Goal: Information Seeking & Learning: Learn about a topic

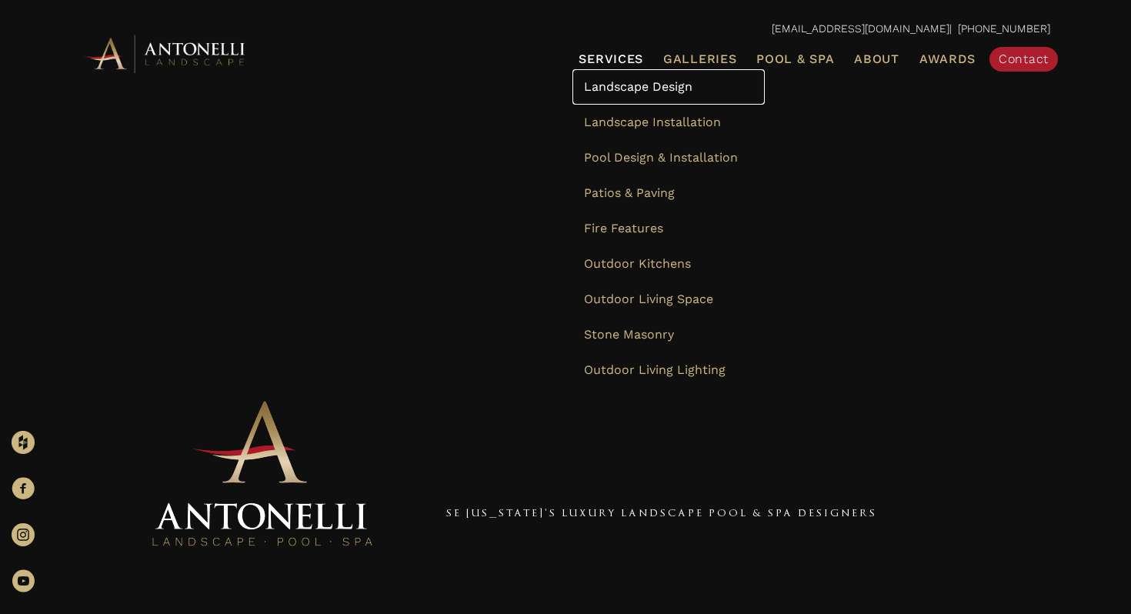
click at [618, 85] on span "Landscape Design" at bounding box center [638, 86] width 108 height 15
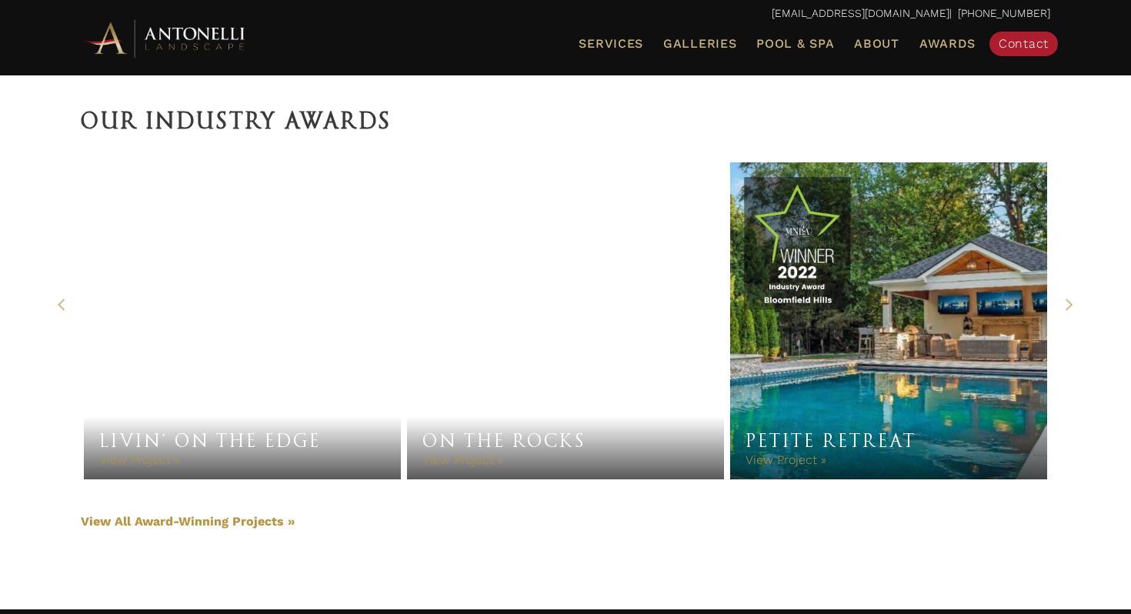
scroll to position [3318, 0]
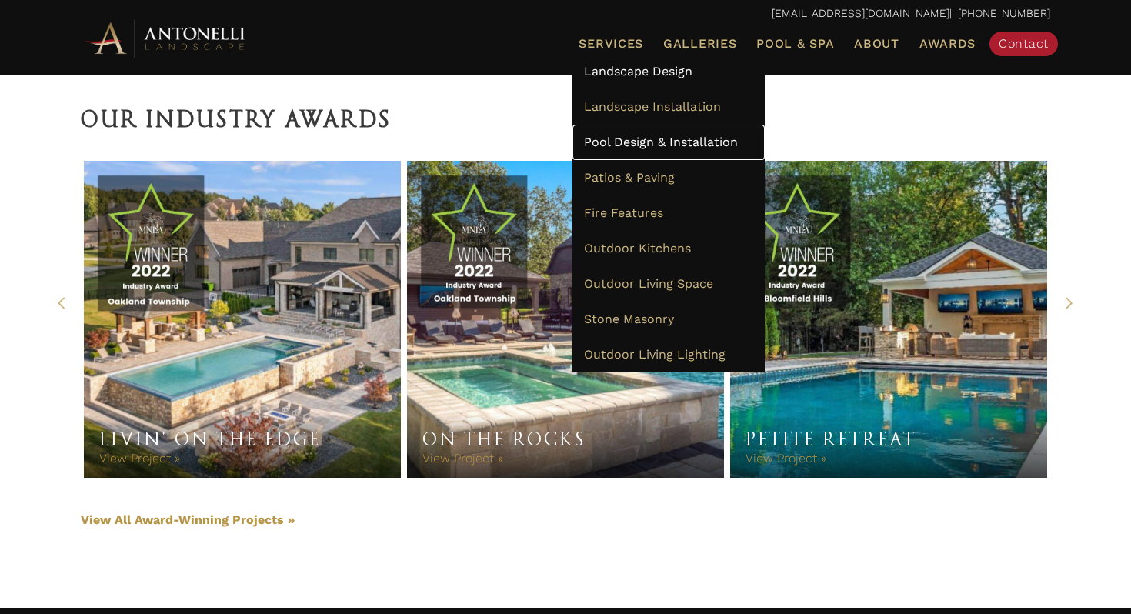
click at [642, 141] on span "Pool Design & Installation" at bounding box center [661, 142] width 154 height 15
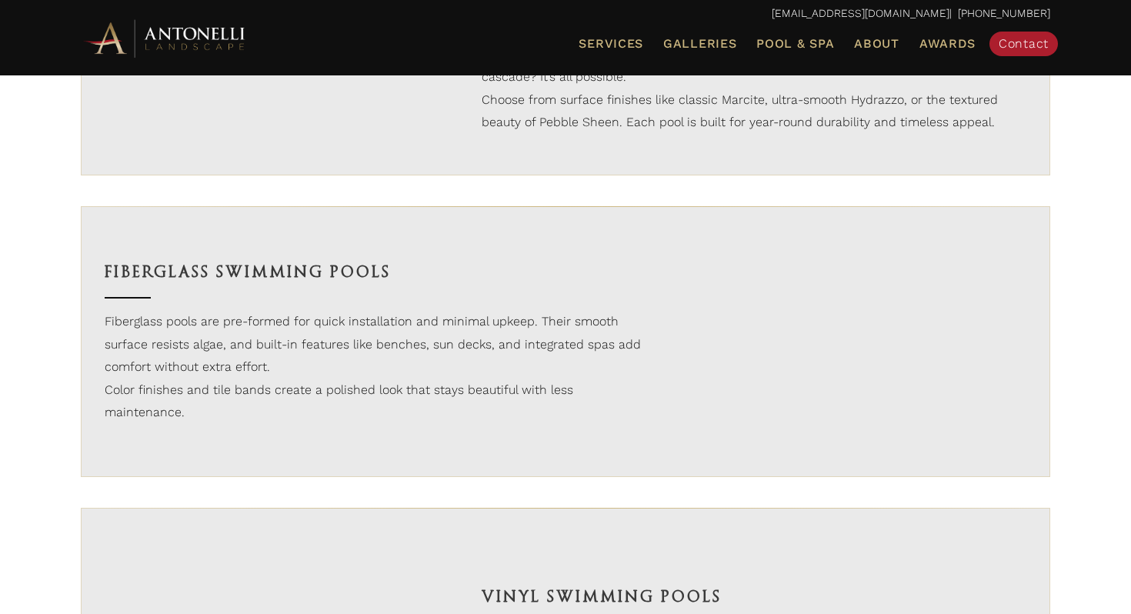
scroll to position [1251, 0]
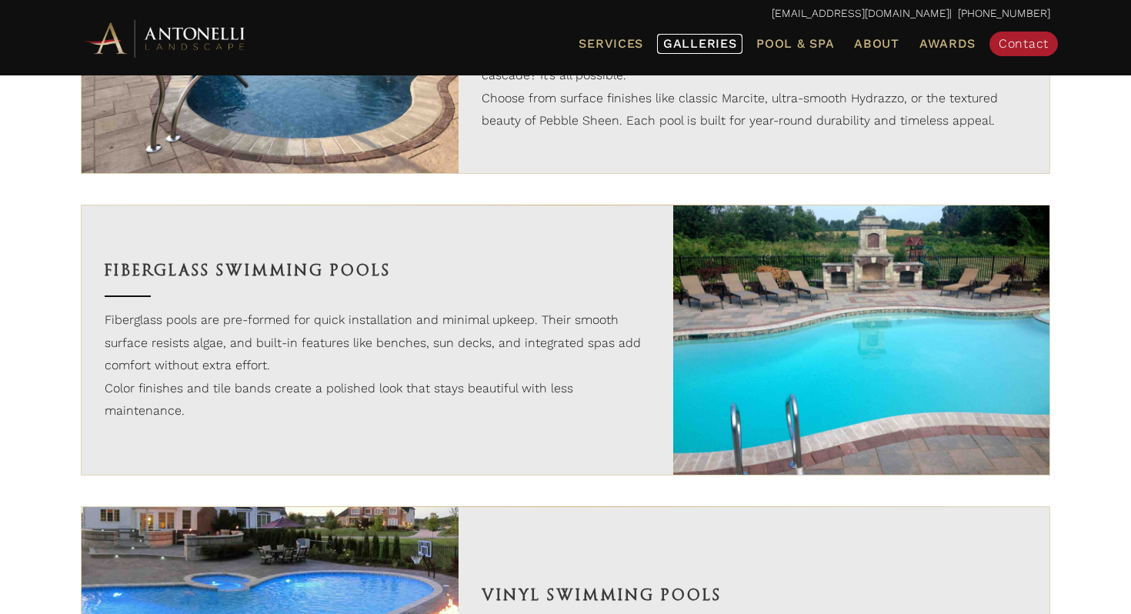
click at [694, 44] on span "Galleries" at bounding box center [699, 43] width 73 height 15
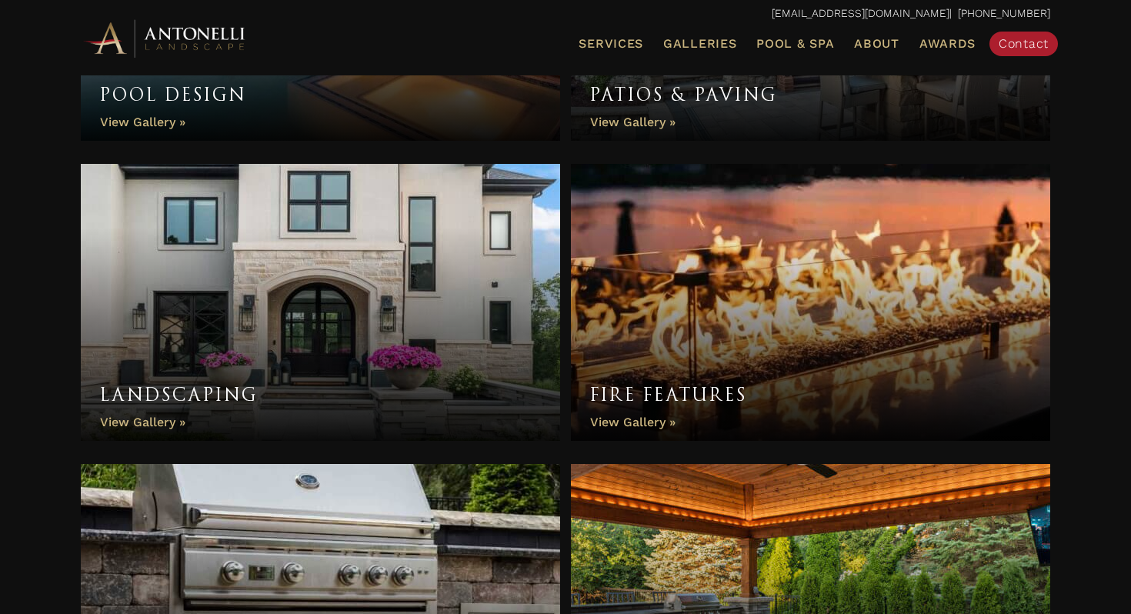
scroll to position [718, 0]
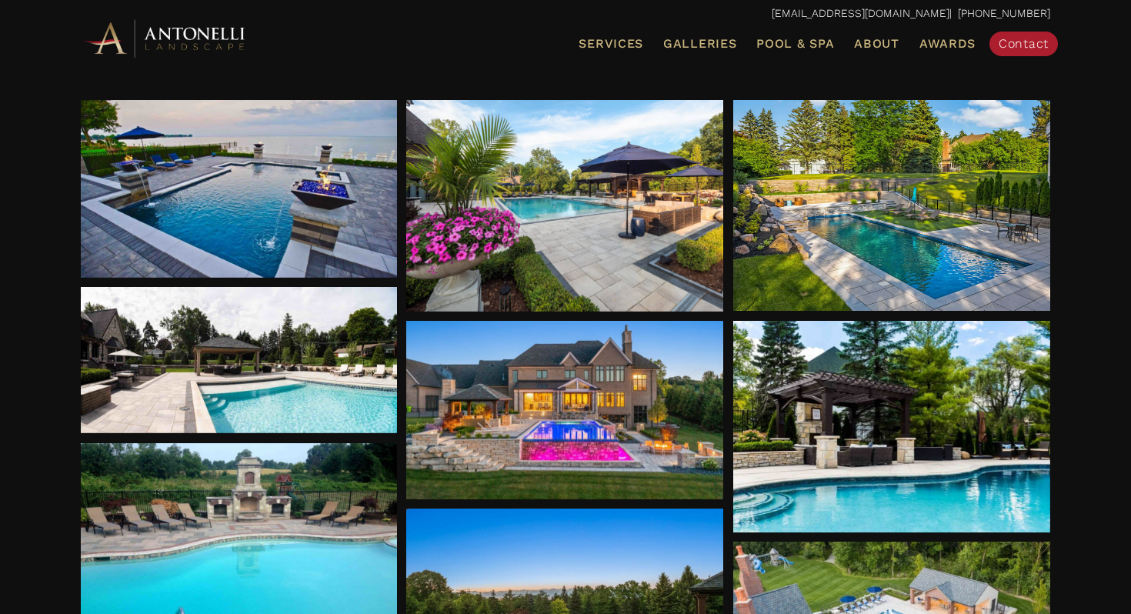
scroll to position [225, 0]
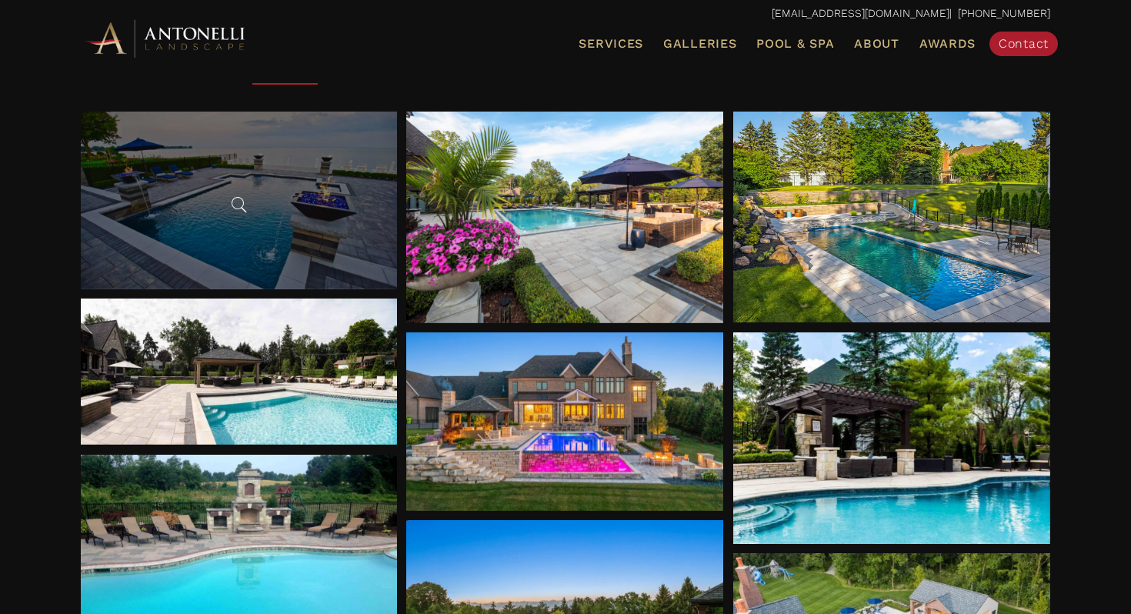
click at [330, 155] on div at bounding box center [239, 201] width 317 height 178
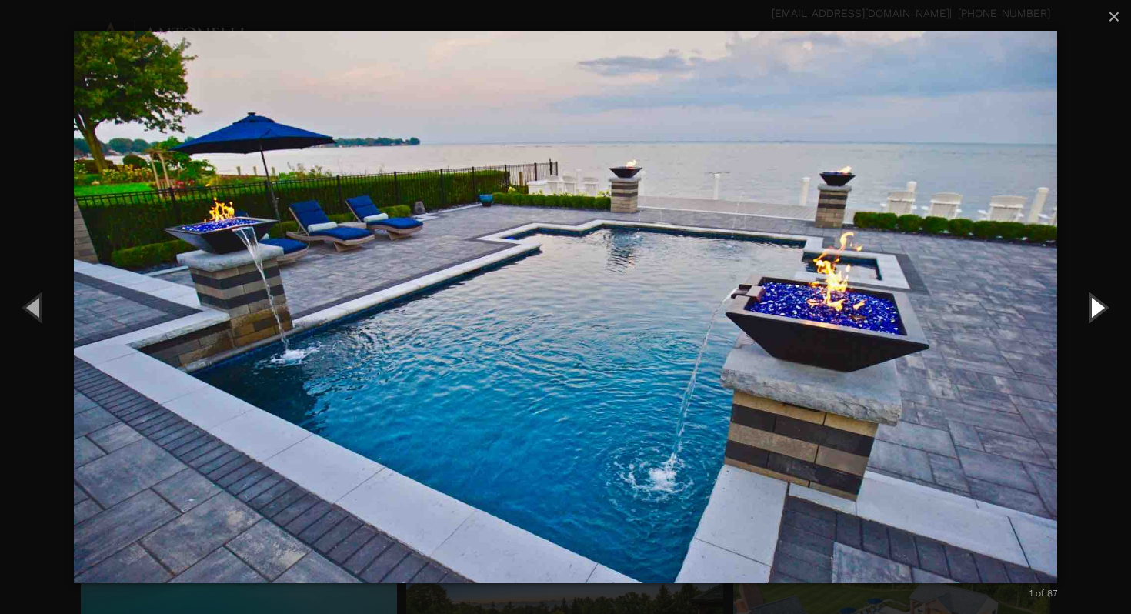
click at [1087, 302] on button "Next (Right arrow key)" at bounding box center [1095, 307] width 69 height 85
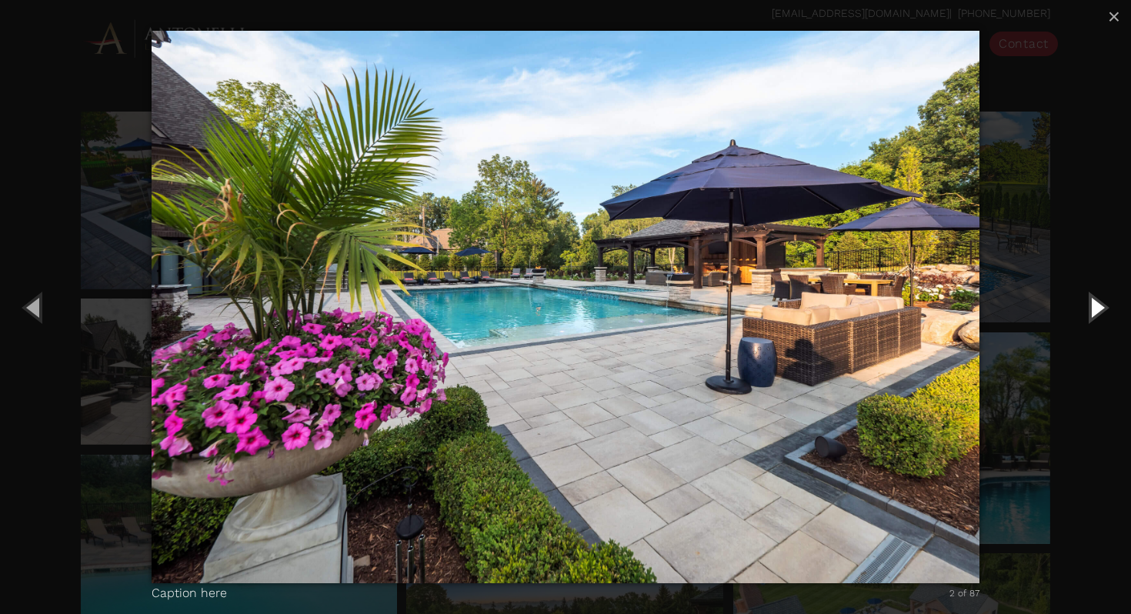
click at [1087, 302] on button "Next (Right arrow key)" at bounding box center [1095, 307] width 69 height 85
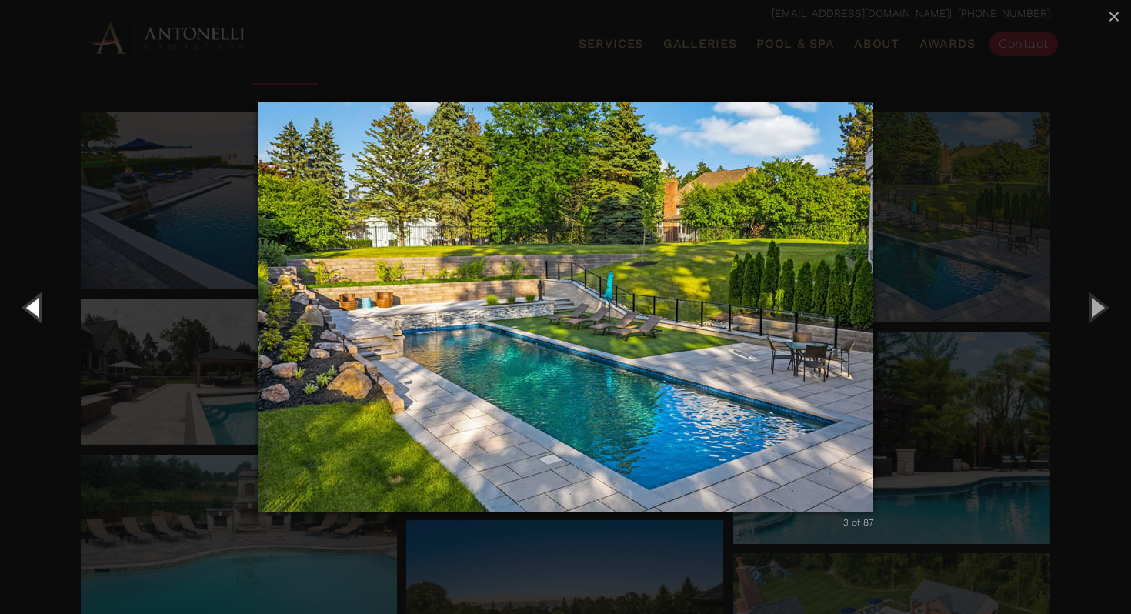
click at [40, 307] on button "Previous (Left arrow key)" at bounding box center [34, 307] width 69 height 85
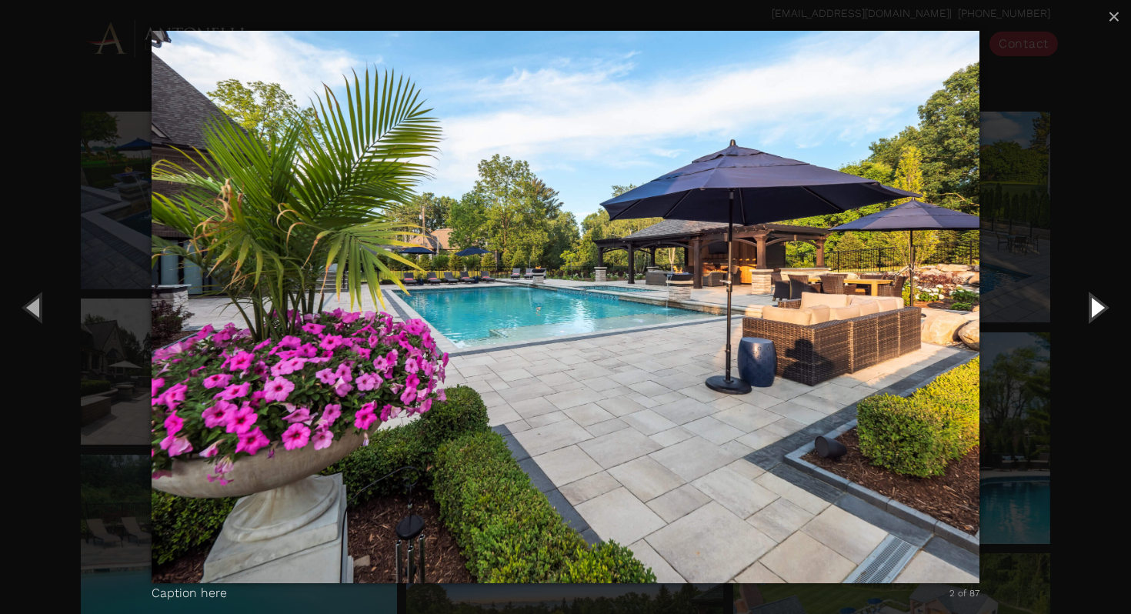
click at [1101, 309] on button "Next (Right arrow key)" at bounding box center [1095, 307] width 69 height 85
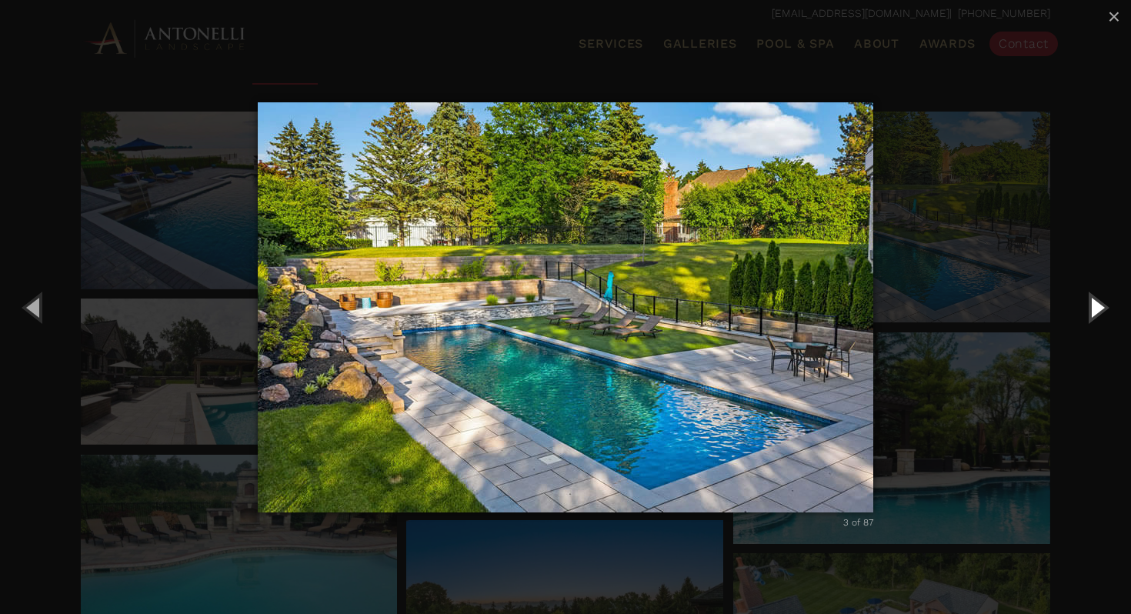
click at [1101, 309] on button "Next (Right arrow key)" at bounding box center [1095, 307] width 69 height 85
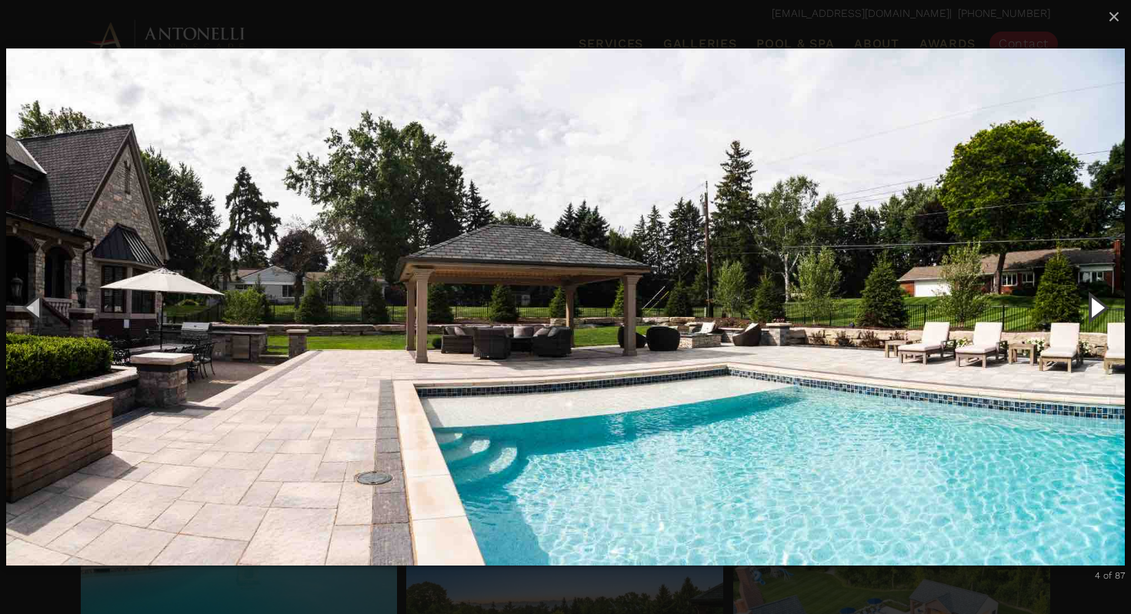
click at [1101, 309] on button "Next (Right arrow key)" at bounding box center [1095, 307] width 69 height 85
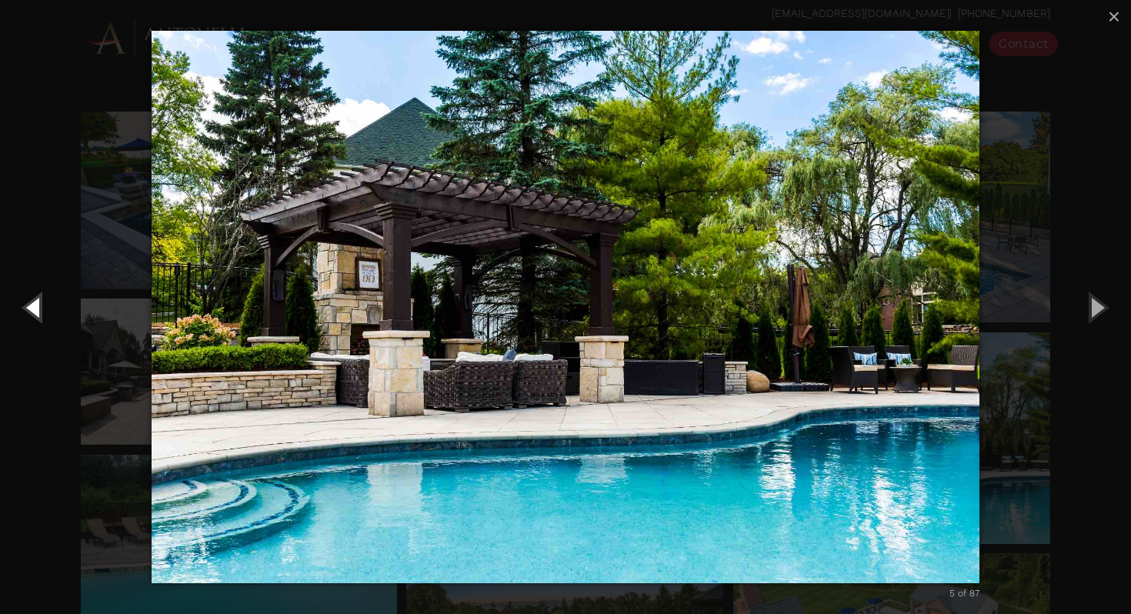
click at [38, 306] on button "Previous (Left arrow key)" at bounding box center [34, 307] width 69 height 85
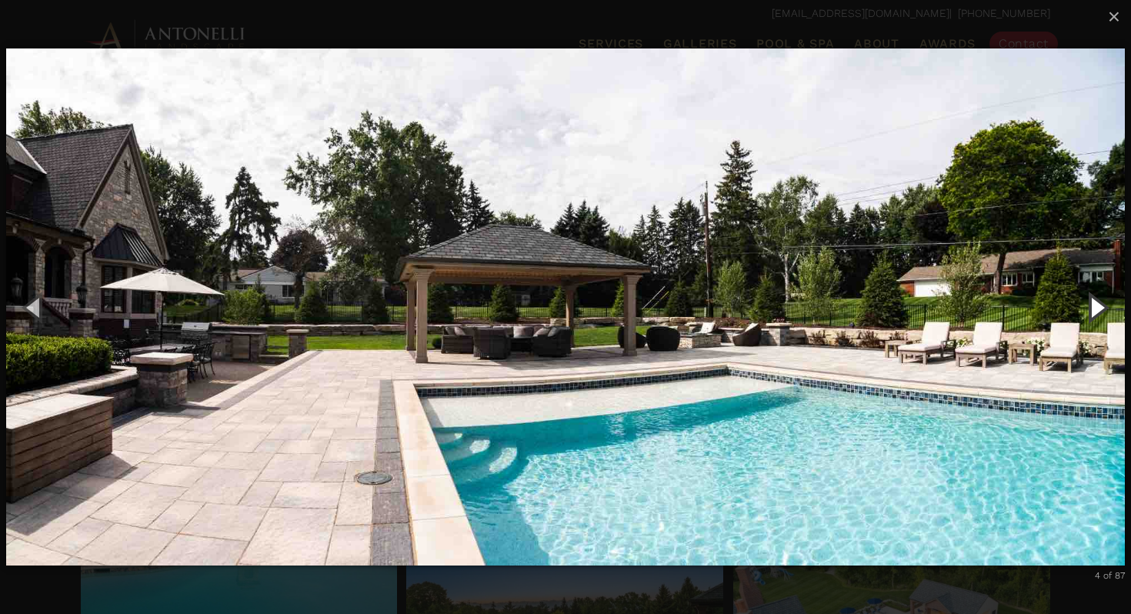
click at [1091, 307] on button "Next (Right arrow key)" at bounding box center [1095, 307] width 69 height 85
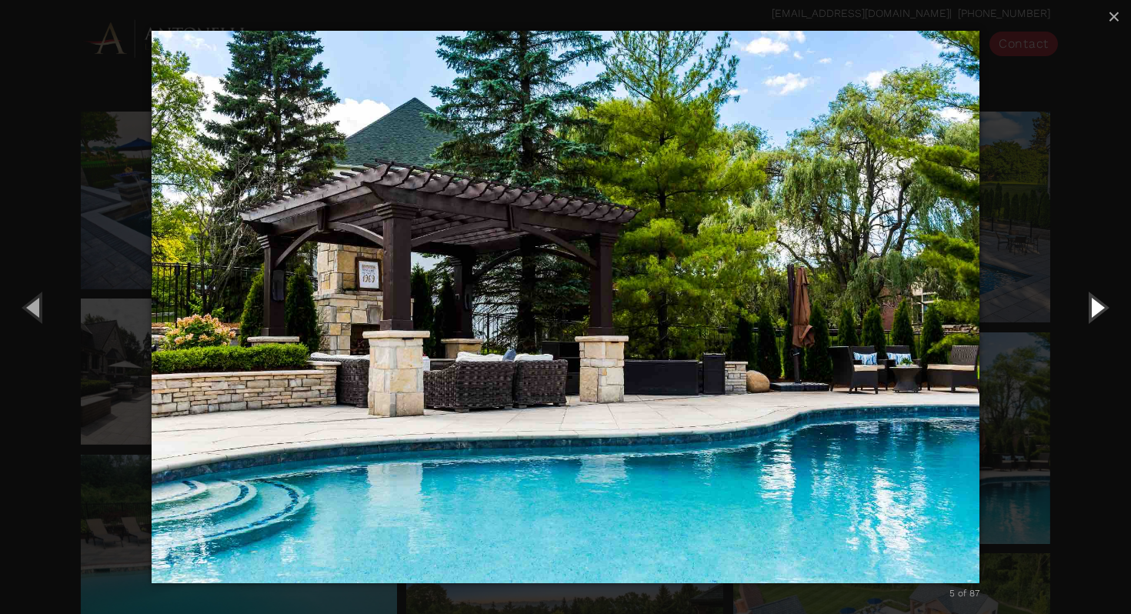
click at [1099, 300] on button "Next (Right arrow key)" at bounding box center [1095, 307] width 69 height 85
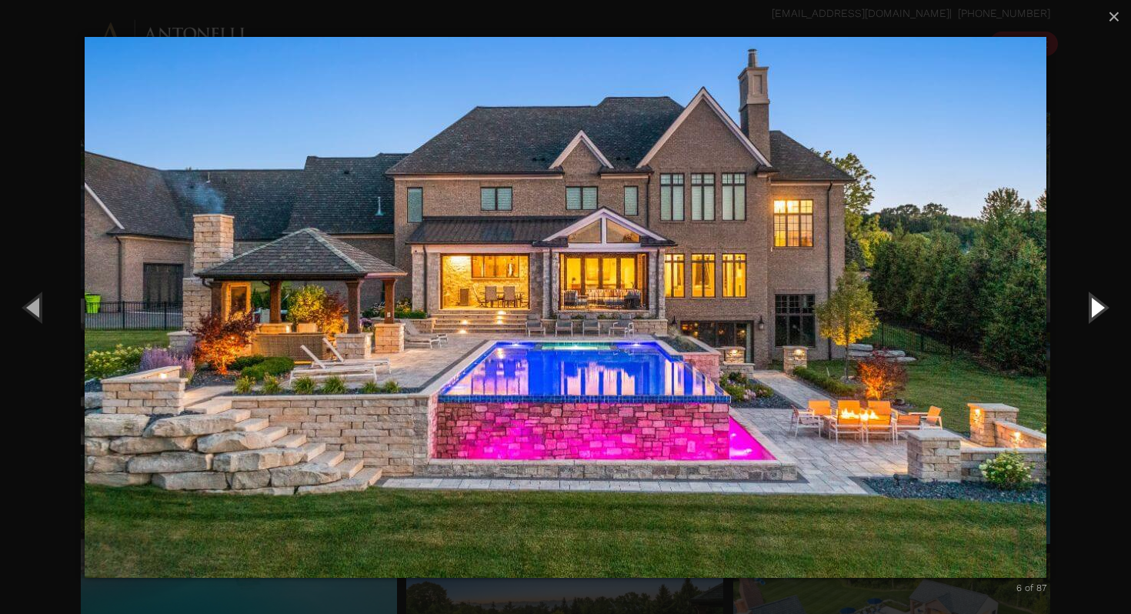
click at [1099, 300] on button "Next (Right arrow key)" at bounding box center [1095, 307] width 69 height 85
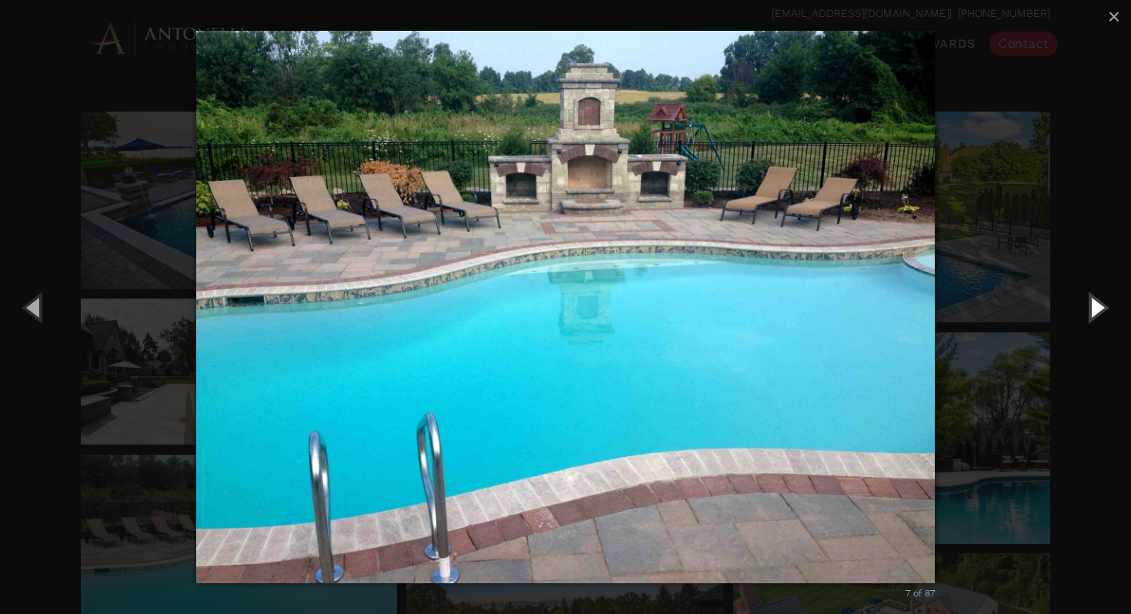
click at [1099, 300] on button "Next (Right arrow key)" at bounding box center [1095, 307] width 69 height 85
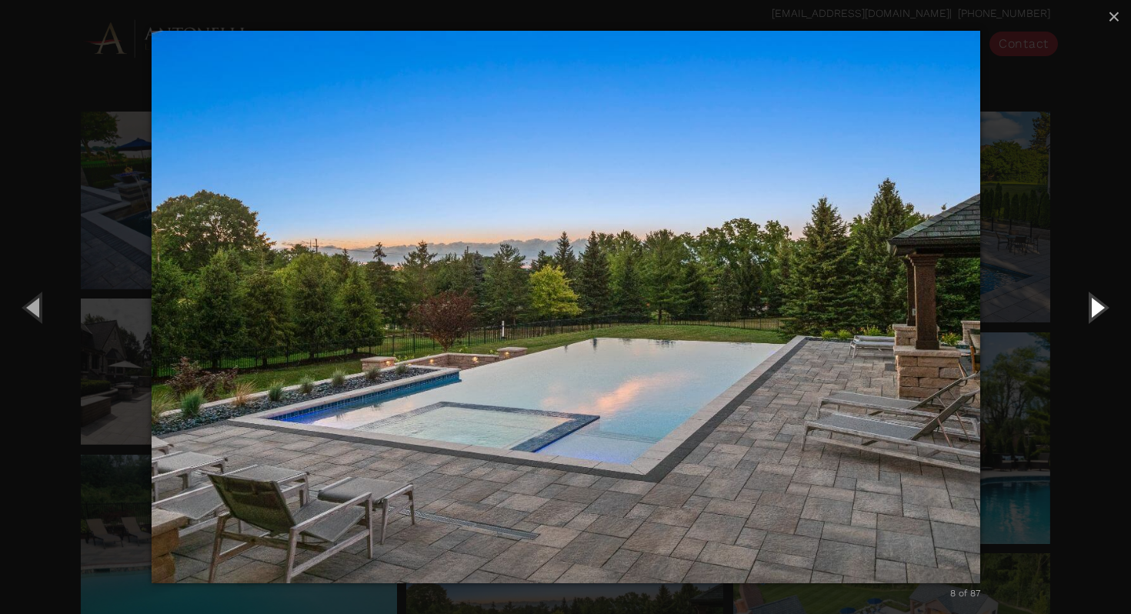
click at [1099, 300] on button "Next (Right arrow key)" at bounding box center [1095, 307] width 69 height 85
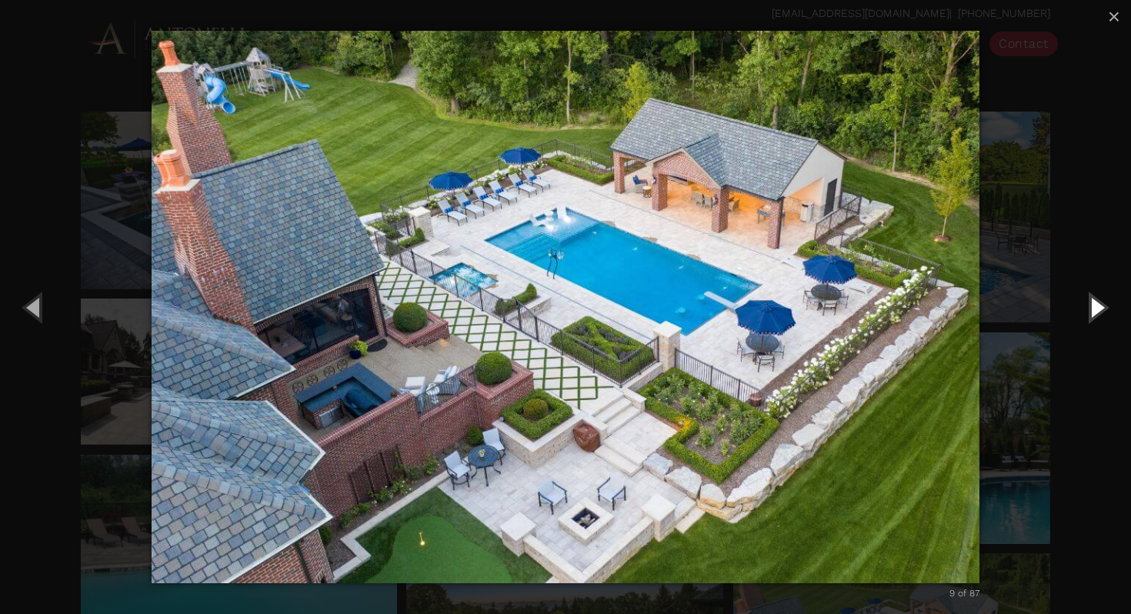
click at [1099, 300] on button "Next (Right arrow key)" at bounding box center [1095, 307] width 69 height 85
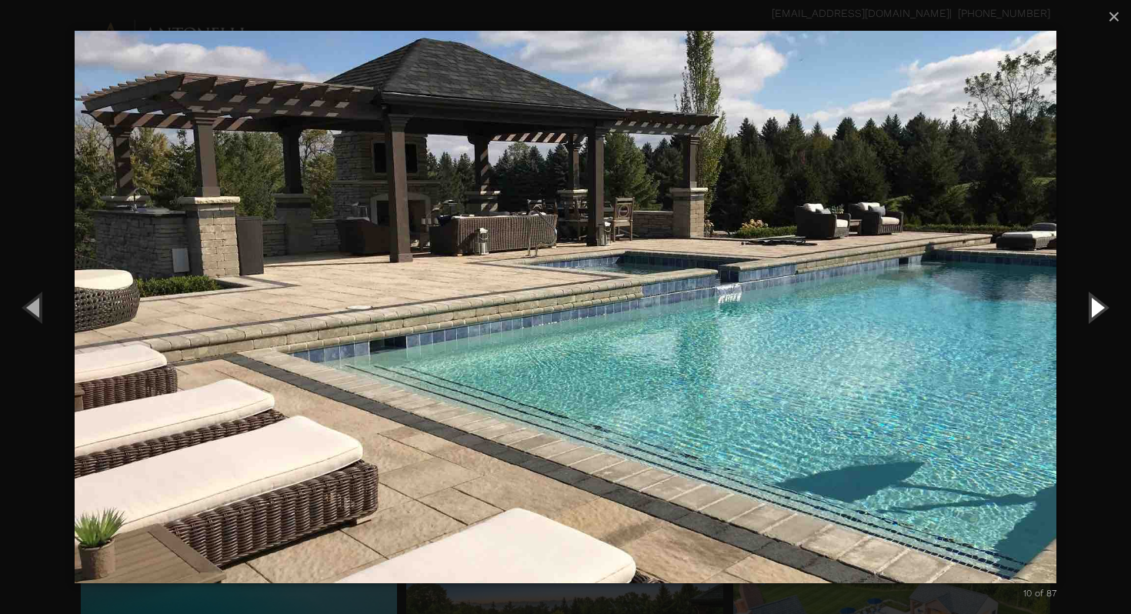
click at [1099, 300] on button "Next (Right arrow key)" at bounding box center [1095, 307] width 69 height 85
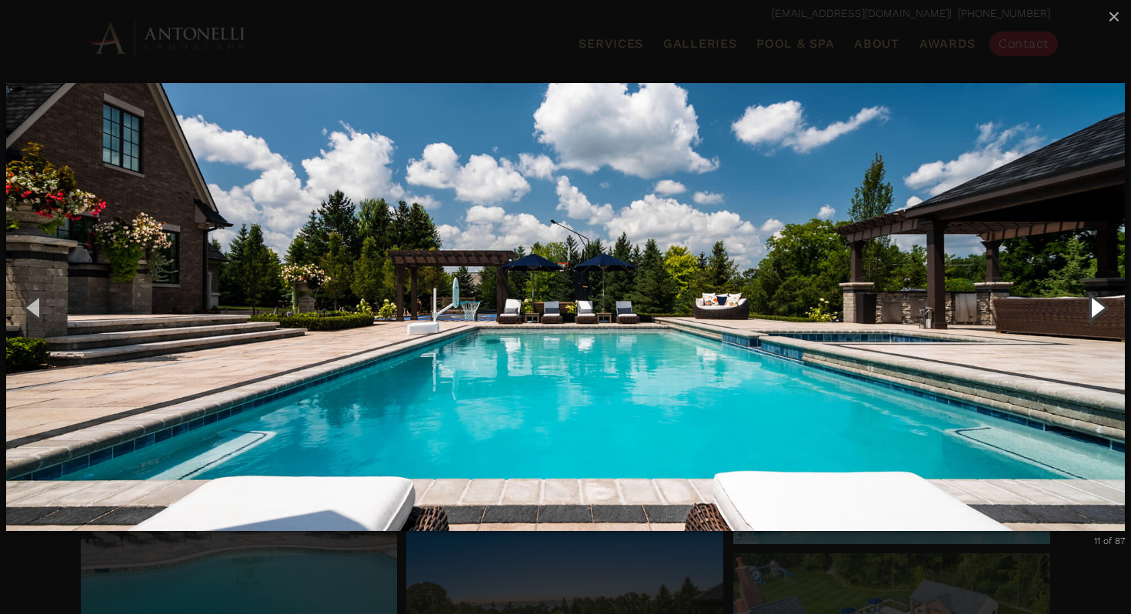
click at [1099, 300] on button "Next (Right arrow key)" at bounding box center [1095, 307] width 69 height 85
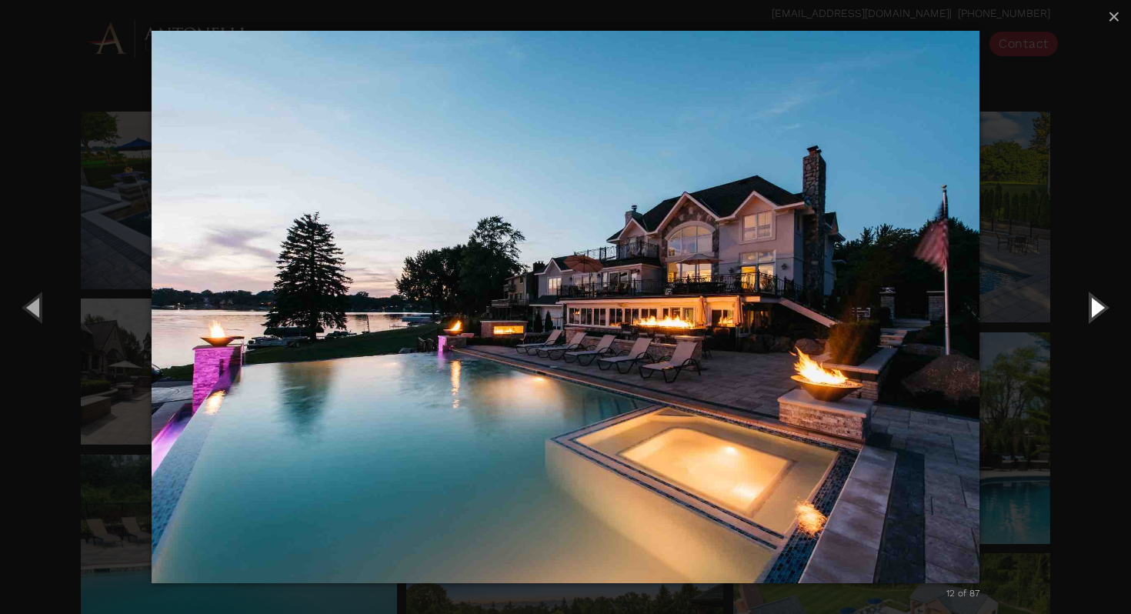
click at [1099, 300] on button "Next (Right arrow key)" at bounding box center [1095, 307] width 69 height 85
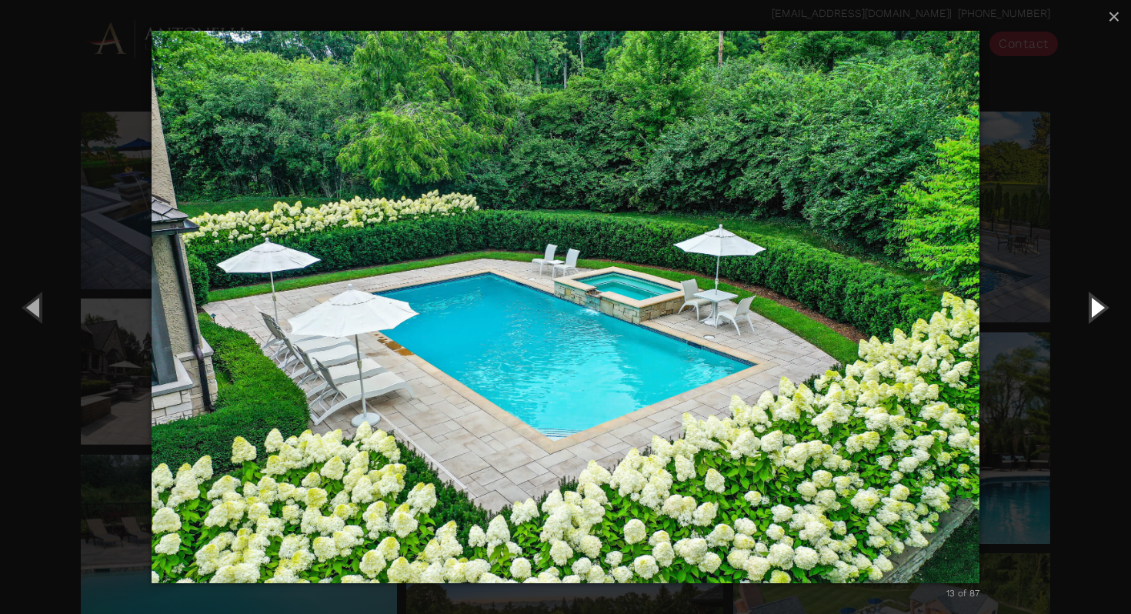
click at [1092, 312] on button "Next (Right arrow key)" at bounding box center [1095, 307] width 69 height 85
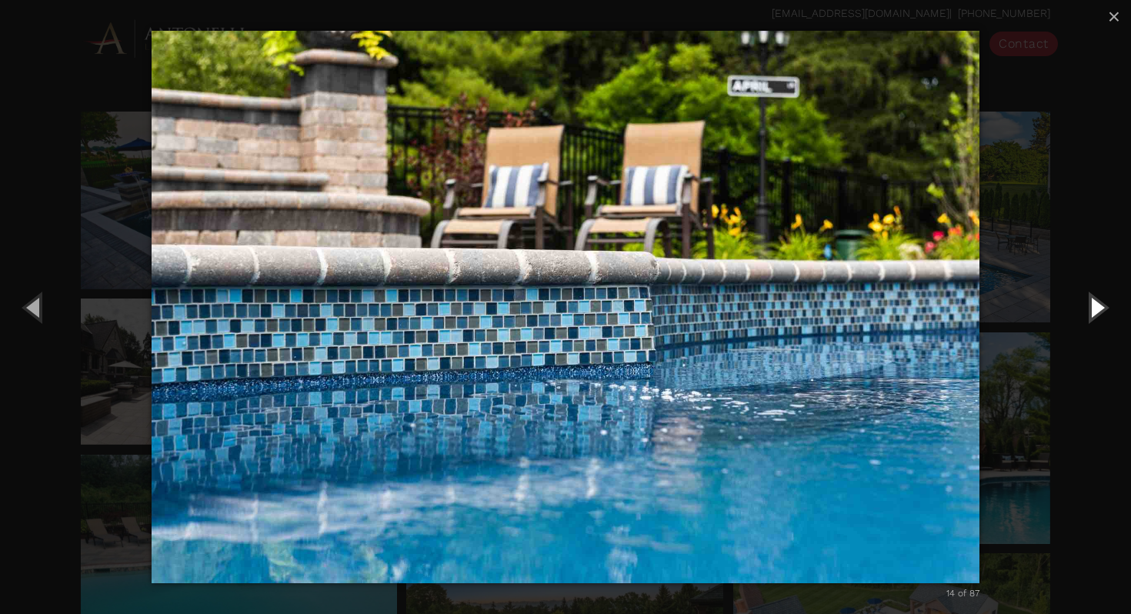
click at [1092, 312] on button "Next (Right arrow key)" at bounding box center [1095, 307] width 69 height 85
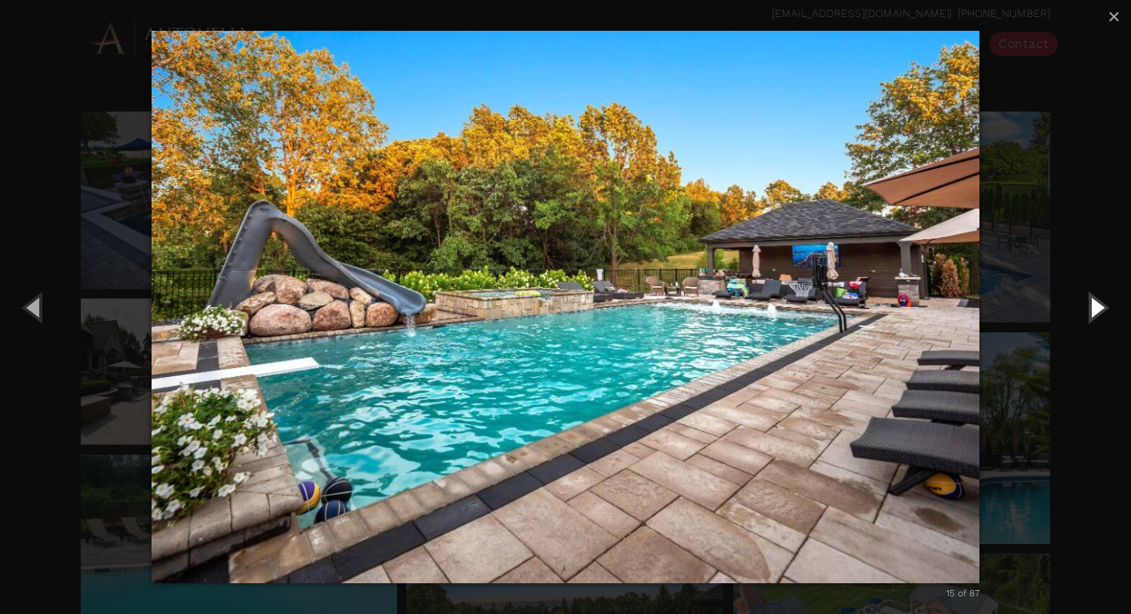
click at [1092, 312] on button "Next (Right arrow key)" at bounding box center [1095, 307] width 69 height 85
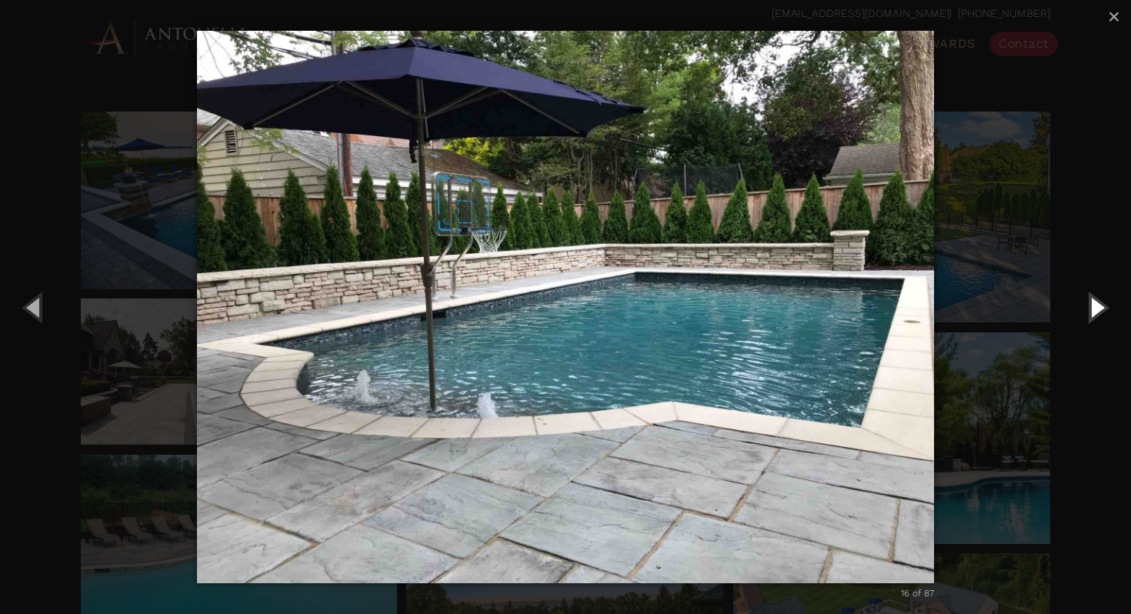
click at [1092, 312] on button "Next (Right arrow key)" at bounding box center [1095, 307] width 69 height 85
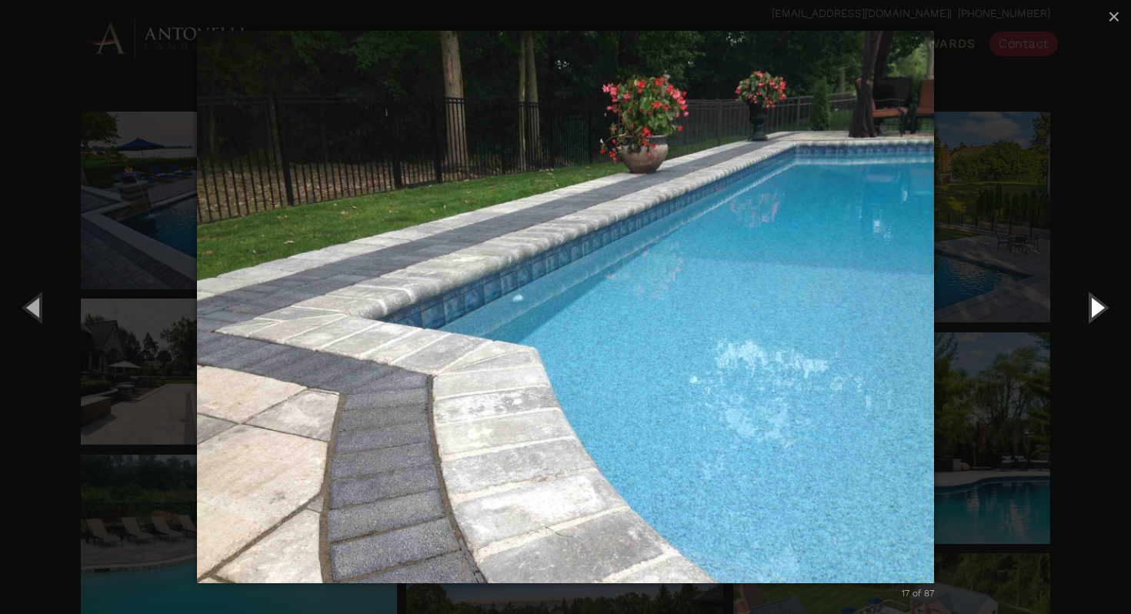
click at [1092, 312] on button "Next (Right arrow key)" at bounding box center [1095, 307] width 69 height 85
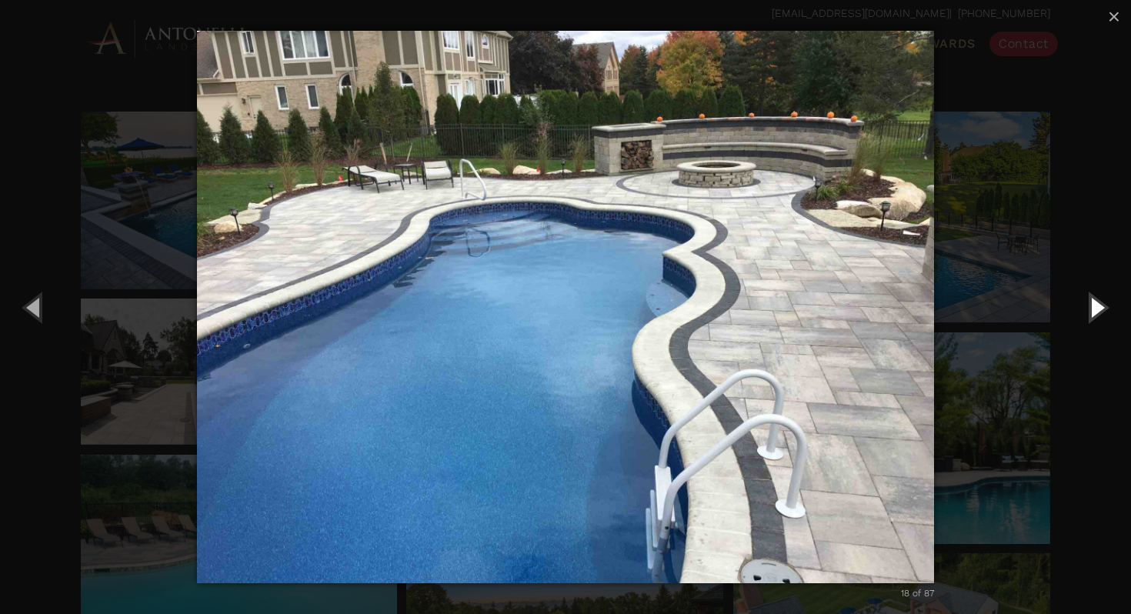
click at [1092, 312] on button "Next (Right arrow key)" at bounding box center [1095, 307] width 69 height 85
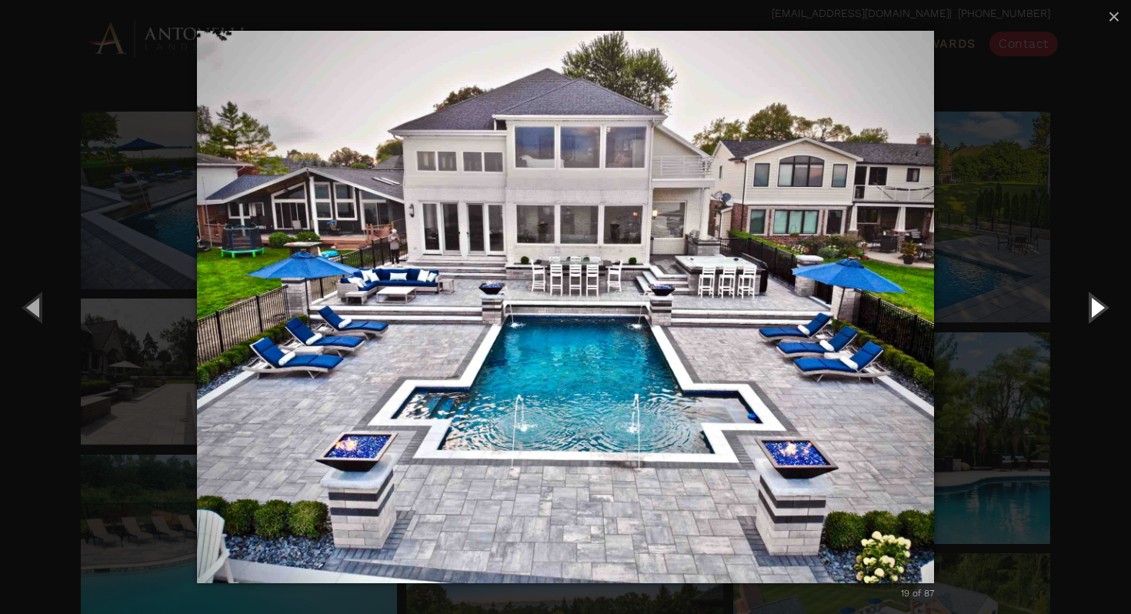
click at [1092, 312] on button "Next (Right arrow key)" at bounding box center [1095, 307] width 69 height 85
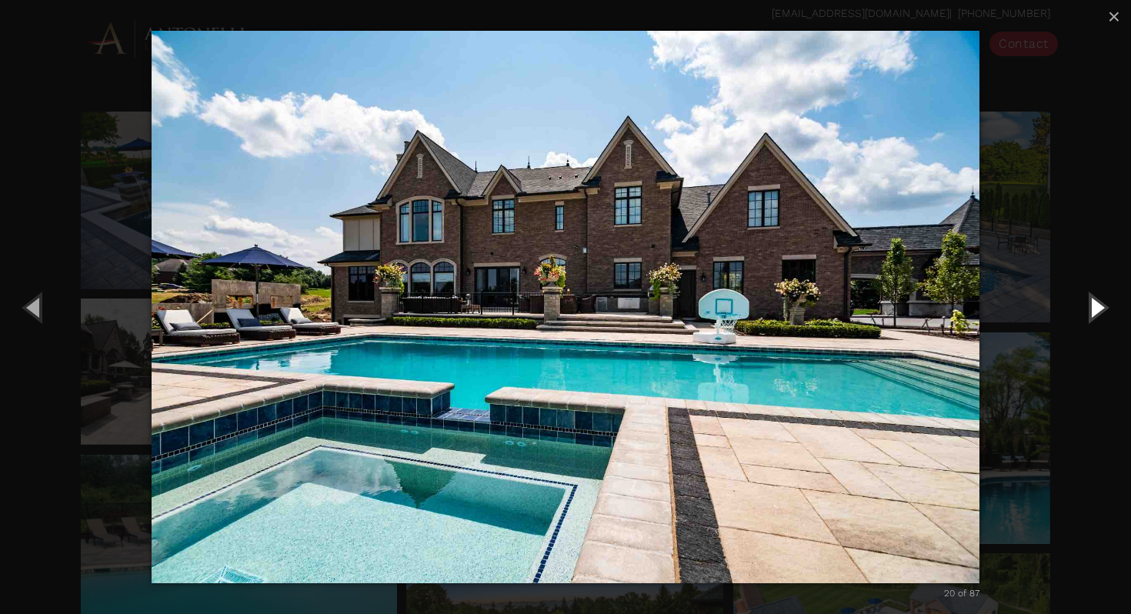
click at [1092, 312] on button "Next (Right arrow key)" at bounding box center [1095, 307] width 69 height 85
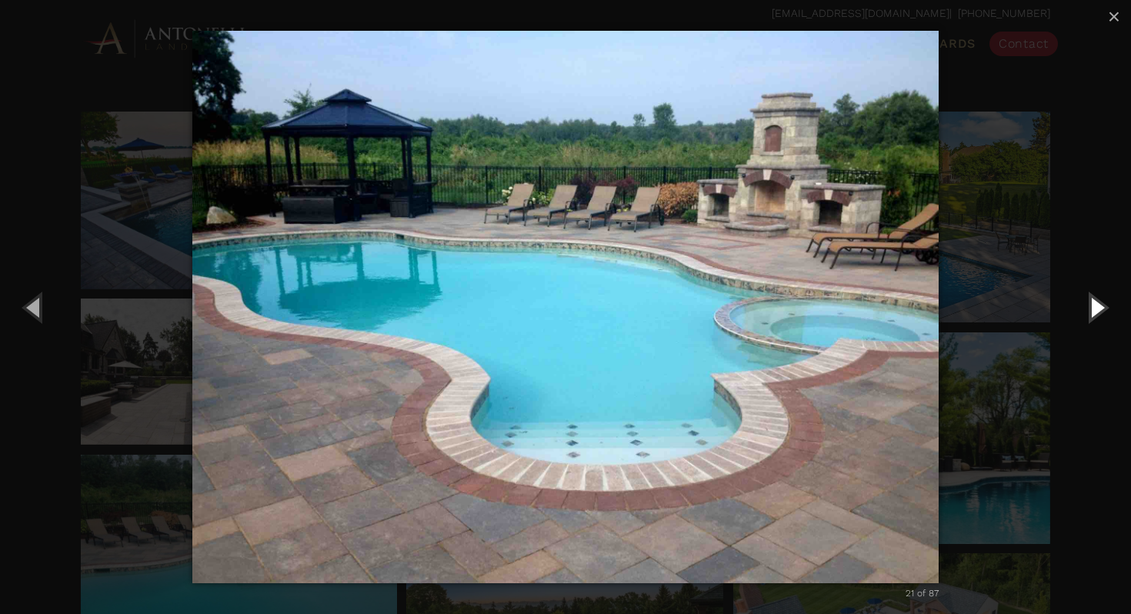
click at [1092, 312] on button "Next (Right arrow key)" at bounding box center [1095, 307] width 69 height 85
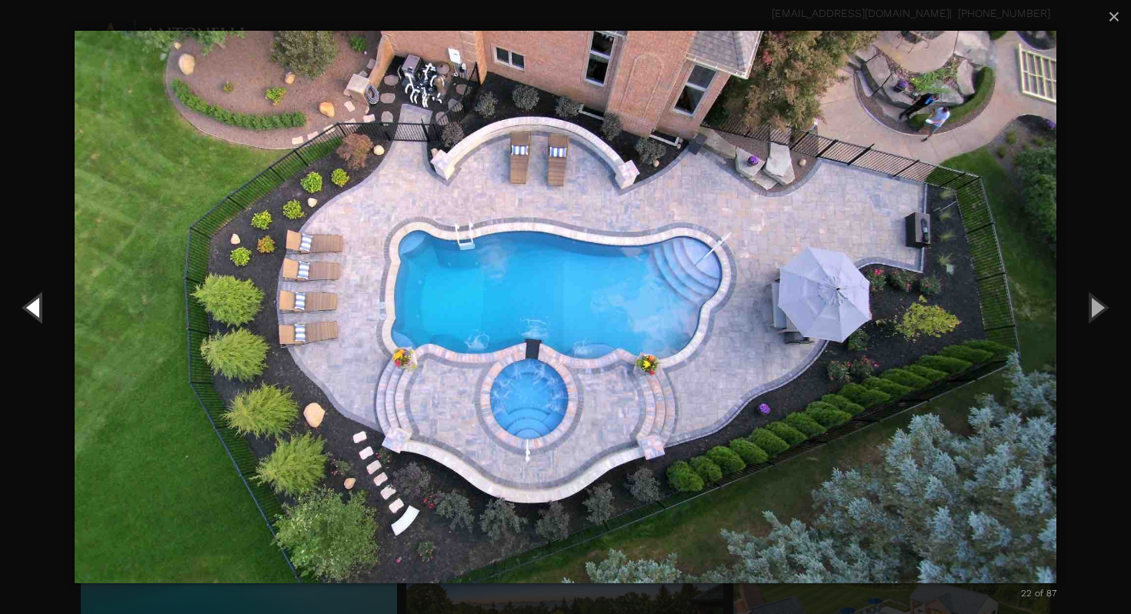
click at [38, 314] on button "Previous (Left arrow key)" at bounding box center [34, 307] width 69 height 85
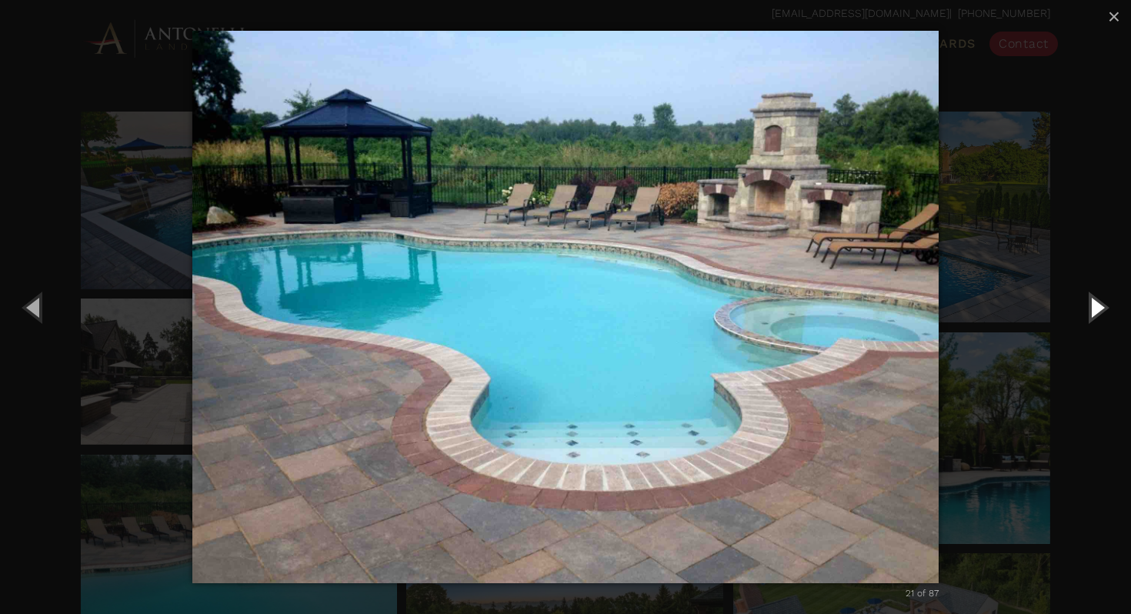
click at [1091, 310] on button "Next (Right arrow key)" at bounding box center [1095, 307] width 69 height 85
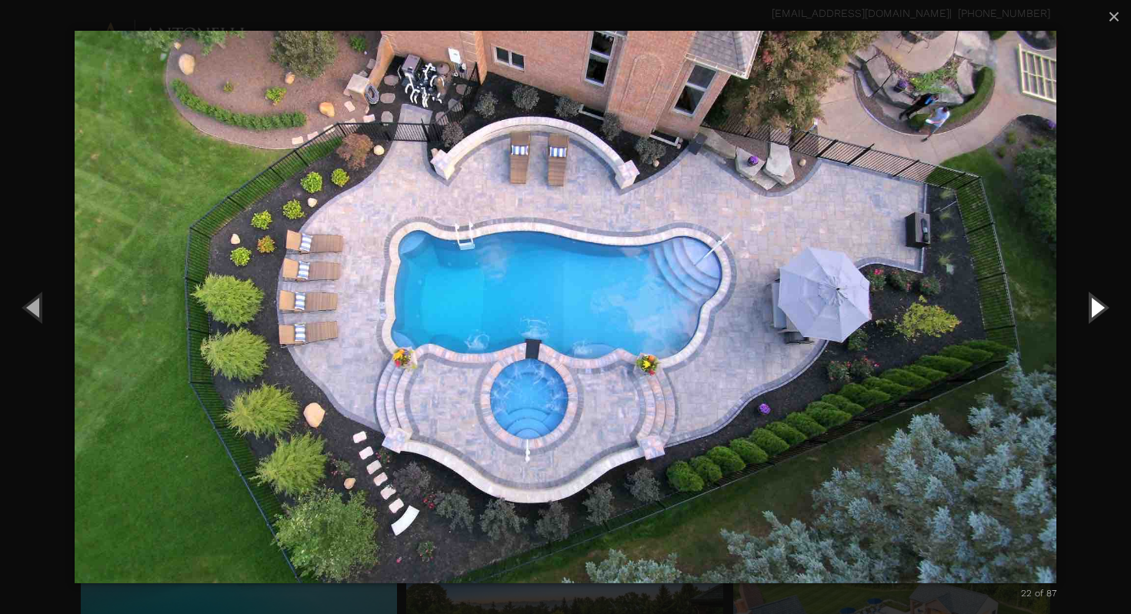
click at [1091, 310] on button "Next (Right arrow key)" at bounding box center [1095, 307] width 69 height 85
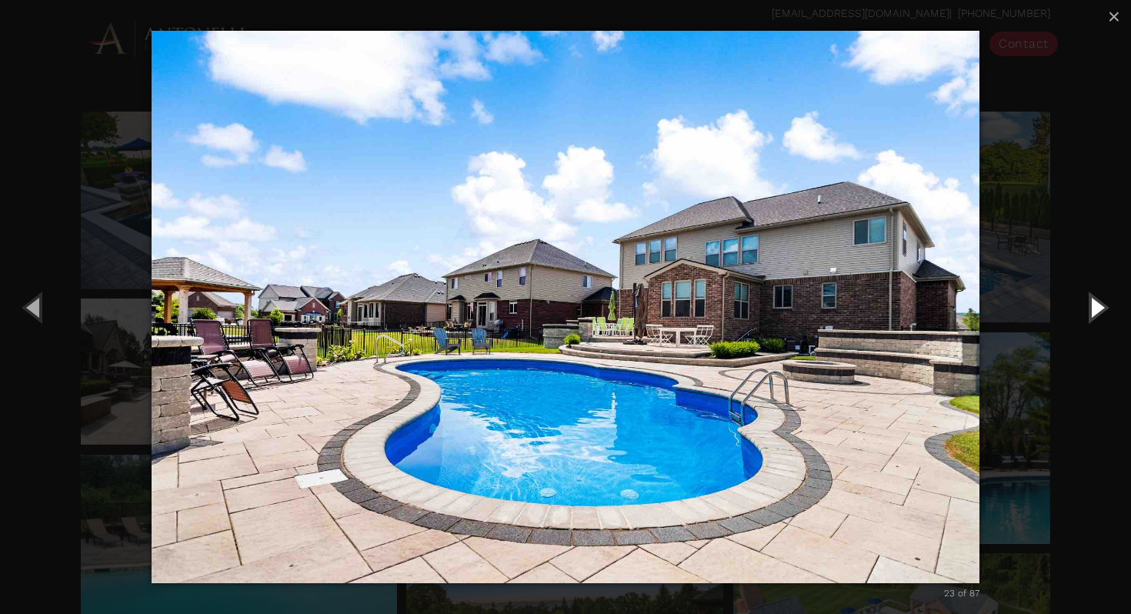
click at [1091, 310] on button "Next (Right arrow key)" at bounding box center [1095, 307] width 69 height 85
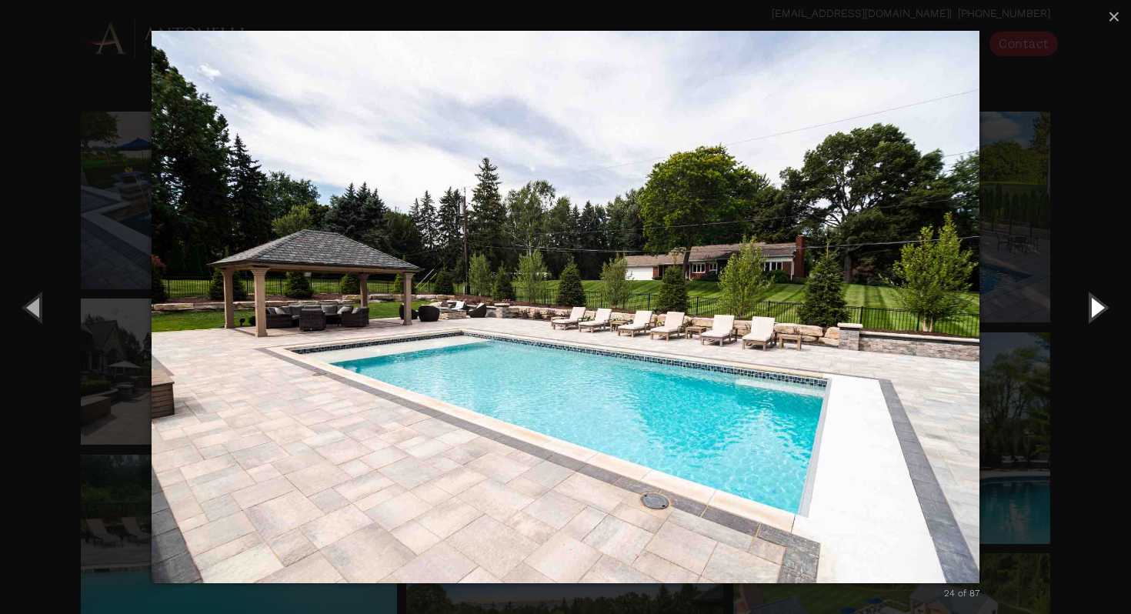
click at [1091, 310] on button "Next (Right arrow key)" at bounding box center [1095, 307] width 69 height 85
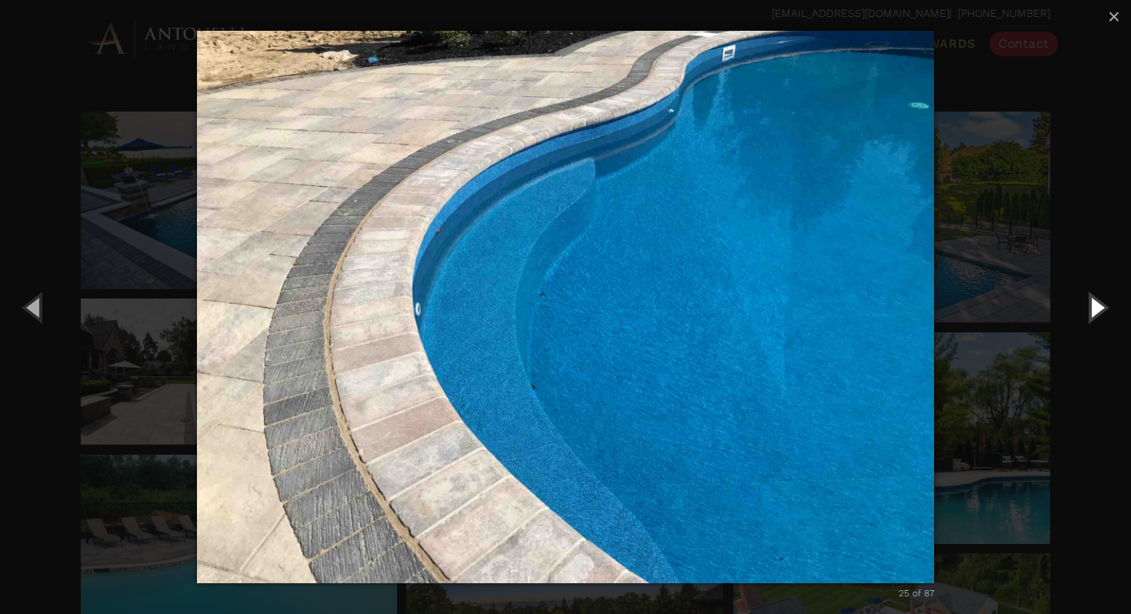
click at [1091, 310] on button "Next (Right arrow key)" at bounding box center [1095, 307] width 69 height 85
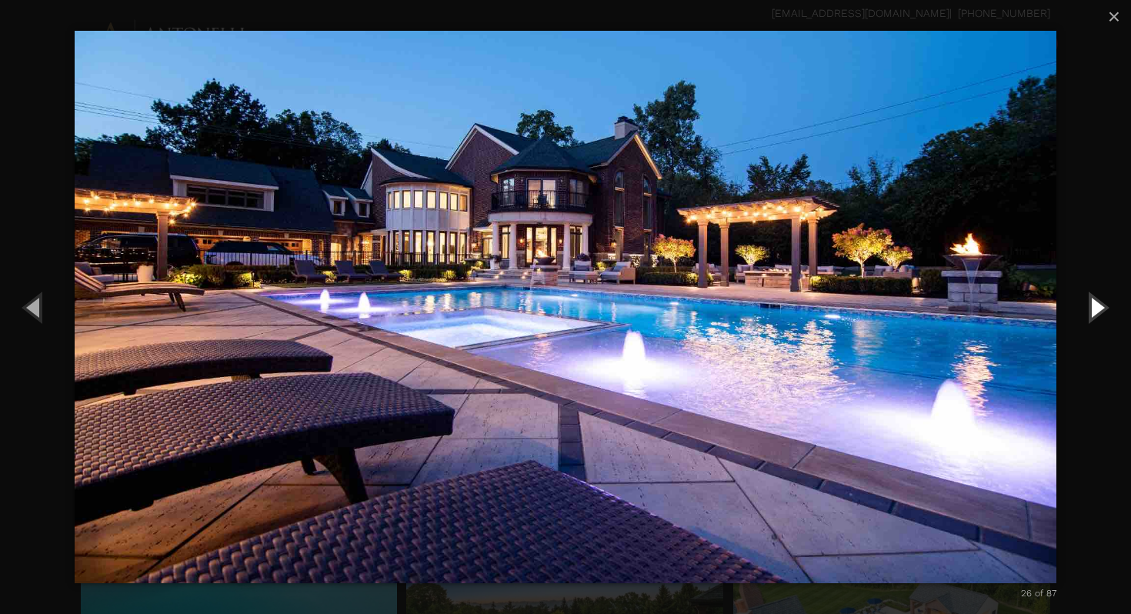
click at [1091, 310] on button "Next (Right arrow key)" at bounding box center [1095, 307] width 69 height 85
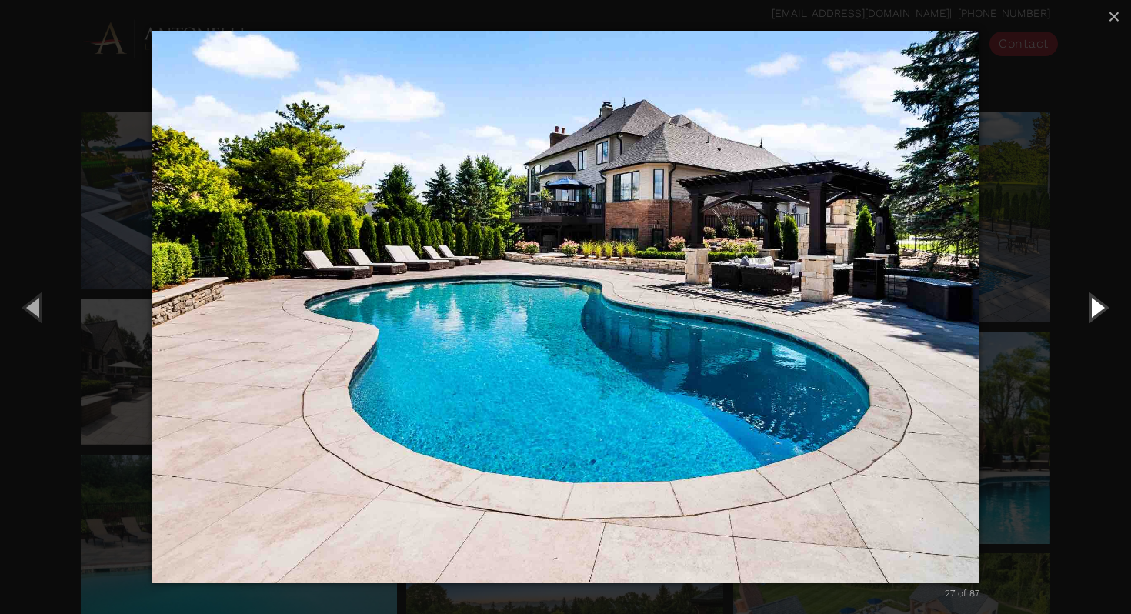
click at [1091, 310] on button "Next (Right arrow key)" at bounding box center [1095, 307] width 69 height 85
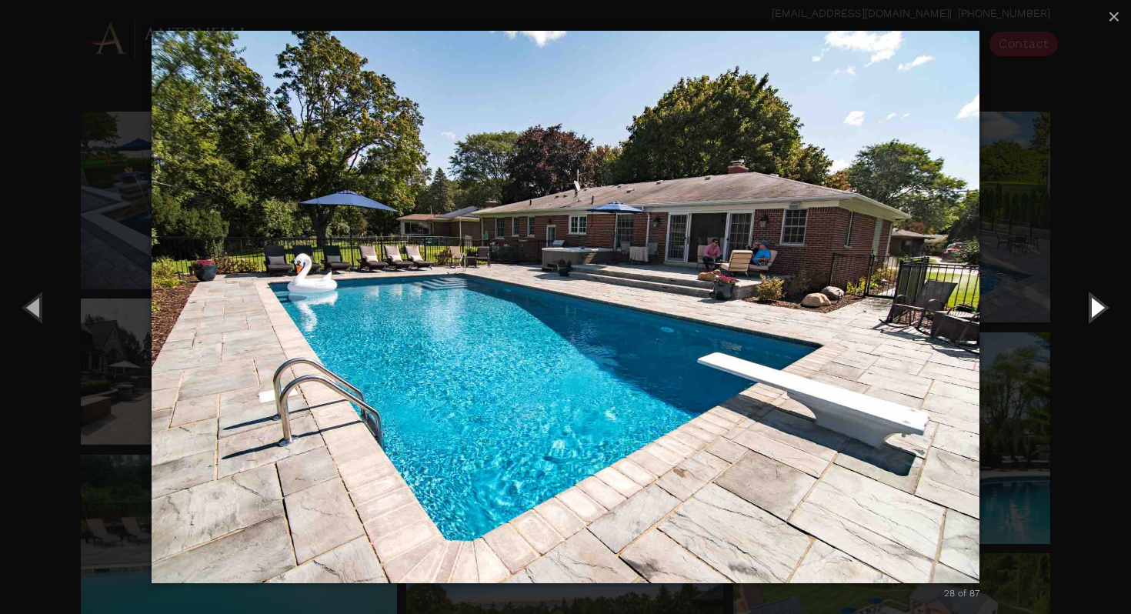
click at [1091, 310] on button "Next (Right arrow key)" at bounding box center [1095, 307] width 69 height 85
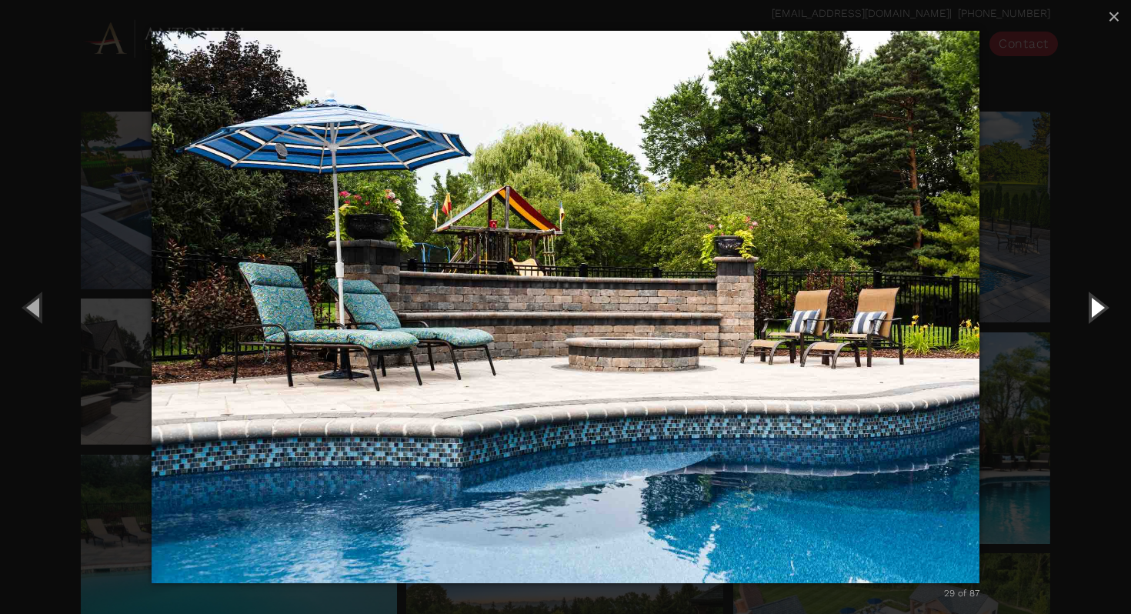
click at [1091, 310] on button "Next (Right arrow key)" at bounding box center [1095, 307] width 69 height 85
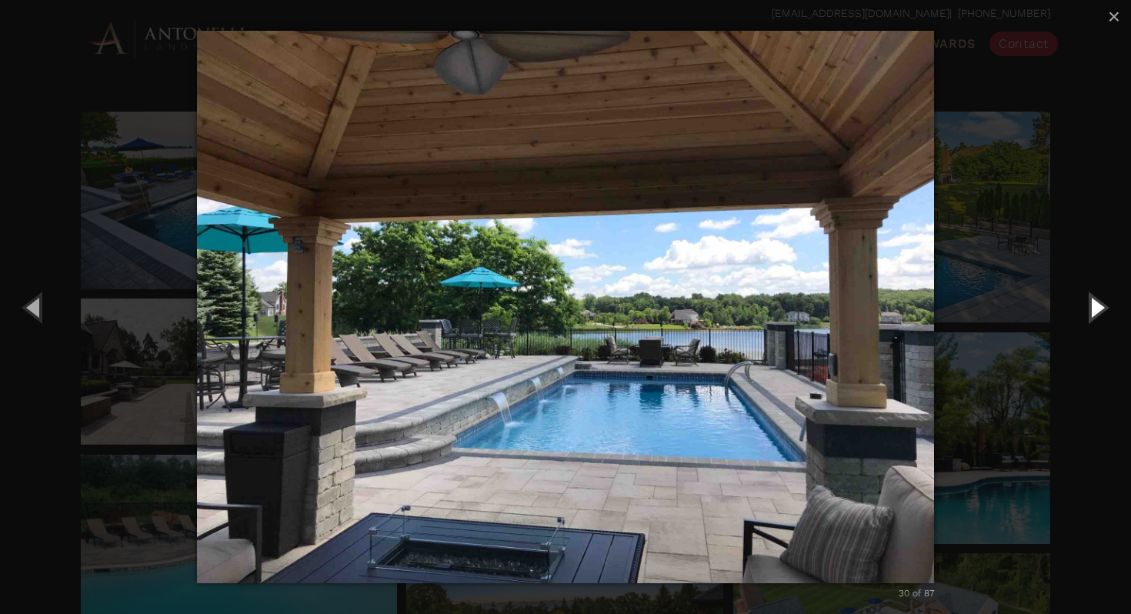
click at [1088, 304] on button "Next (Right arrow key)" at bounding box center [1095, 307] width 69 height 85
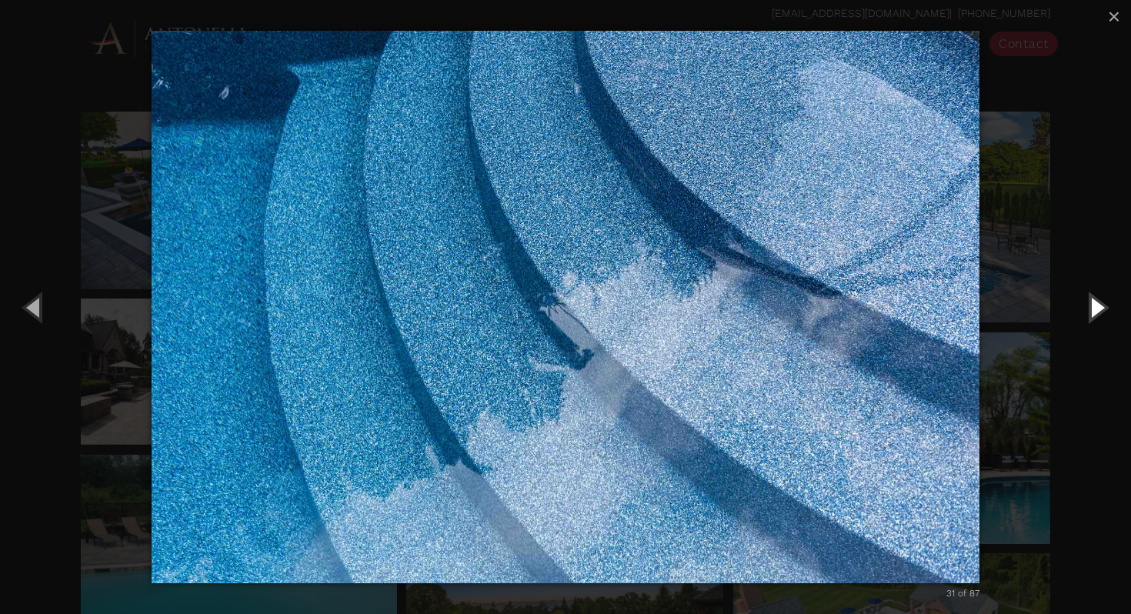
click at [1088, 304] on button "Next (Right arrow key)" at bounding box center [1095, 307] width 69 height 85
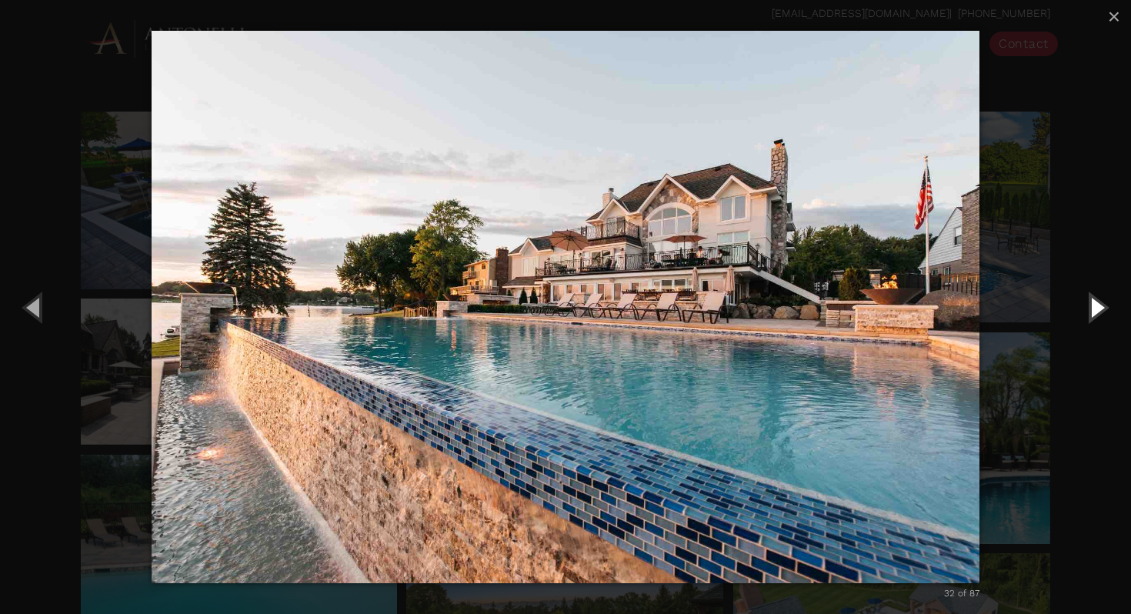
click at [1088, 304] on button "Next (Right arrow key)" at bounding box center [1095, 307] width 69 height 85
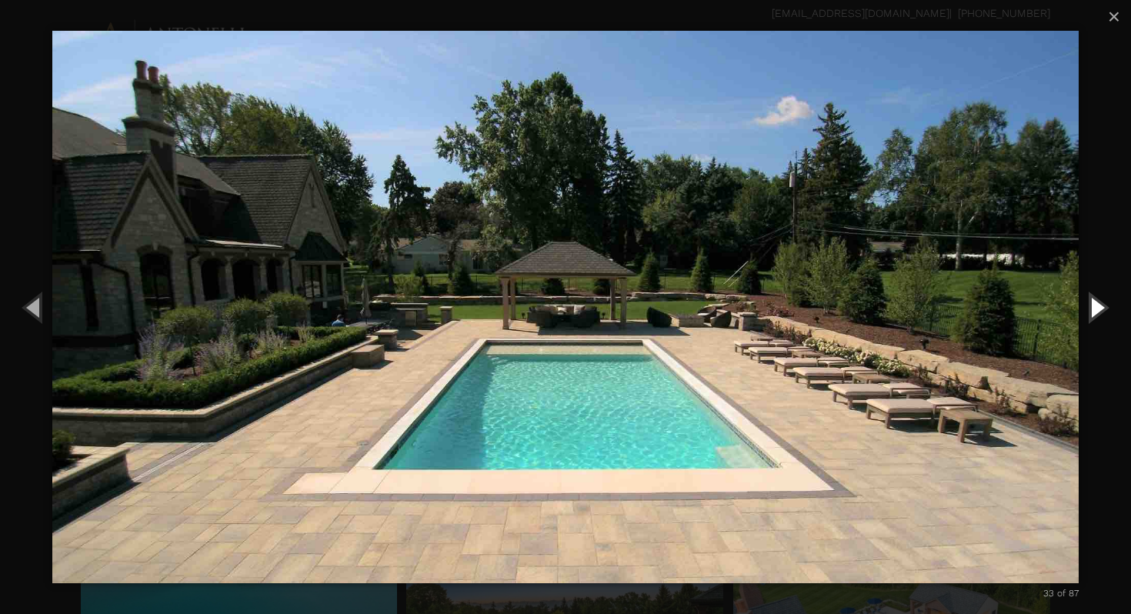
click at [1088, 304] on button "Next (Right arrow key)" at bounding box center [1095, 307] width 69 height 85
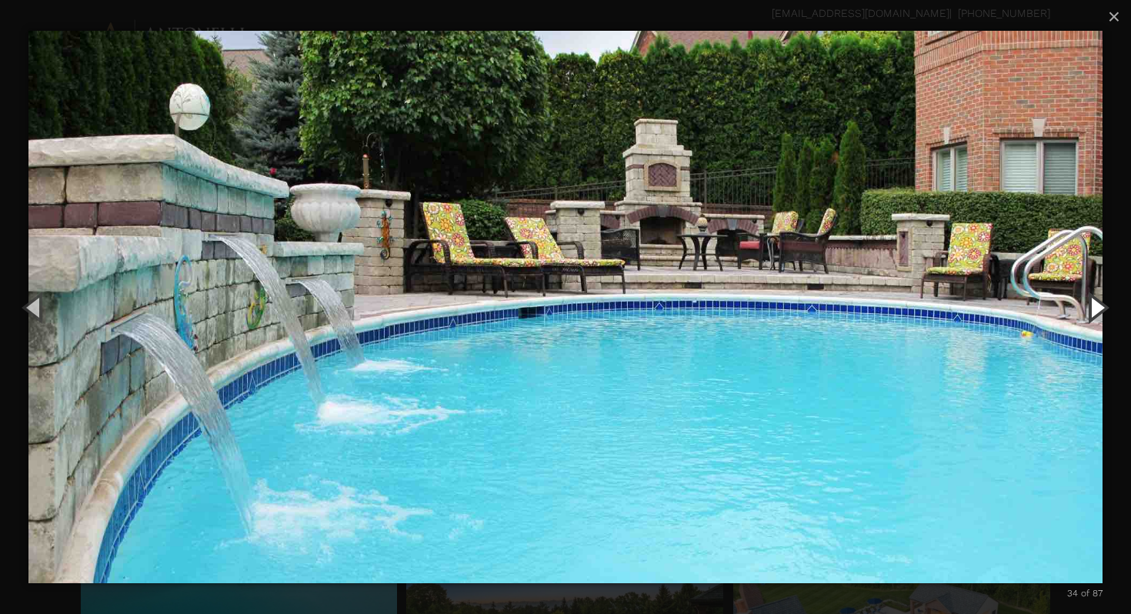
click at [1088, 304] on button "Next (Right arrow key)" at bounding box center [1095, 307] width 69 height 85
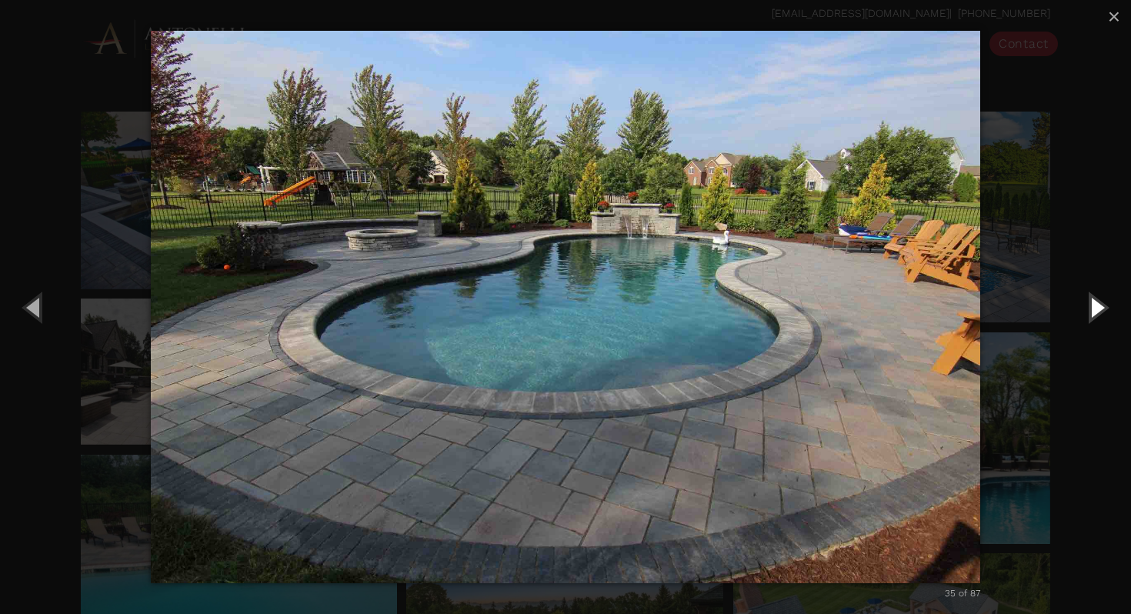
click at [1088, 304] on button "Next (Right arrow key)" at bounding box center [1095, 307] width 69 height 85
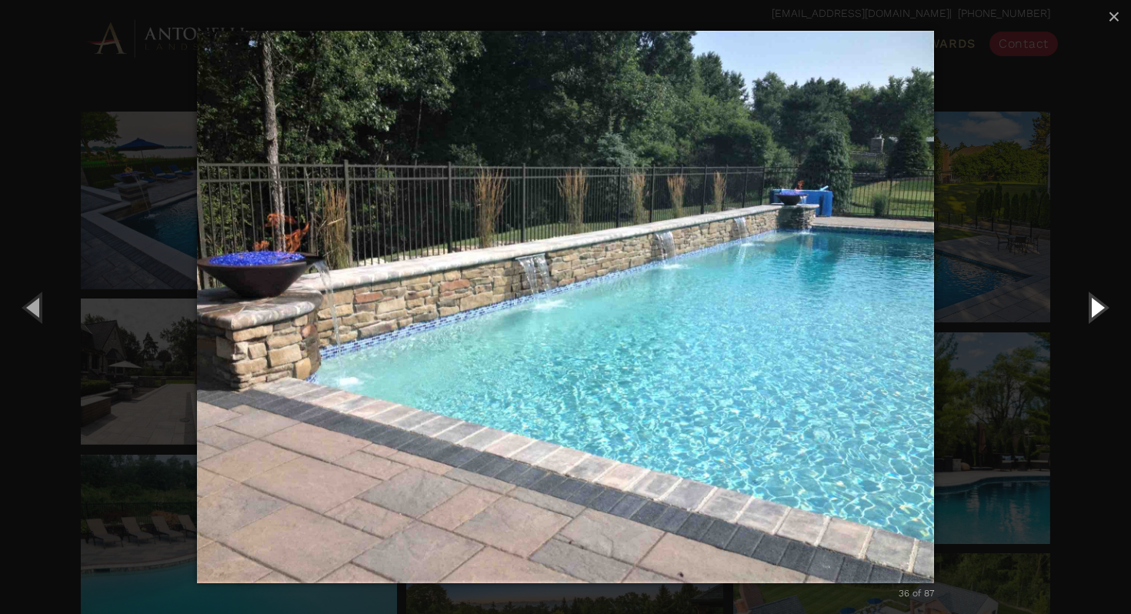
click at [1088, 304] on button "Next (Right arrow key)" at bounding box center [1095, 307] width 69 height 85
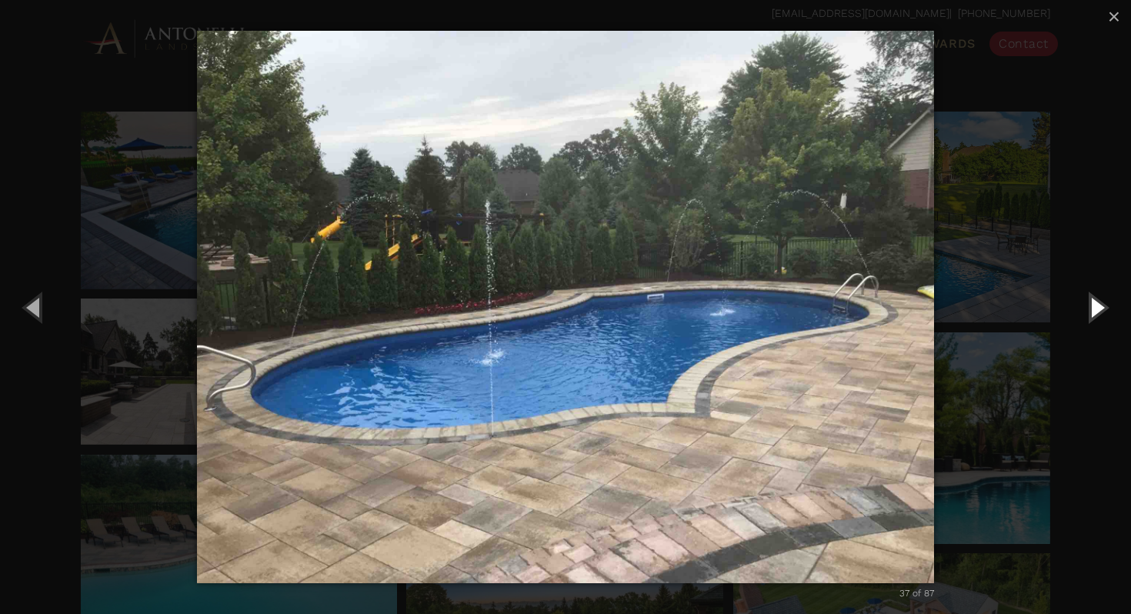
click at [1088, 304] on button "Next (Right arrow key)" at bounding box center [1095, 307] width 69 height 85
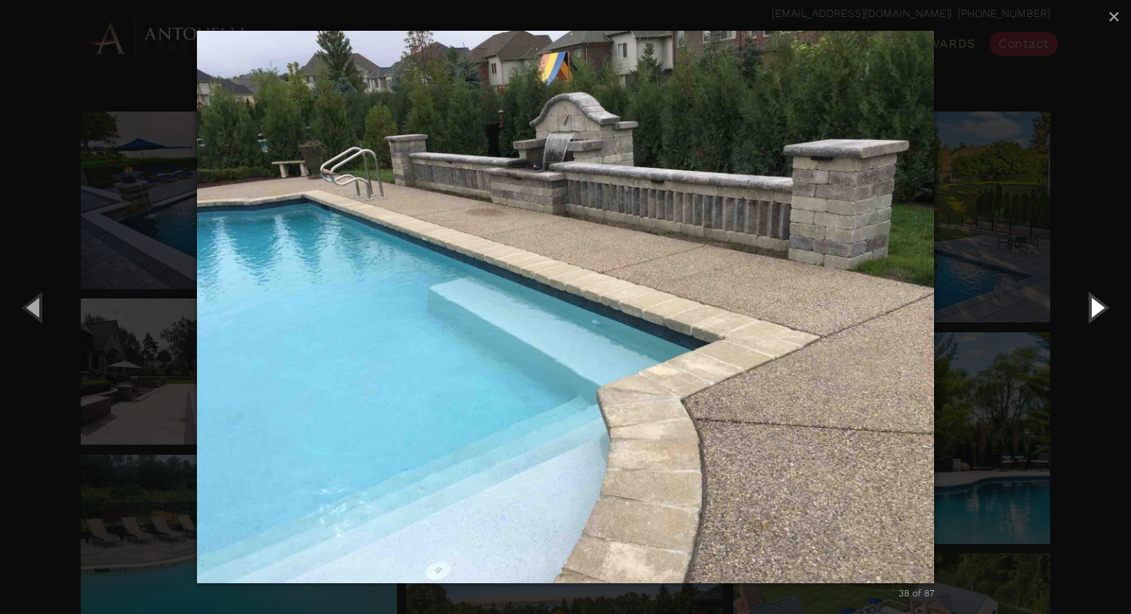
click at [1088, 304] on button "Next (Right arrow key)" at bounding box center [1095, 307] width 69 height 85
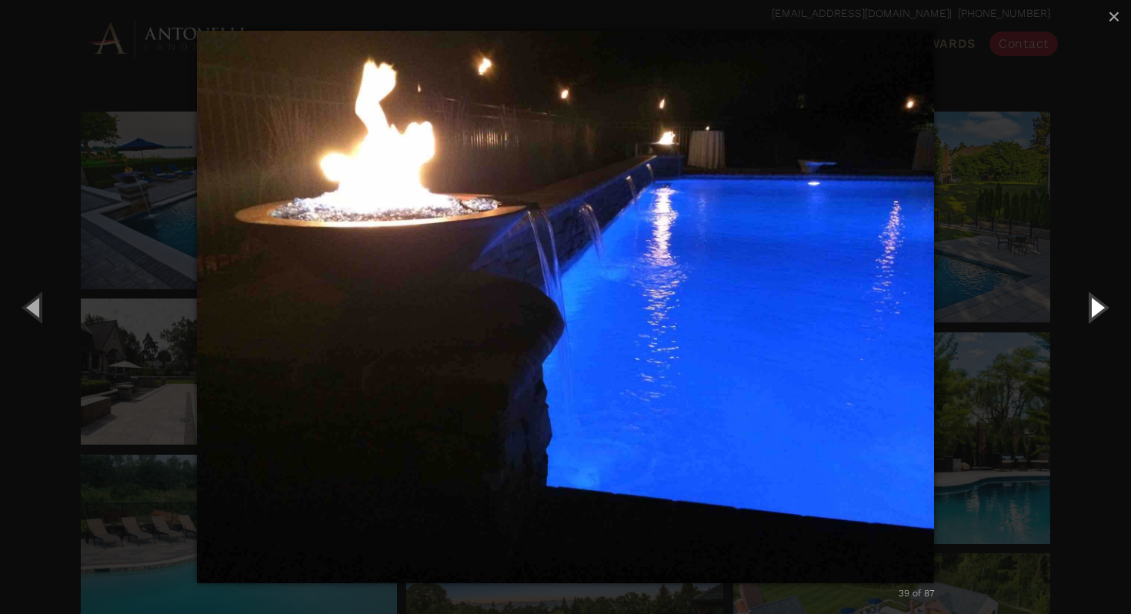
click at [1088, 304] on button "Next (Right arrow key)" at bounding box center [1095, 307] width 69 height 85
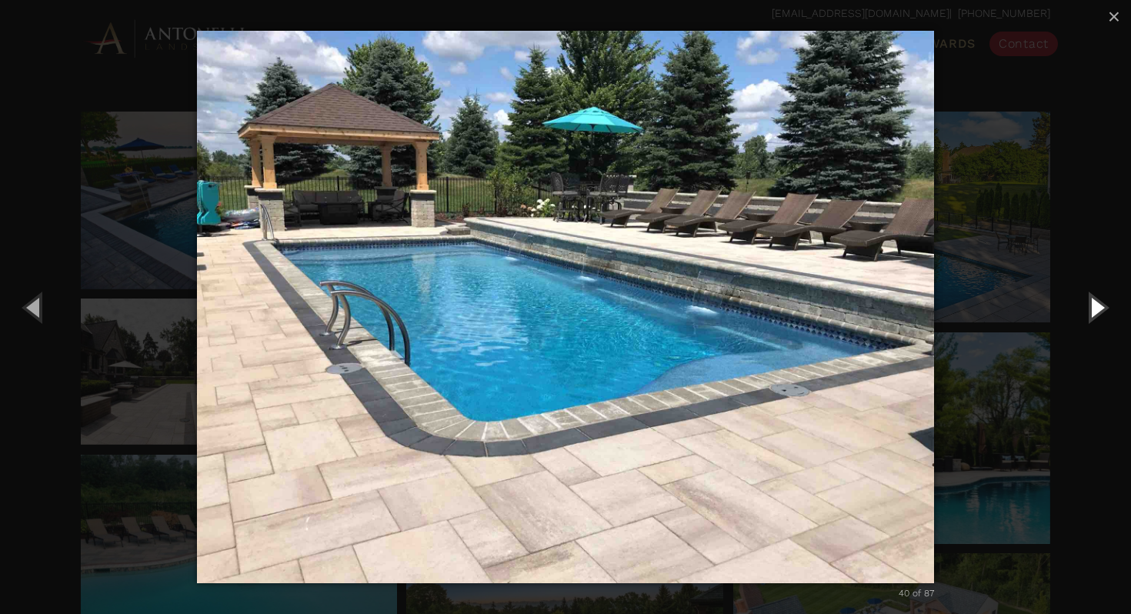
click at [1088, 304] on button "Next (Right arrow key)" at bounding box center [1095, 307] width 69 height 85
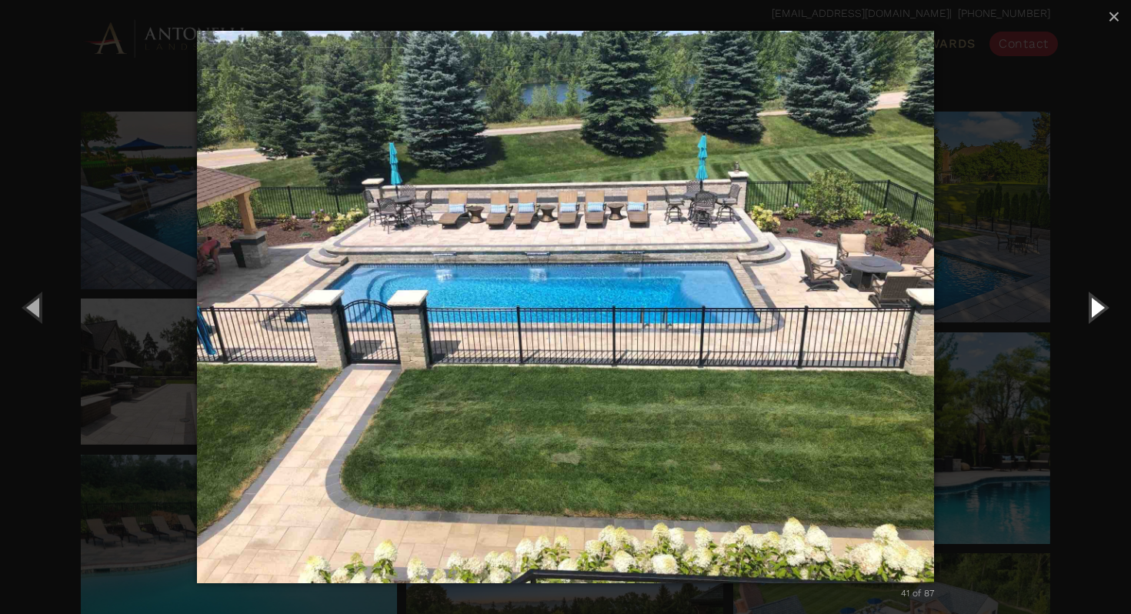
click at [1088, 304] on button "Next (Right arrow key)" at bounding box center [1095, 307] width 69 height 85
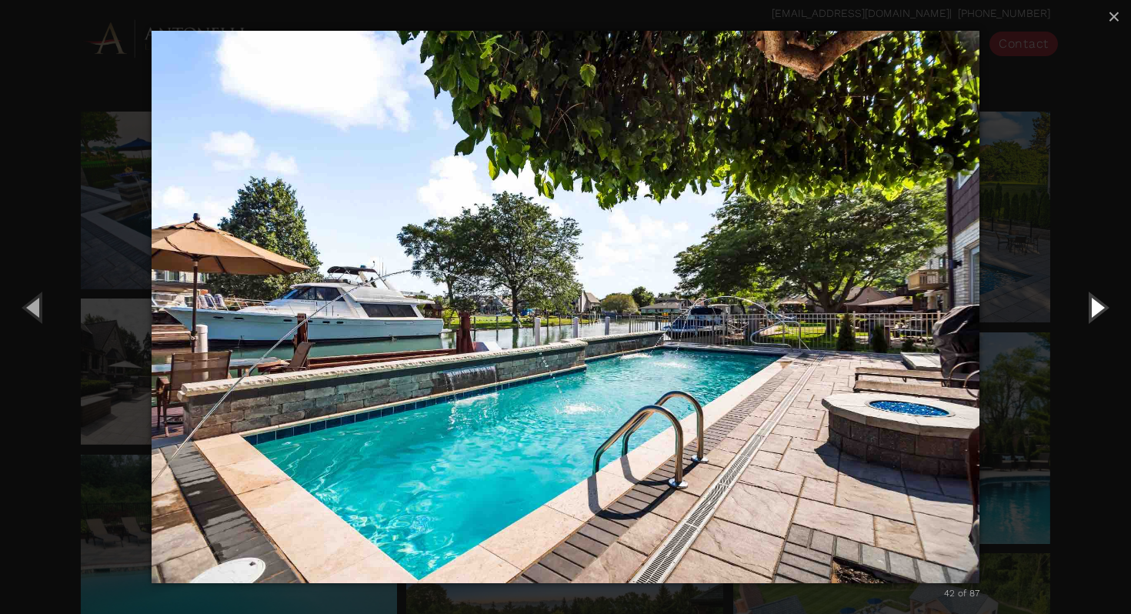
click at [1088, 304] on button "Next (Right arrow key)" at bounding box center [1095, 307] width 69 height 85
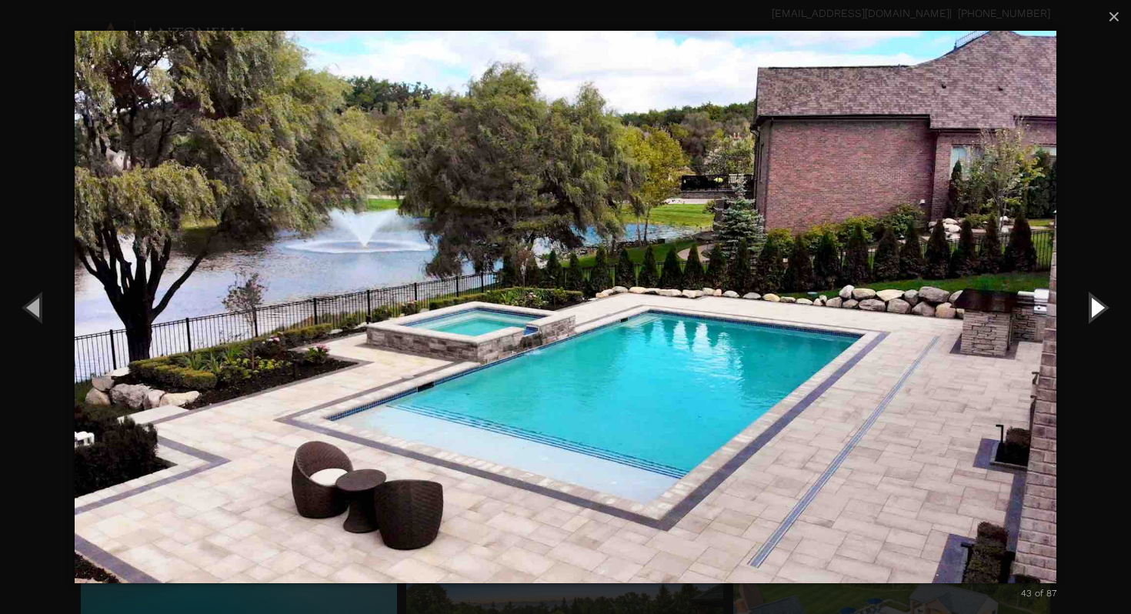
click at [1088, 304] on button "Next (Right arrow key)" at bounding box center [1095, 307] width 69 height 85
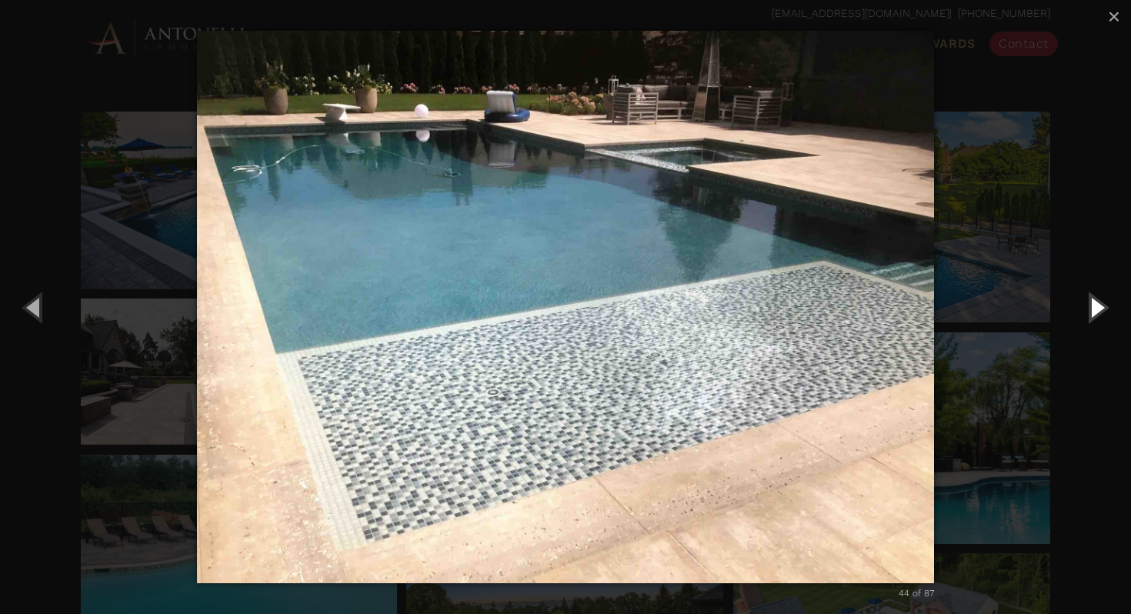
click at [1088, 304] on button "Next (Right arrow key)" at bounding box center [1095, 307] width 69 height 85
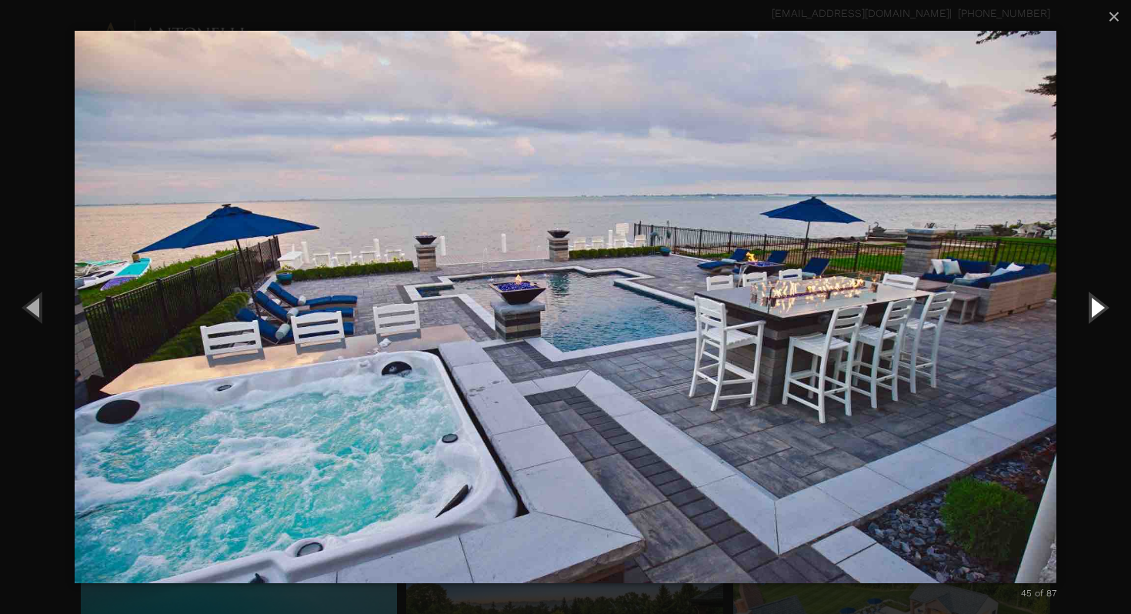
click at [1088, 304] on button "Next (Right arrow key)" at bounding box center [1095, 307] width 69 height 85
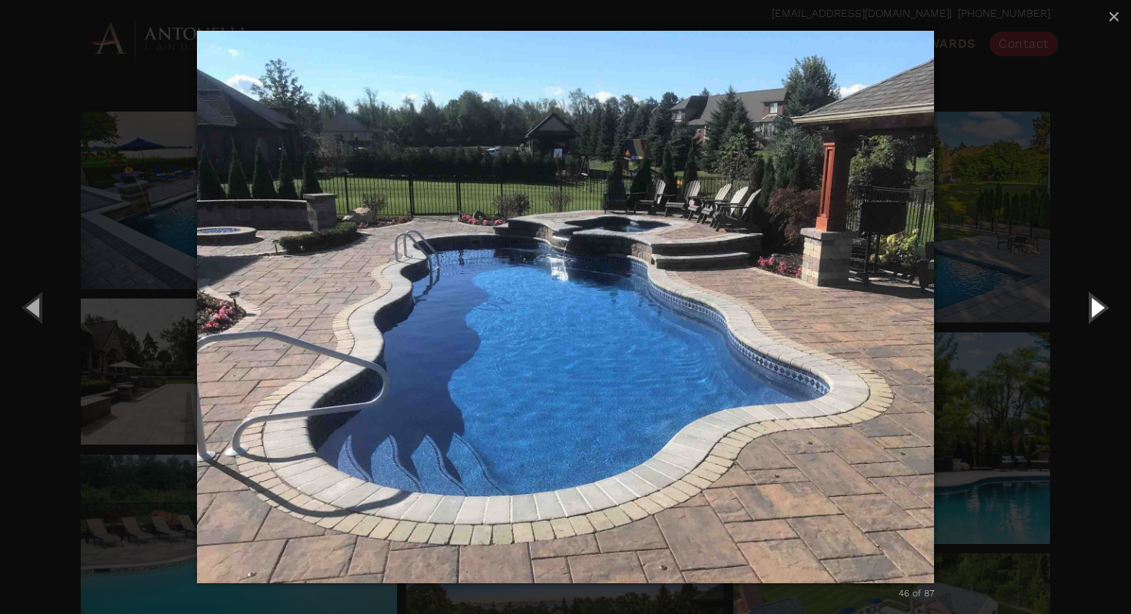
click at [1088, 304] on button "Next (Right arrow key)" at bounding box center [1095, 307] width 69 height 85
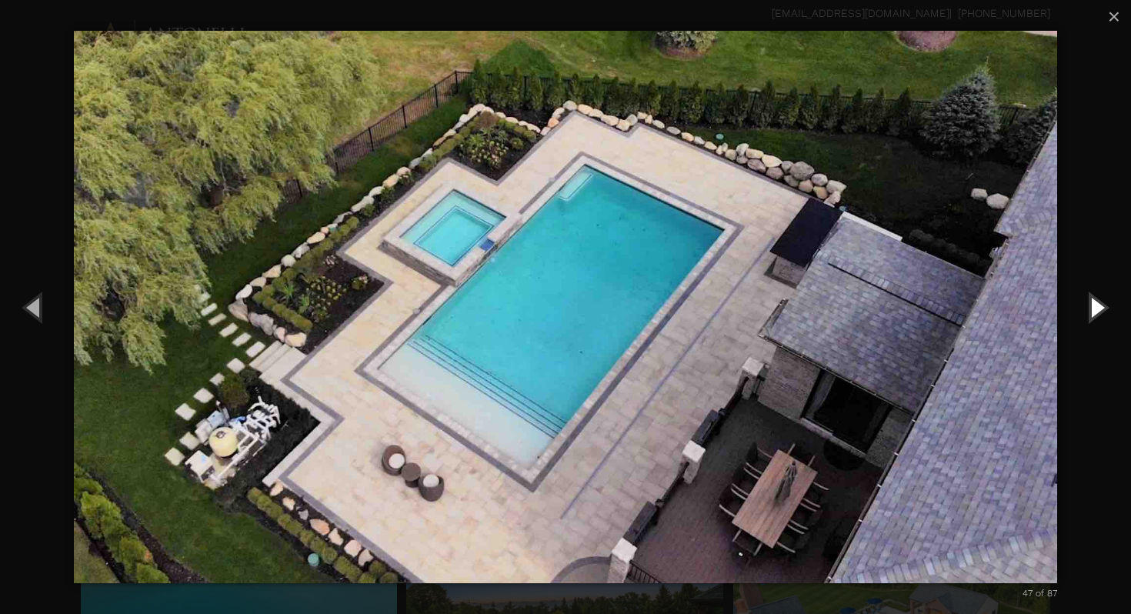
click at [1088, 304] on button "Next (Right arrow key)" at bounding box center [1095, 307] width 69 height 85
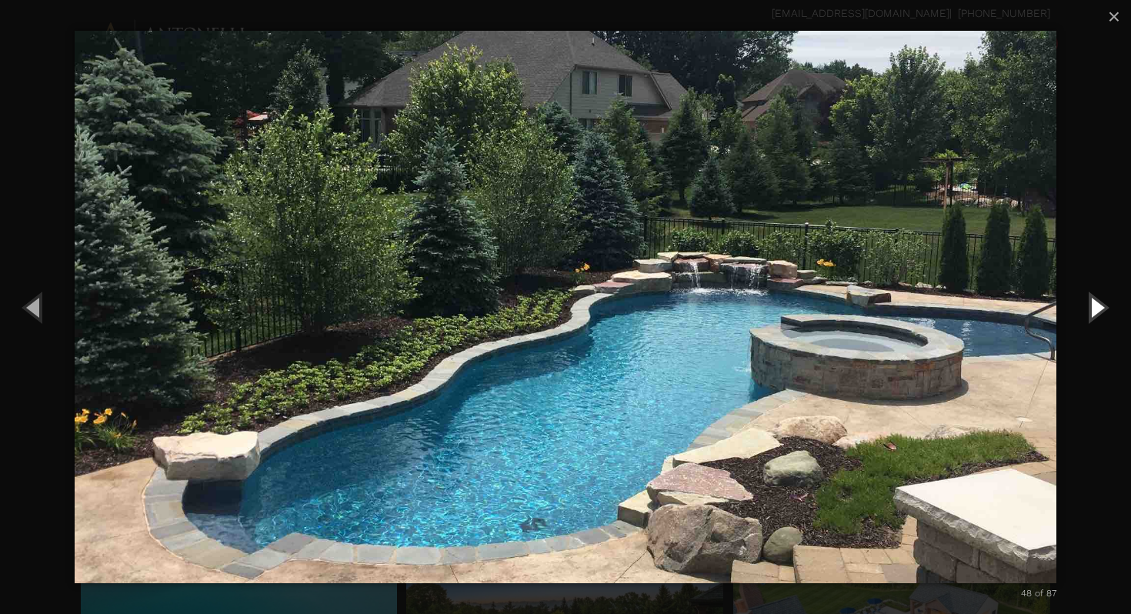
click at [1088, 304] on button "Next (Right arrow key)" at bounding box center [1095, 307] width 69 height 85
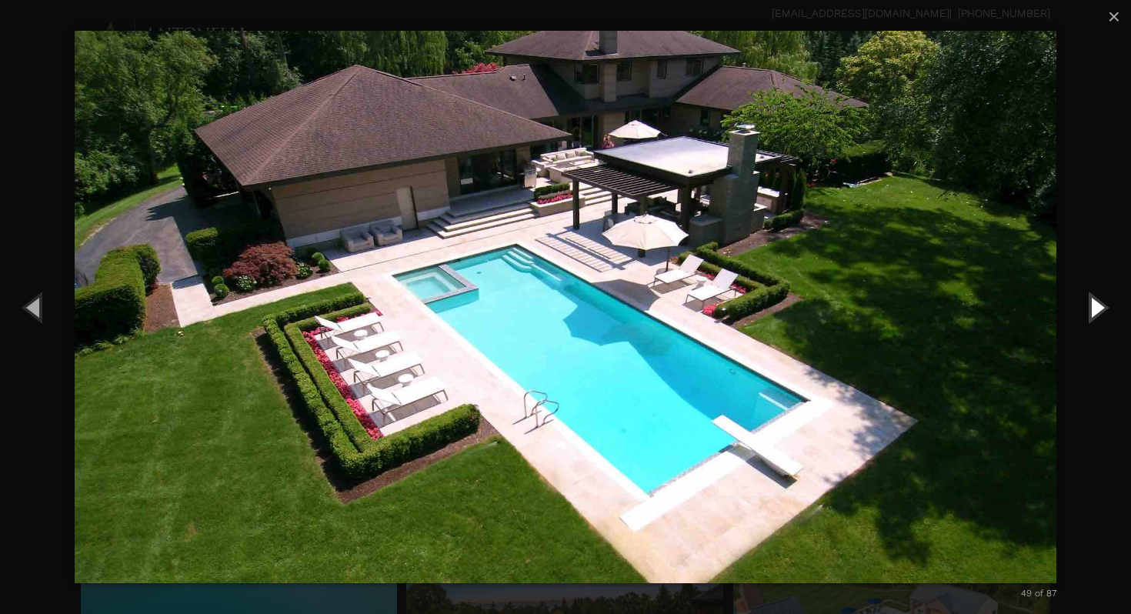
click at [1088, 304] on button "Next (Right arrow key)" at bounding box center [1095, 307] width 69 height 85
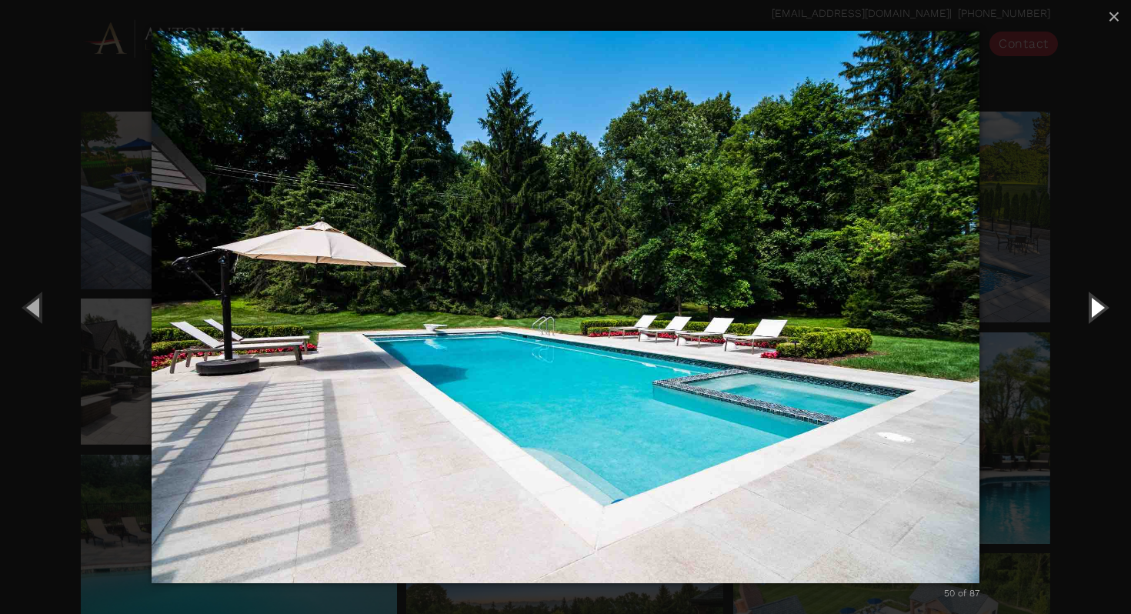
click at [1088, 304] on button "Next (Right arrow key)" at bounding box center [1095, 307] width 69 height 85
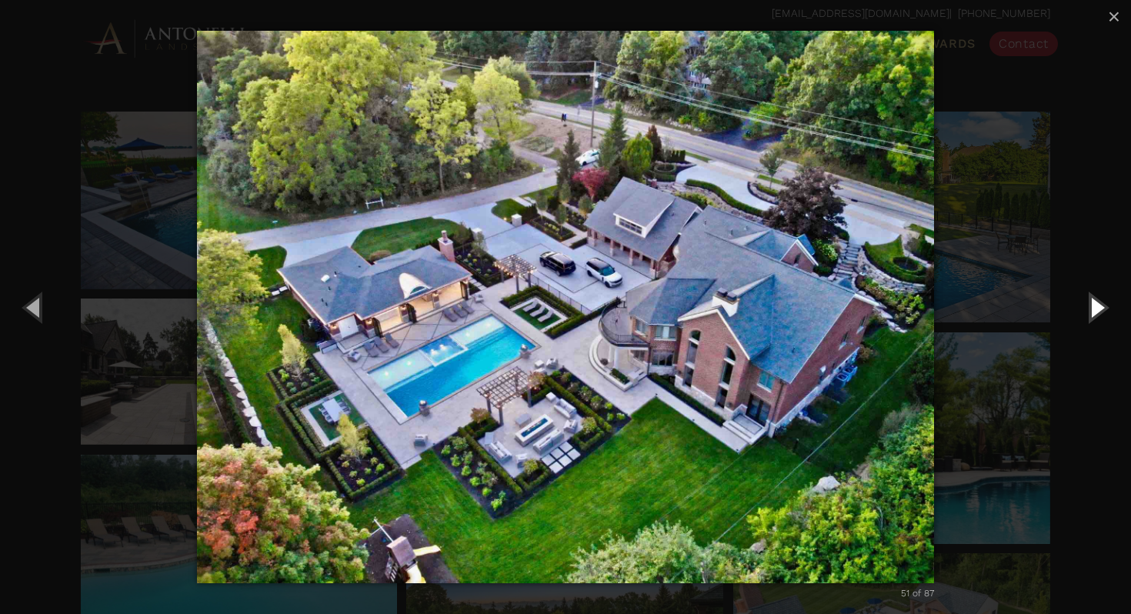
click at [1088, 304] on button "Next (Right arrow key)" at bounding box center [1095, 307] width 69 height 85
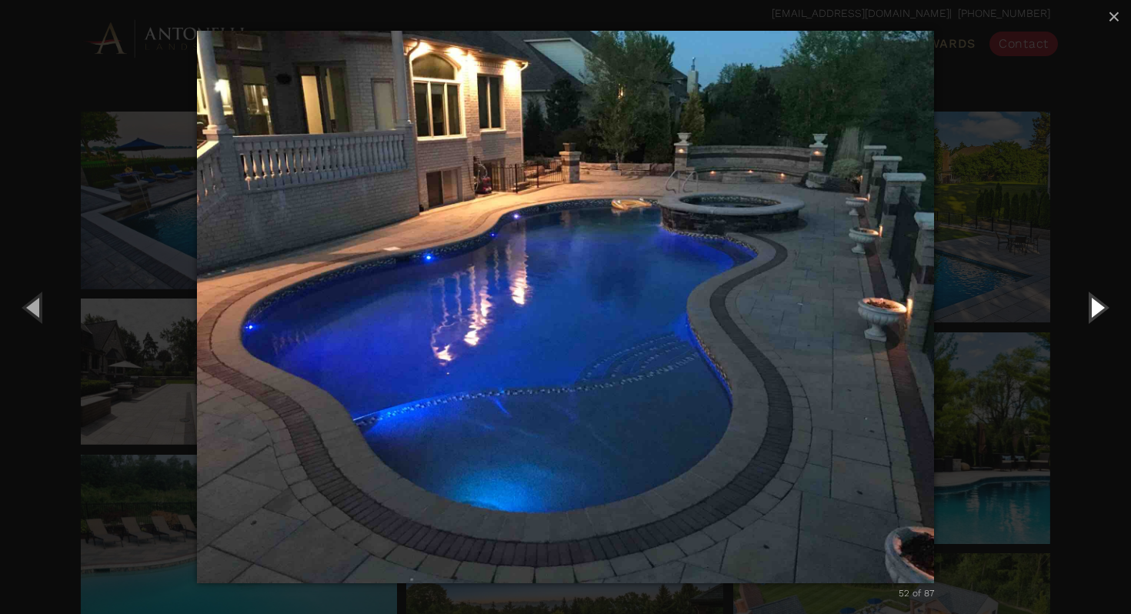
click at [1088, 304] on button "Next (Right arrow key)" at bounding box center [1095, 307] width 69 height 85
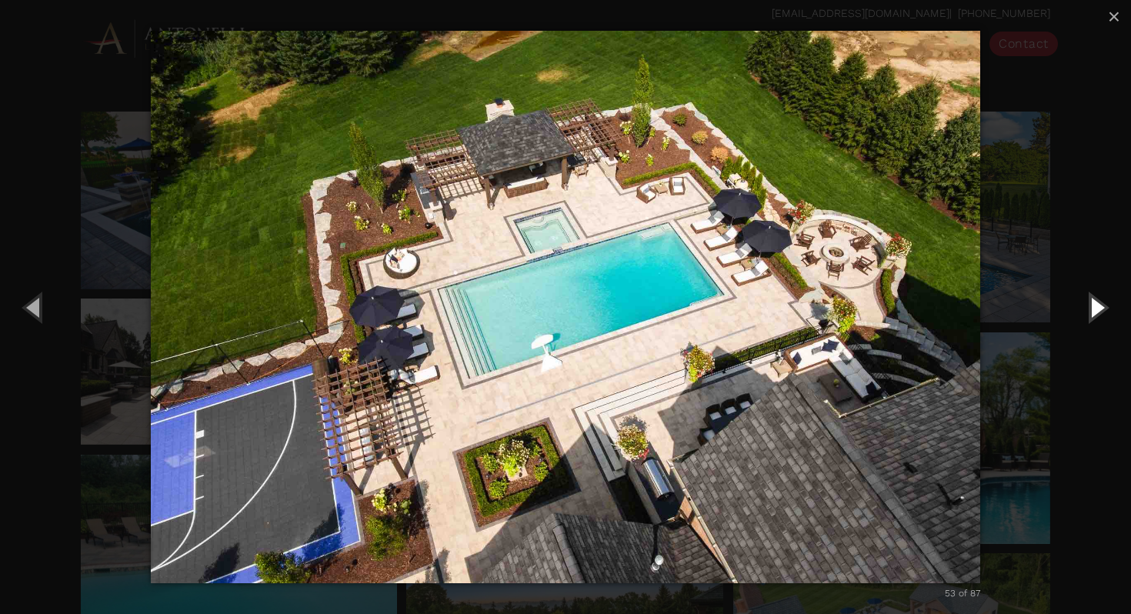
click at [1088, 304] on button "Next (Right arrow key)" at bounding box center [1095, 307] width 69 height 85
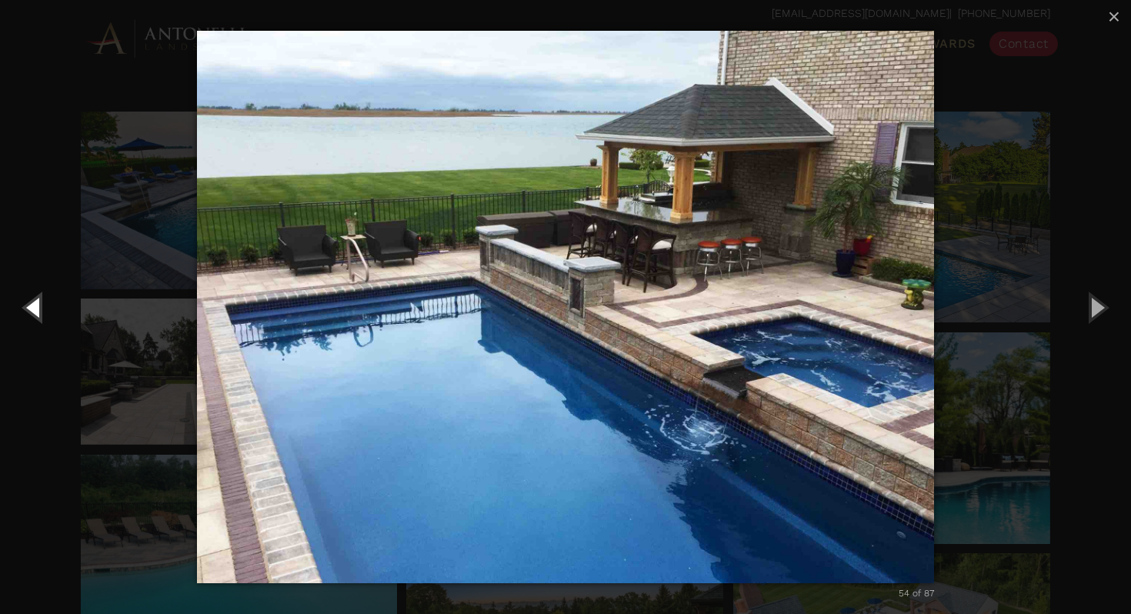
click at [42, 307] on button "Previous (Left arrow key)" at bounding box center [34, 307] width 69 height 85
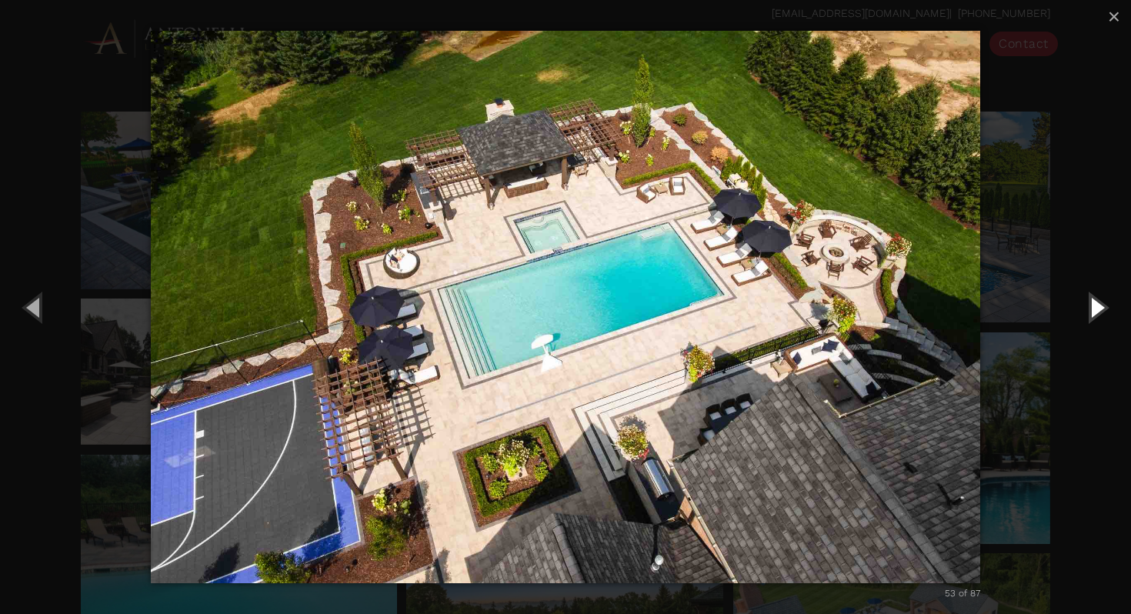
click at [1089, 306] on button "Next (Right arrow key)" at bounding box center [1095, 307] width 69 height 85
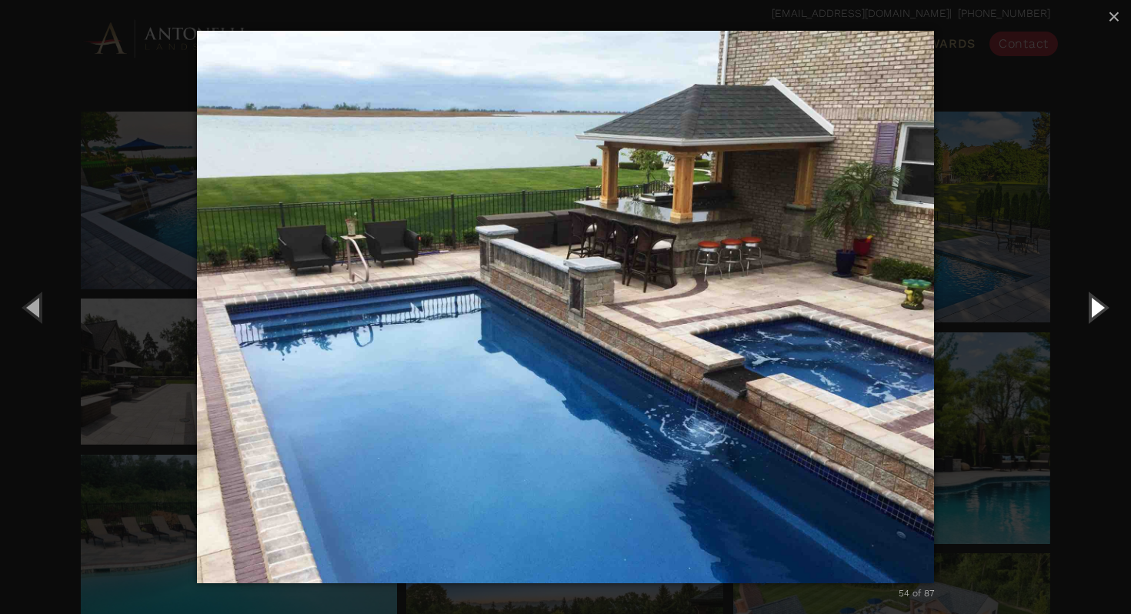
click at [1089, 306] on button "Next (Right arrow key)" at bounding box center [1095, 307] width 69 height 85
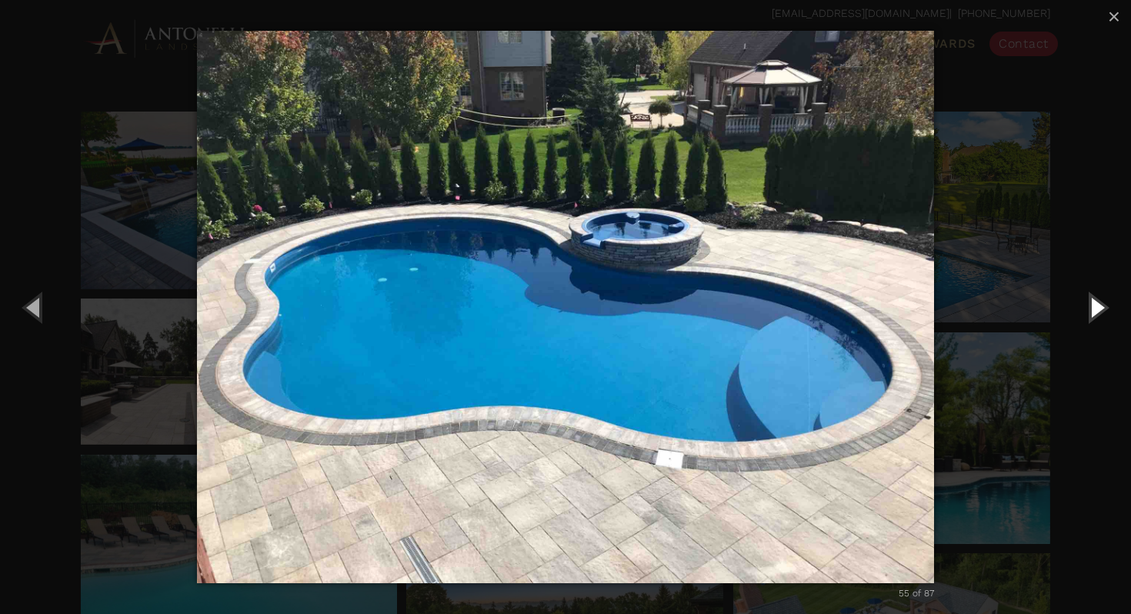
click at [1089, 306] on button "Next (Right arrow key)" at bounding box center [1095, 307] width 69 height 85
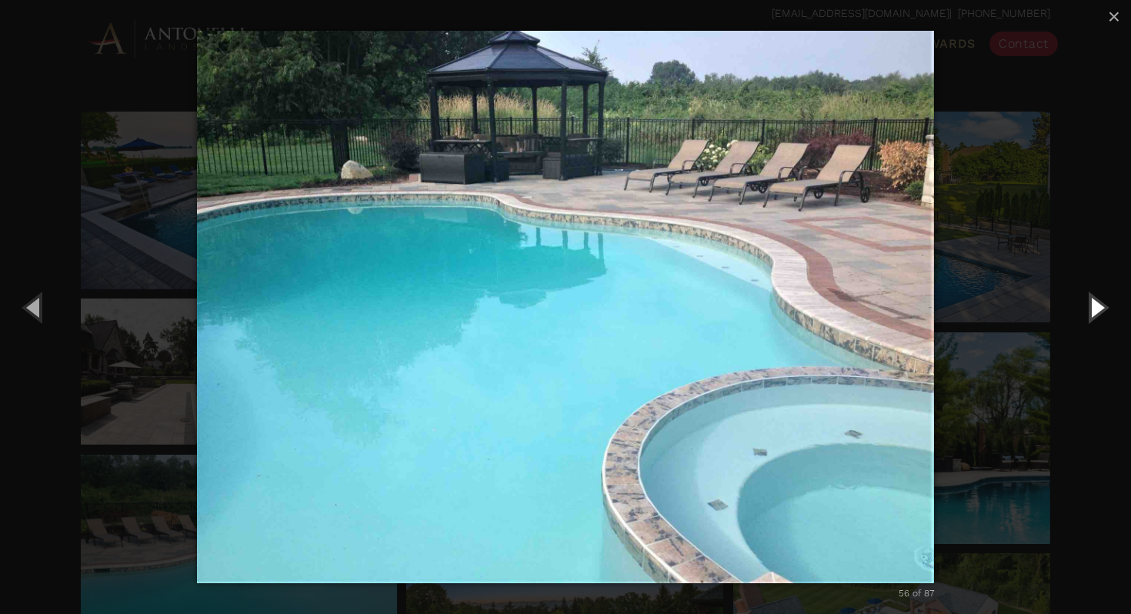
click at [1089, 306] on button "Next (Right arrow key)" at bounding box center [1095, 307] width 69 height 85
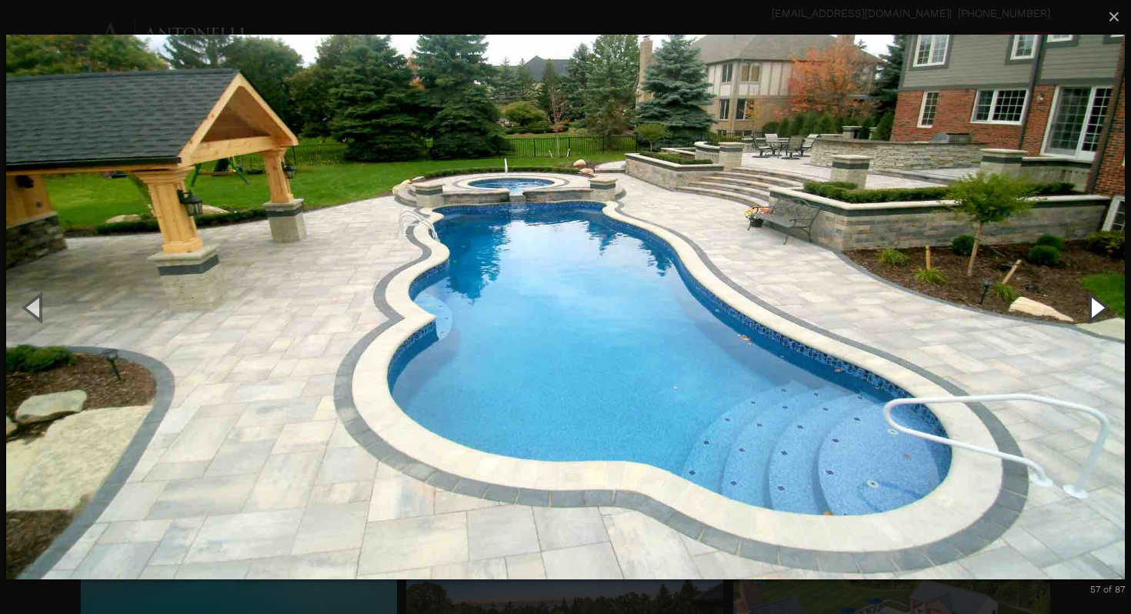
click at [1089, 306] on button "Next (Right arrow key)" at bounding box center [1095, 307] width 69 height 85
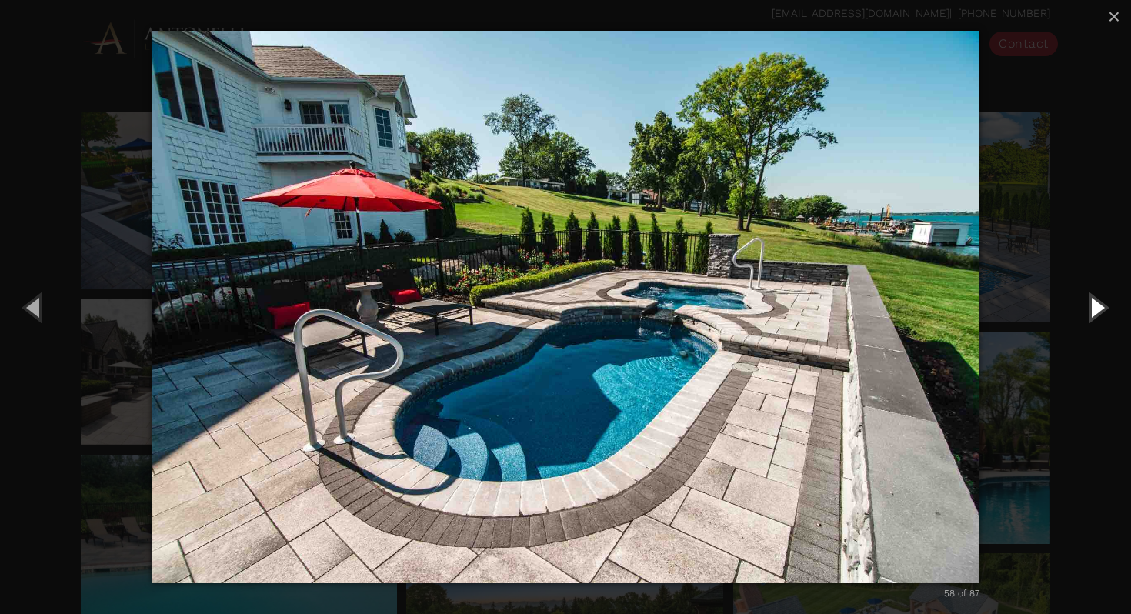
click at [1089, 306] on button "Next (Right arrow key)" at bounding box center [1095, 307] width 69 height 85
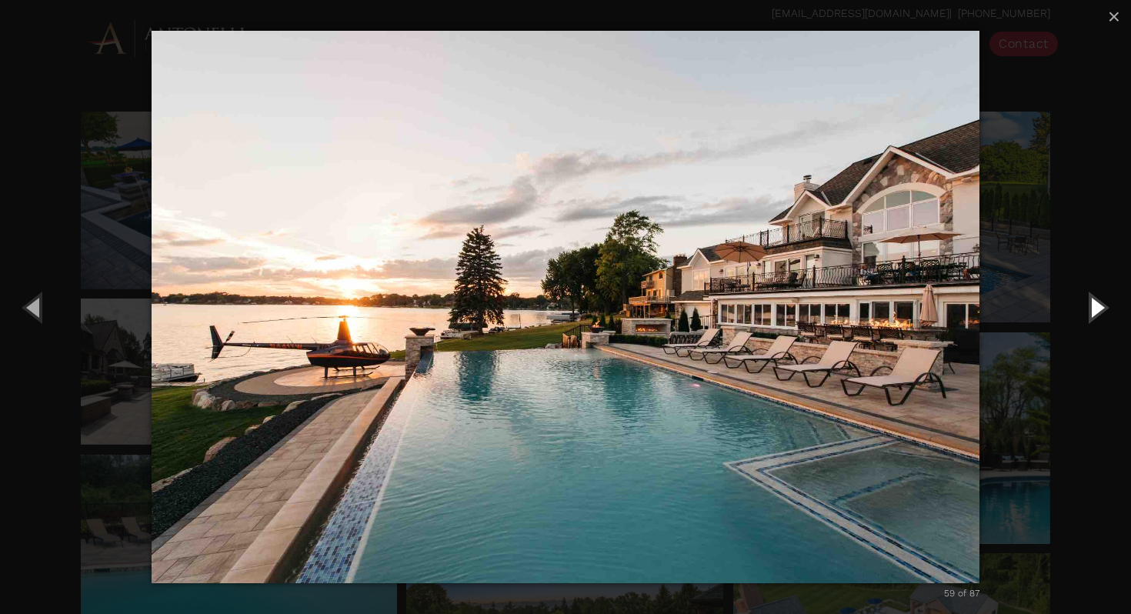
click at [1089, 306] on button "Next (Right arrow key)" at bounding box center [1095, 307] width 69 height 85
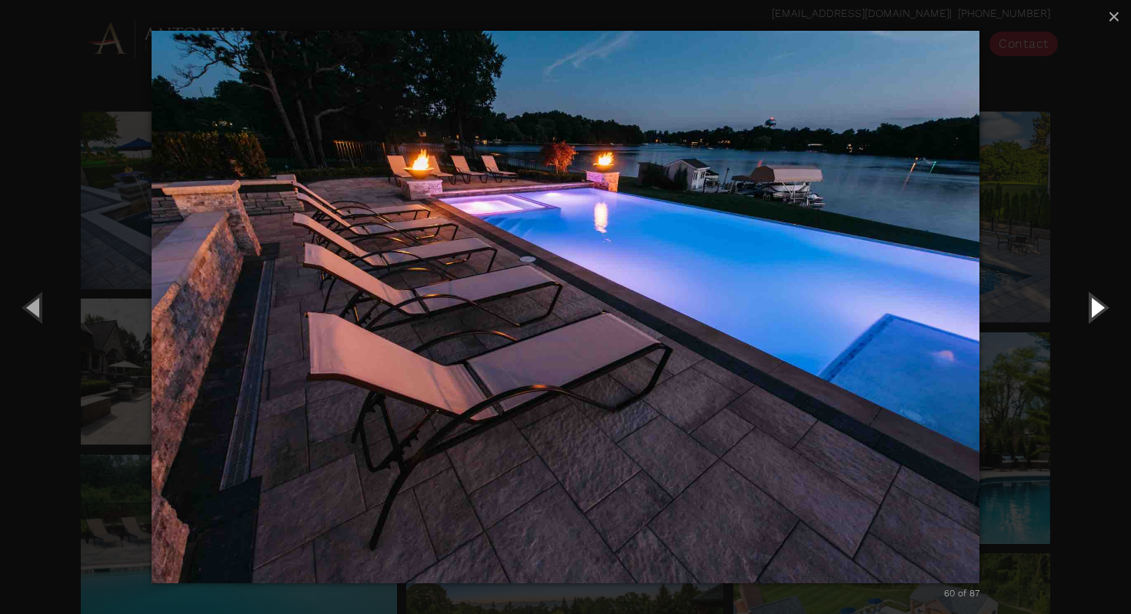
click at [1089, 306] on button "Next (Right arrow key)" at bounding box center [1095, 307] width 69 height 85
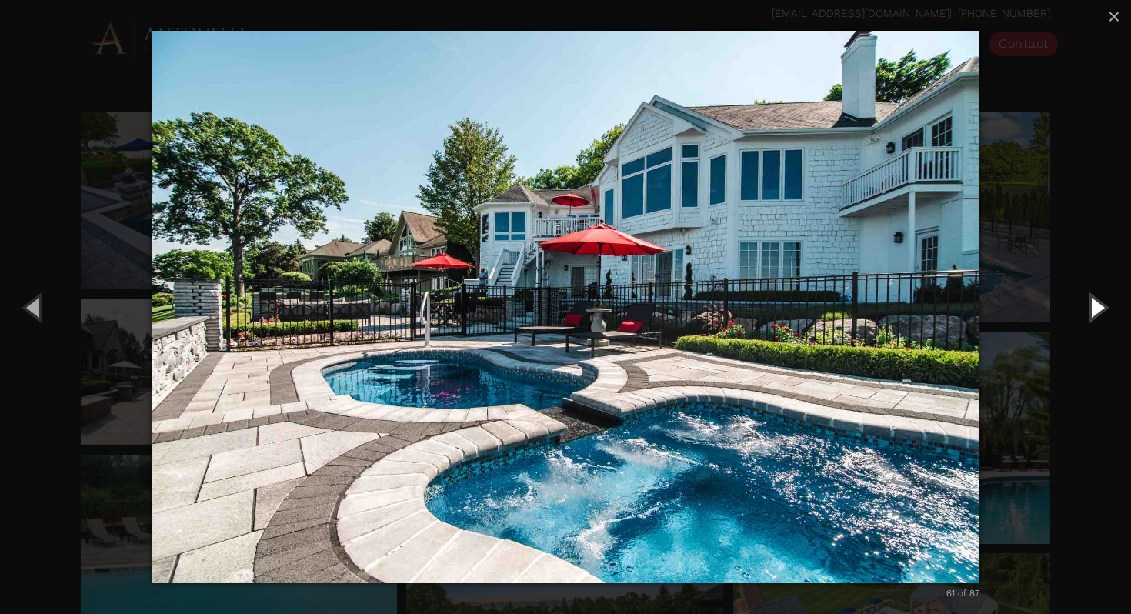
click at [1089, 306] on button "Next (Right arrow key)" at bounding box center [1095, 307] width 69 height 85
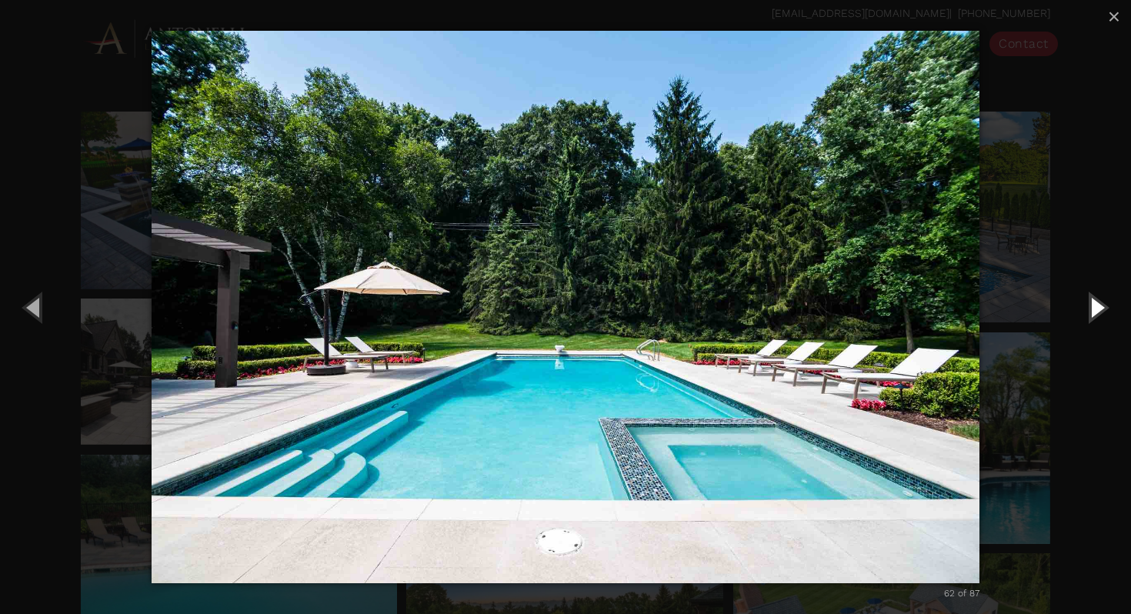
click at [1089, 306] on button "Next (Right arrow key)" at bounding box center [1095, 307] width 69 height 85
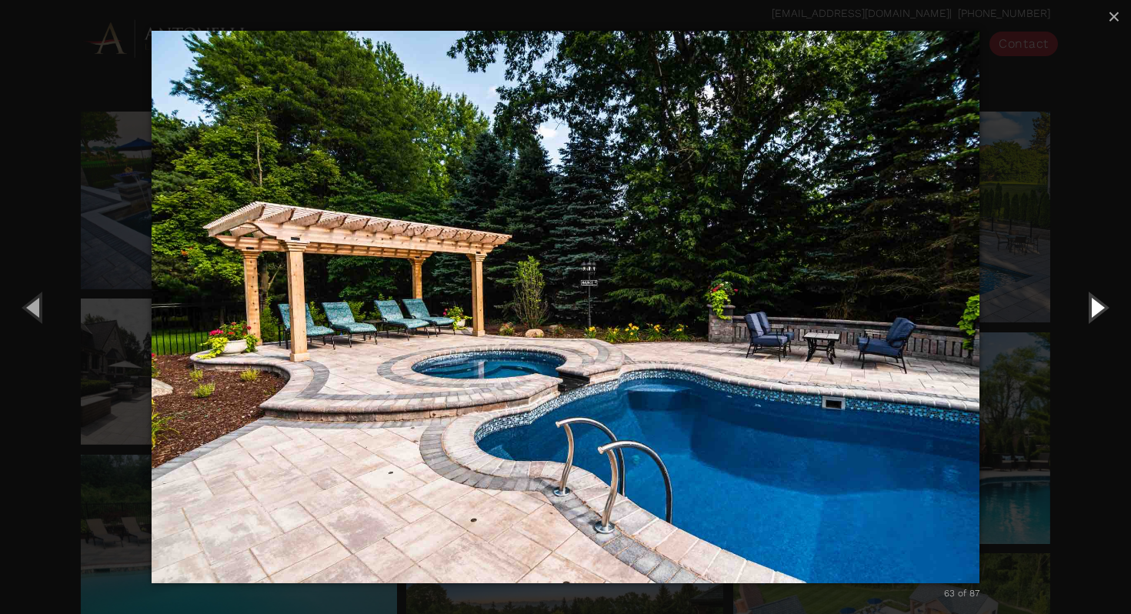
click at [1089, 306] on button "Next (Right arrow key)" at bounding box center [1095, 307] width 69 height 85
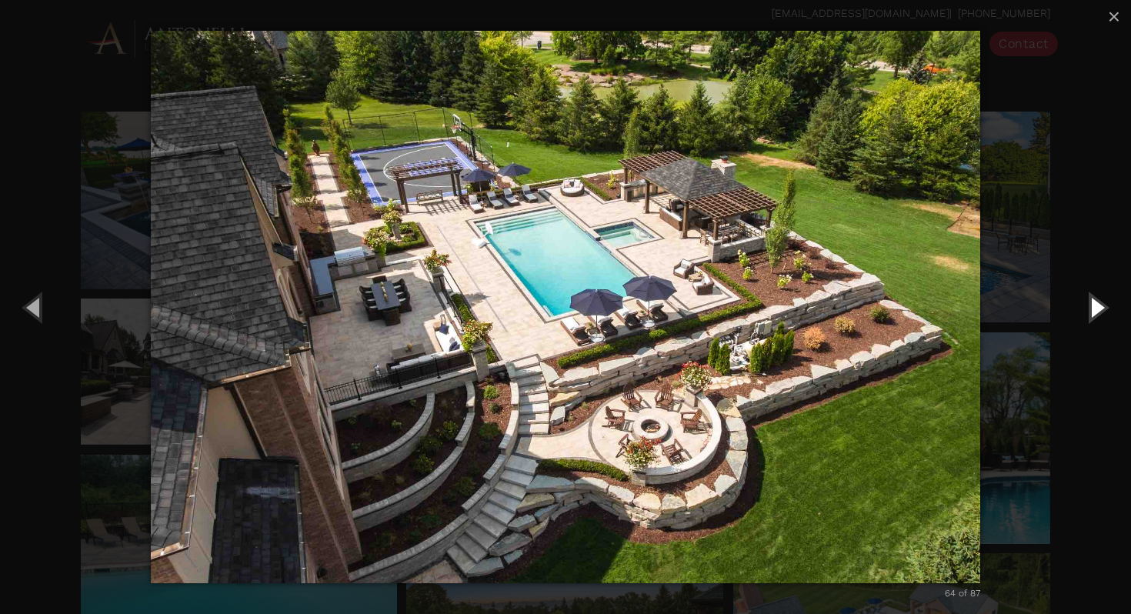
click at [1089, 306] on button "Next (Right arrow key)" at bounding box center [1095, 307] width 69 height 85
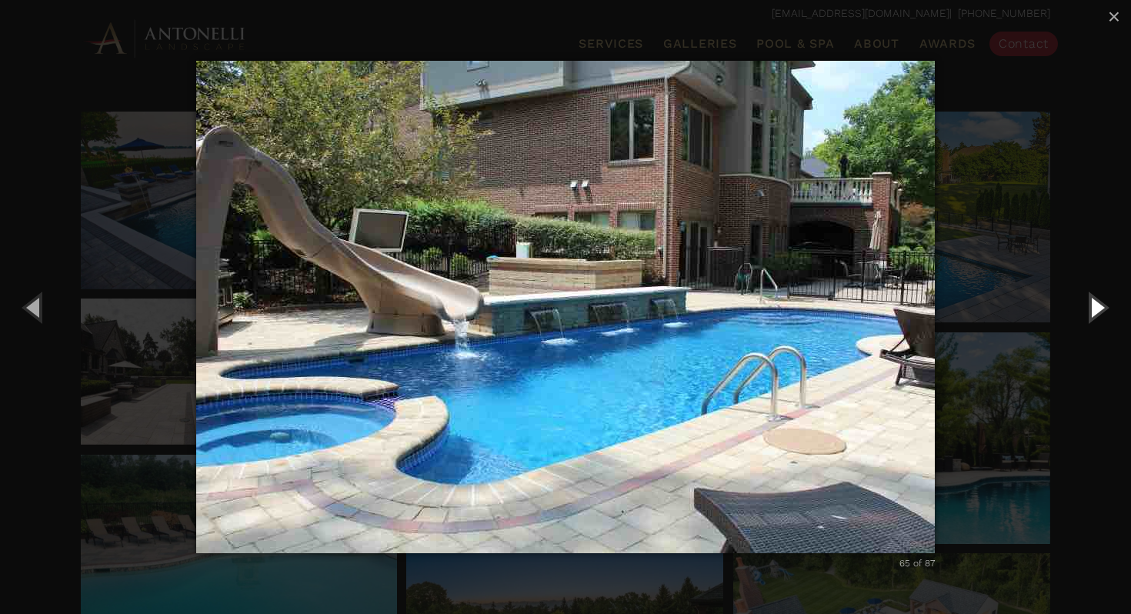
click at [1089, 306] on button "Next (Right arrow key)" at bounding box center [1095, 307] width 69 height 85
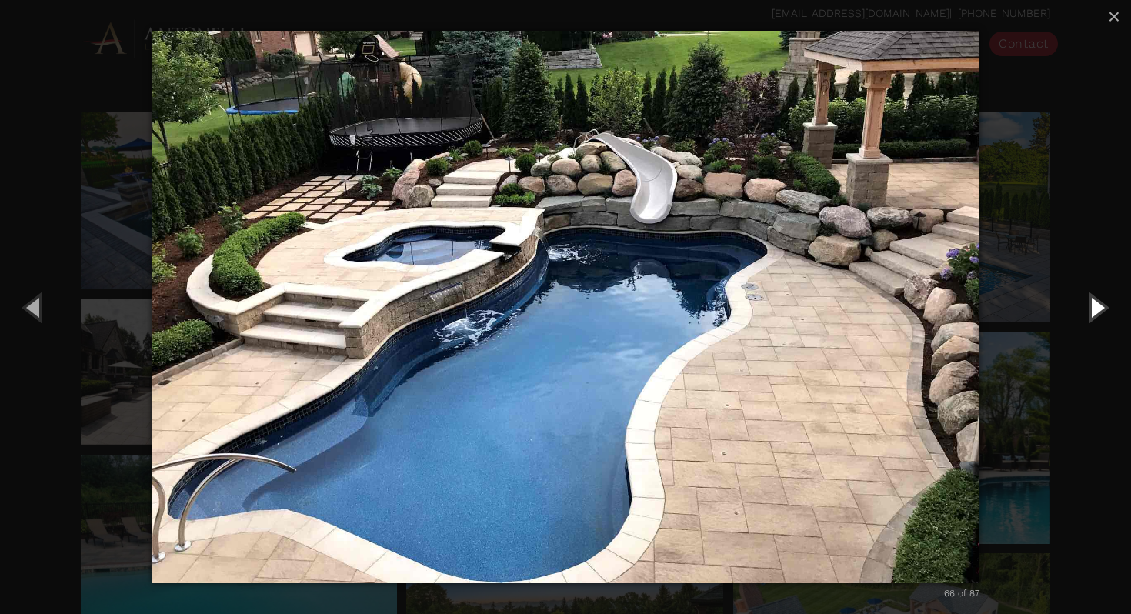
click at [1089, 306] on button "Next (Right arrow key)" at bounding box center [1095, 307] width 69 height 85
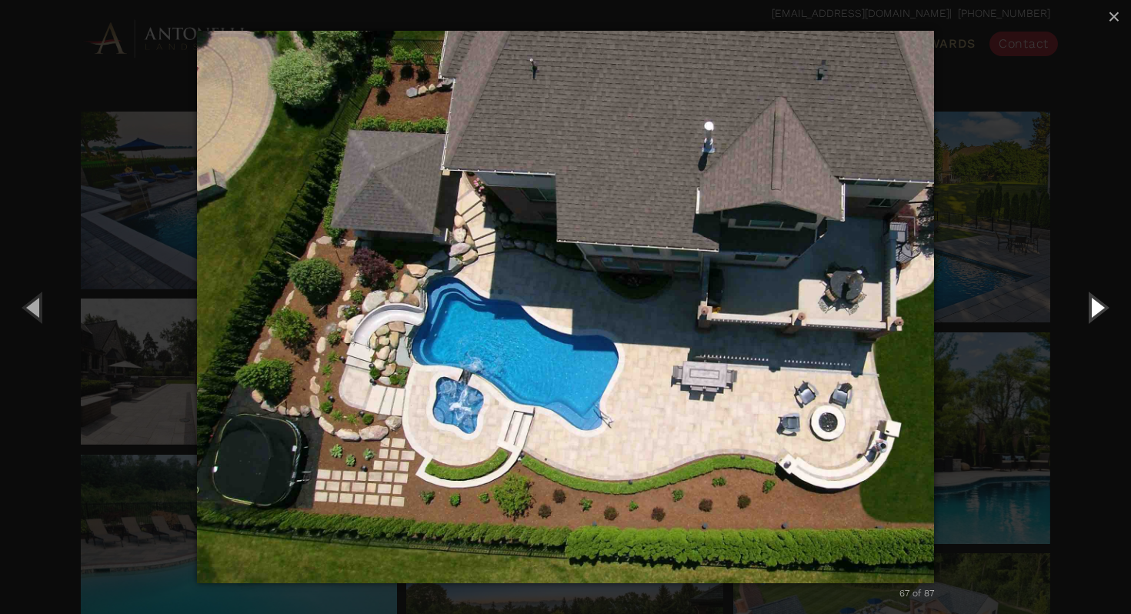
click at [1089, 306] on button "Next (Right arrow key)" at bounding box center [1095, 307] width 69 height 85
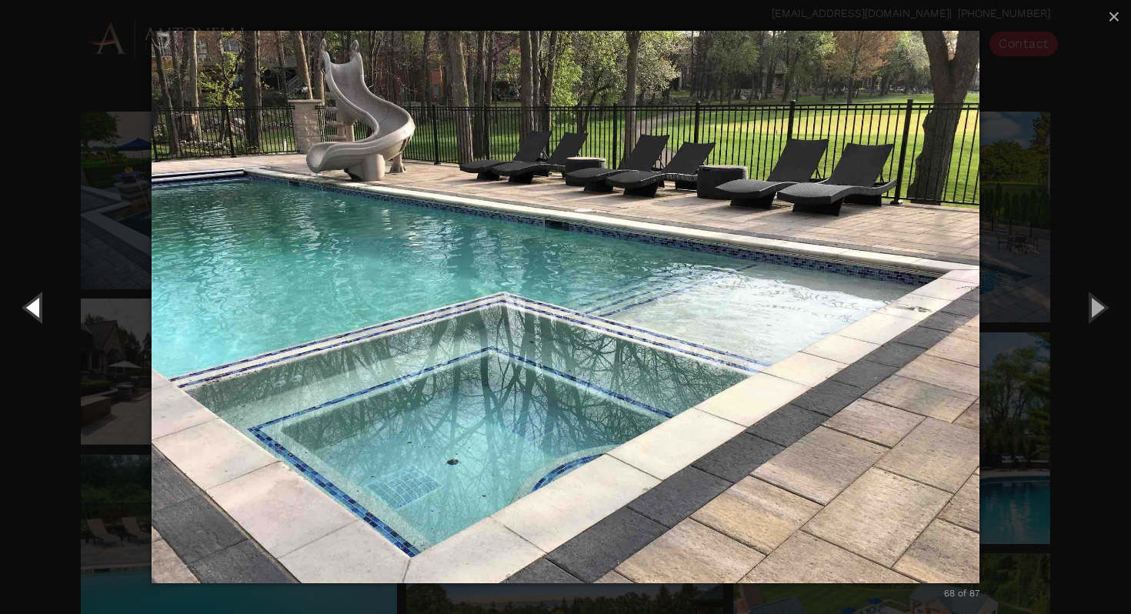
click at [38, 307] on button "Previous (Left arrow key)" at bounding box center [34, 307] width 69 height 85
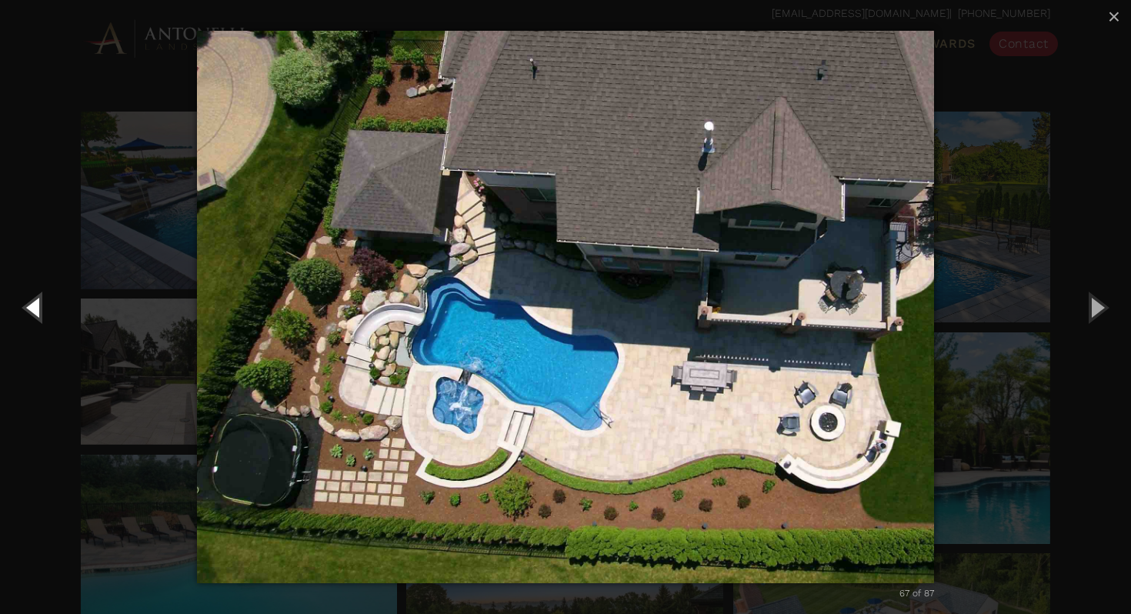
click at [38, 307] on button "Previous (Left arrow key)" at bounding box center [34, 307] width 69 height 85
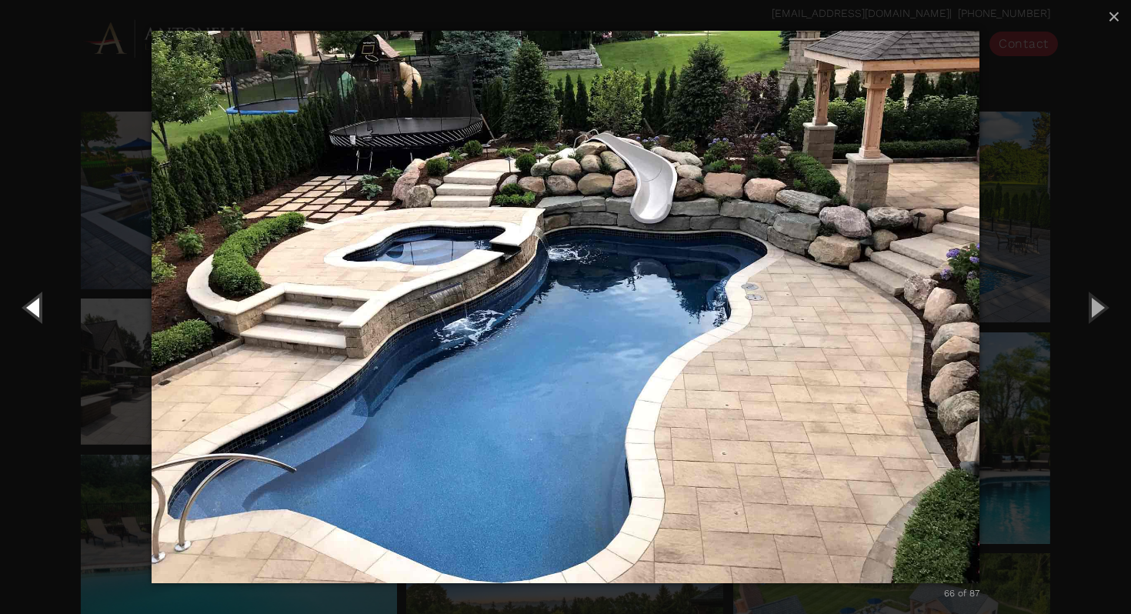
click at [38, 307] on button "Previous (Left arrow key)" at bounding box center [34, 307] width 69 height 85
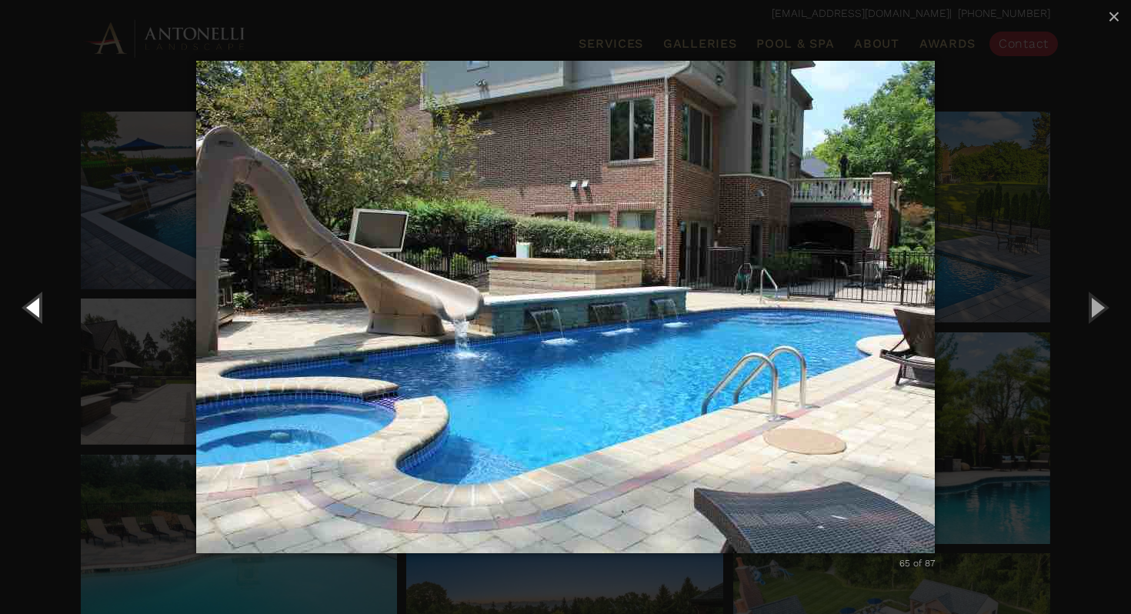
click at [38, 307] on button "Previous (Left arrow key)" at bounding box center [34, 307] width 69 height 85
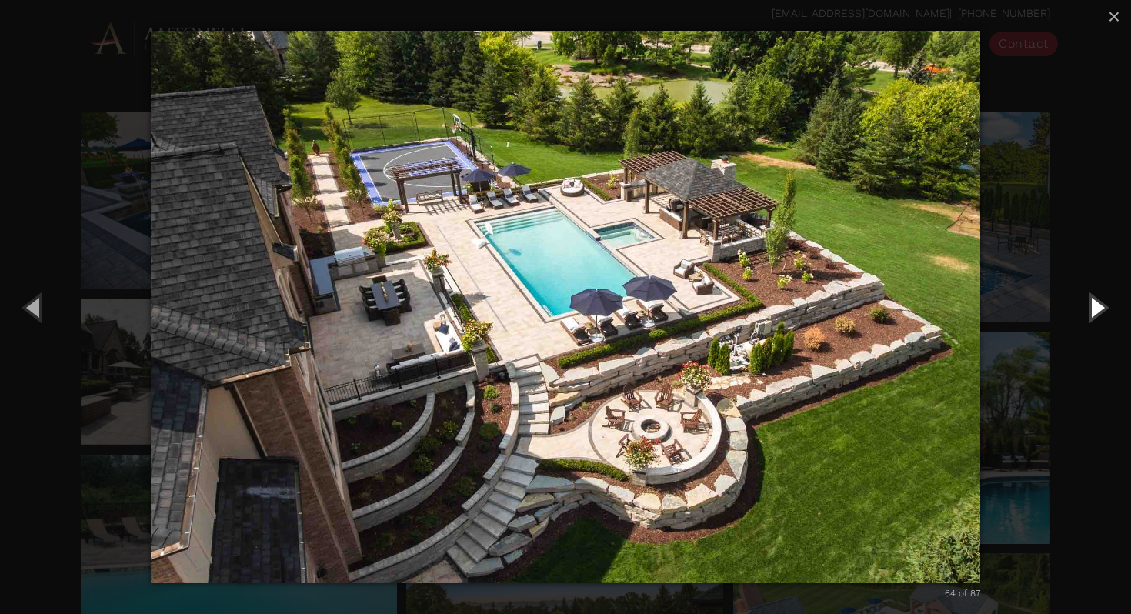
click at [1092, 311] on button "Next (Right arrow key)" at bounding box center [1095, 307] width 69 height 85
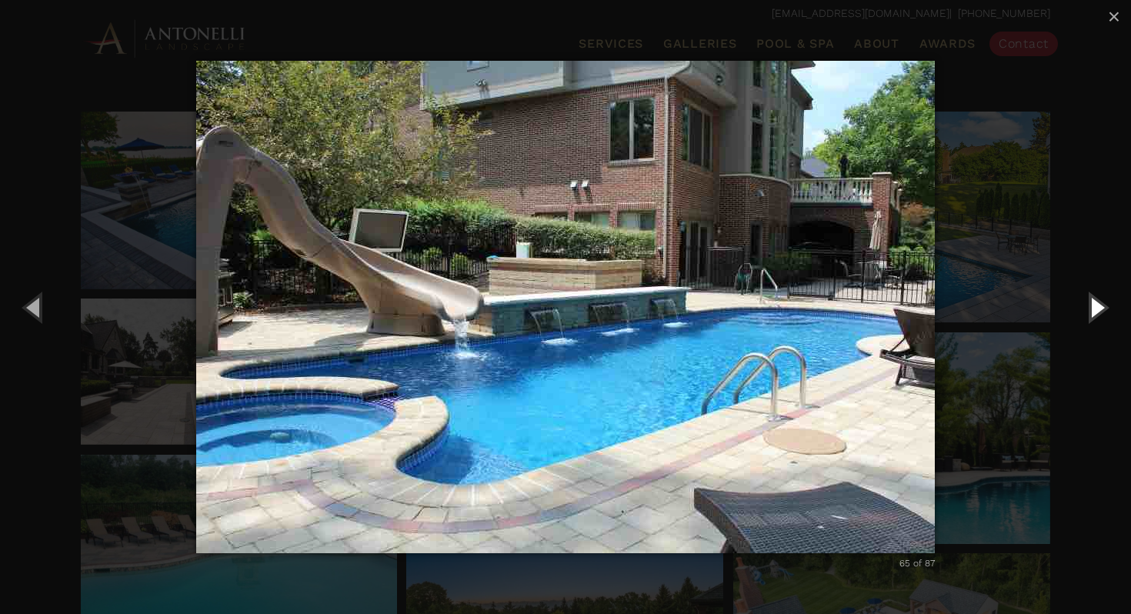
click at [1092, 311] on button "Next (Right arrow key)" at bounding box center [1095, 307] width 69 height 85
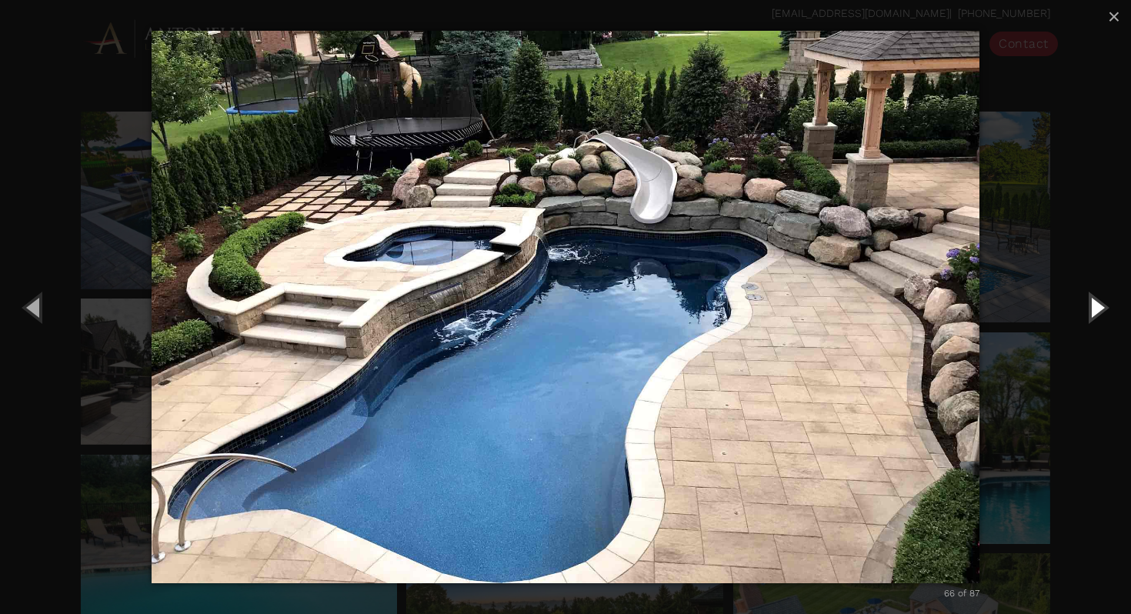
click at [1092, 311] on button "Next (Right arrow key)" at bounding box center [1095, 307] width 69 height 85
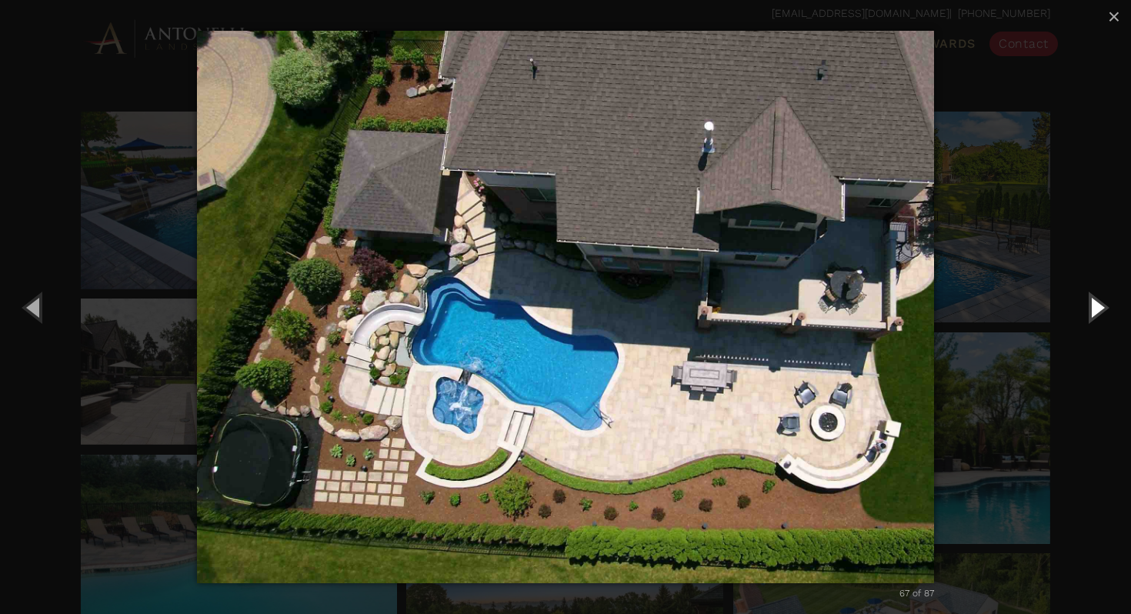
click at [1092, 311] on button "Next (Right arrow key)" at bounding box center [1095, 307] width 69 height 85
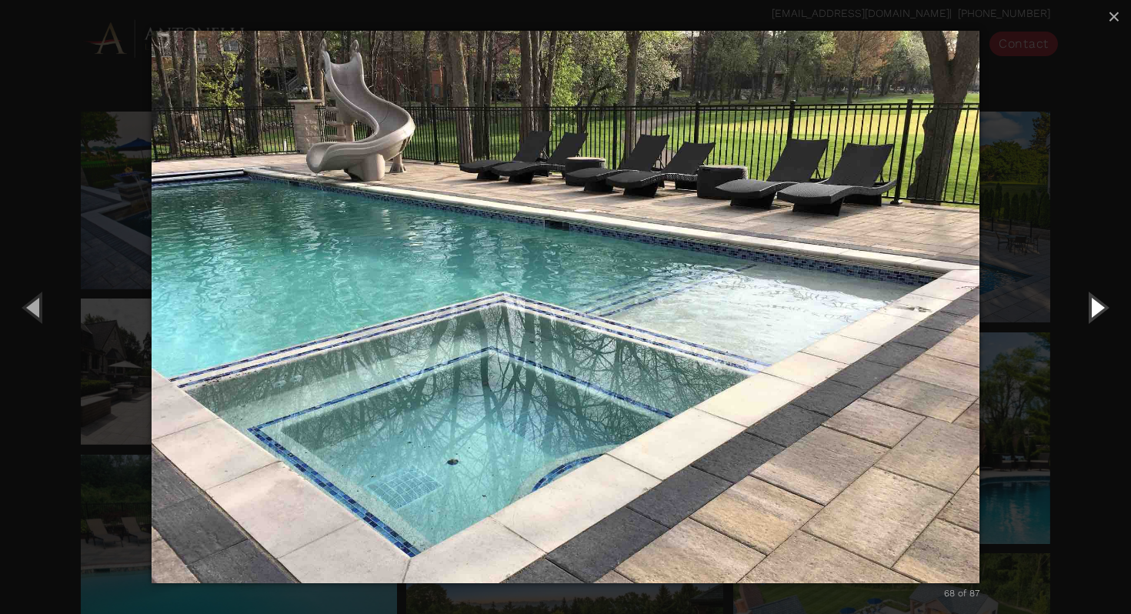
click at [1092, 311] on button "Next (Right arrow key)" at bounding box center [1095, 307] width 69 height 85
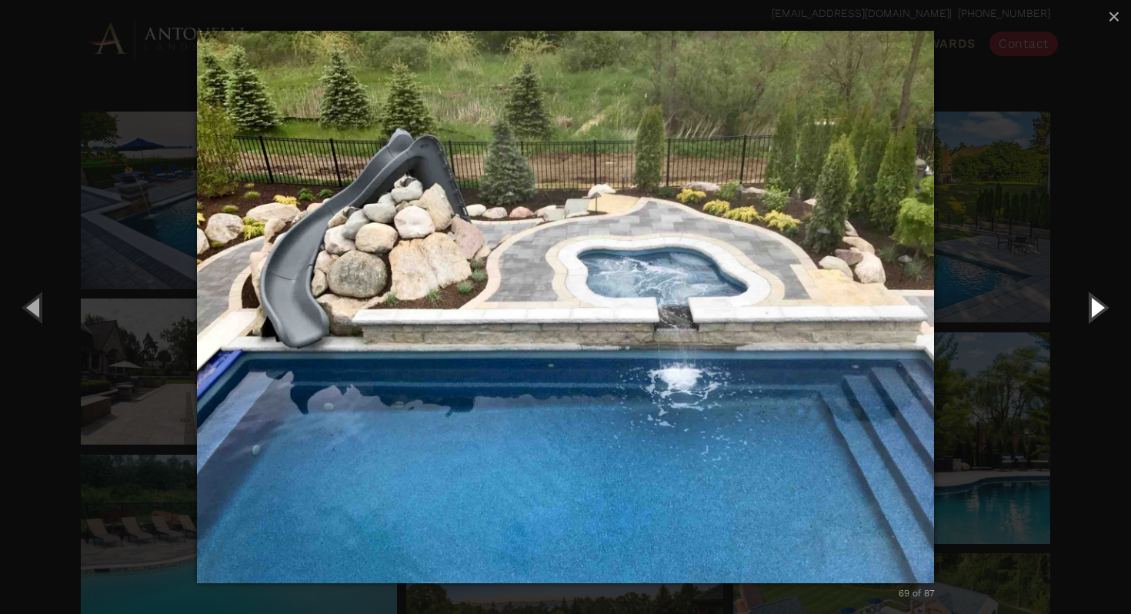
click at [1092, 311] on button "Next (Right arrow key)" at bounding box center [1095, 307] width 69 height 85
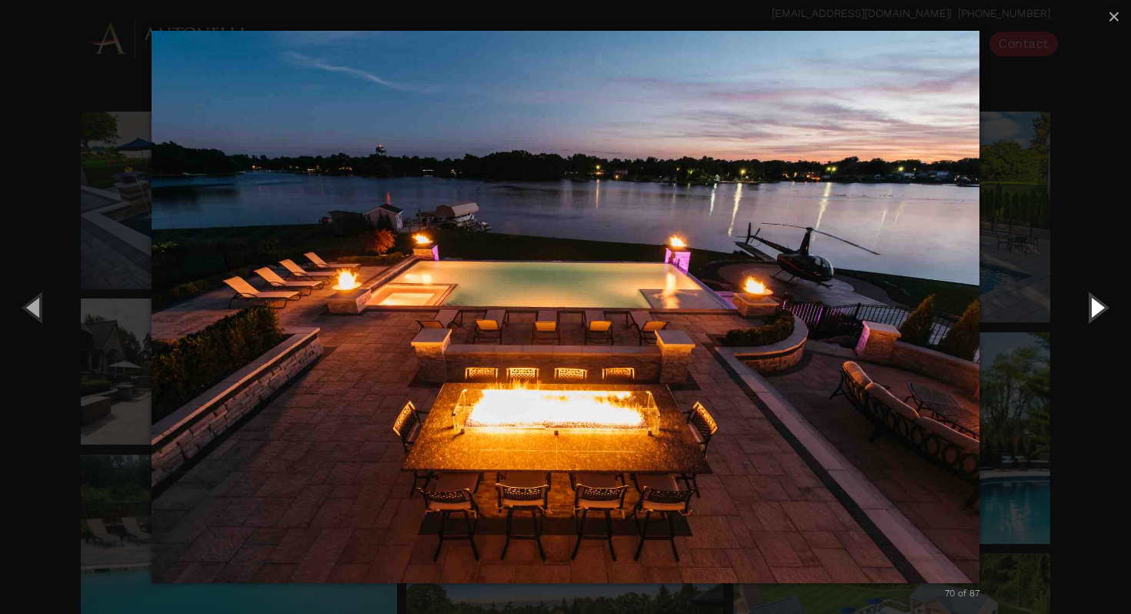
click at [1092, 311] on button "Next (Right arrow key)" at bounding box center [1095, 307] width 69 height 85
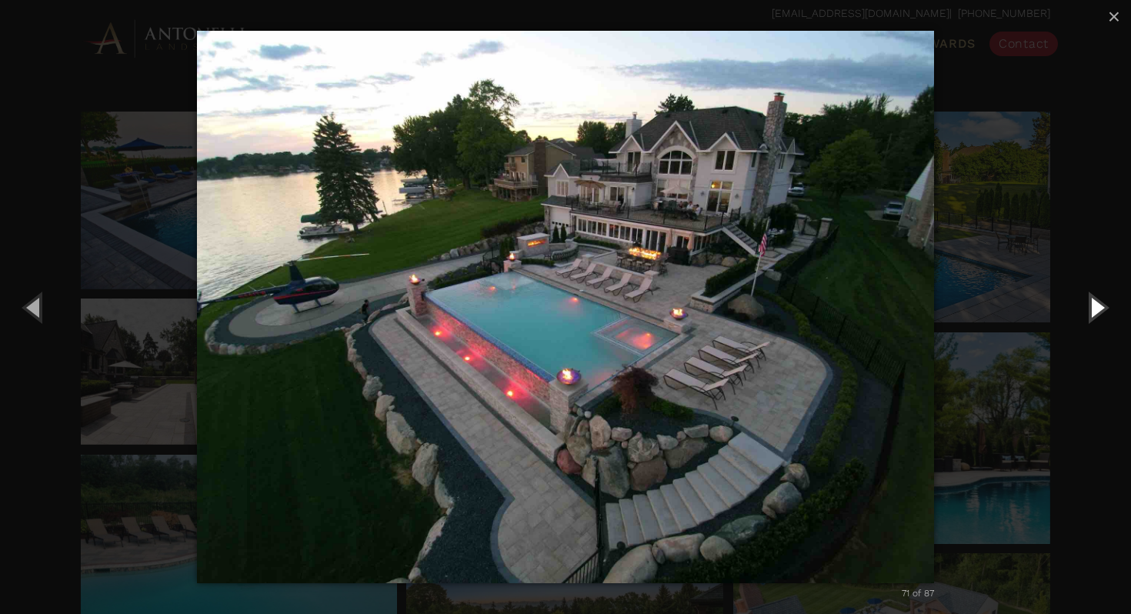
click at [1092, 311] on button "Next (Right arrow key)" at bounding box center [1095, 307] width 69 height 85
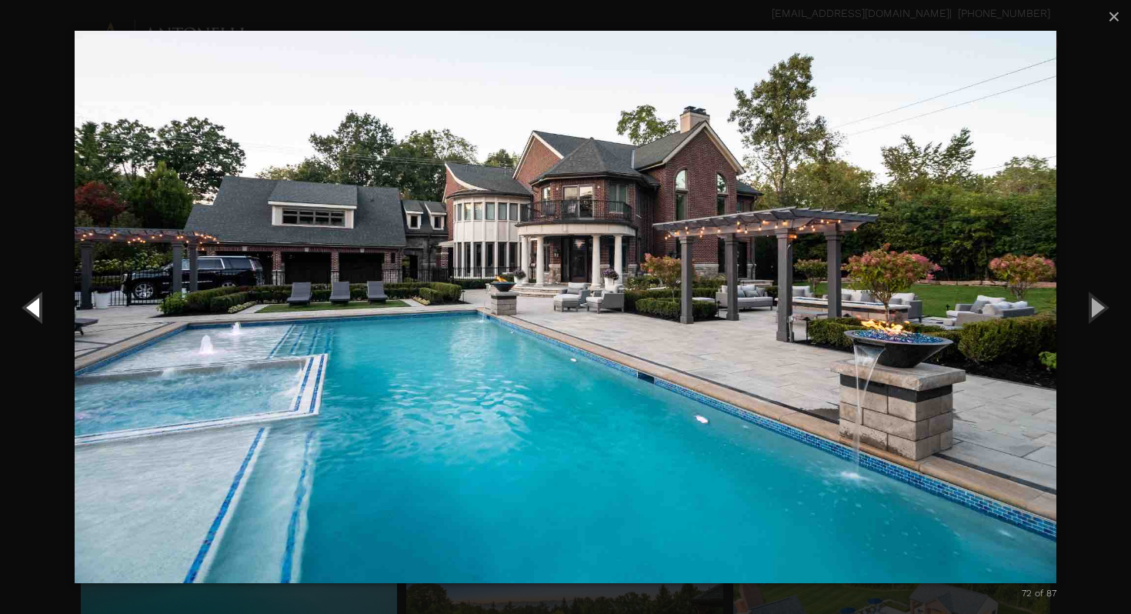
click at [43, 299] on button "Previous (Left arrow key)" at bounding box center [34, 307] width 69 height 85
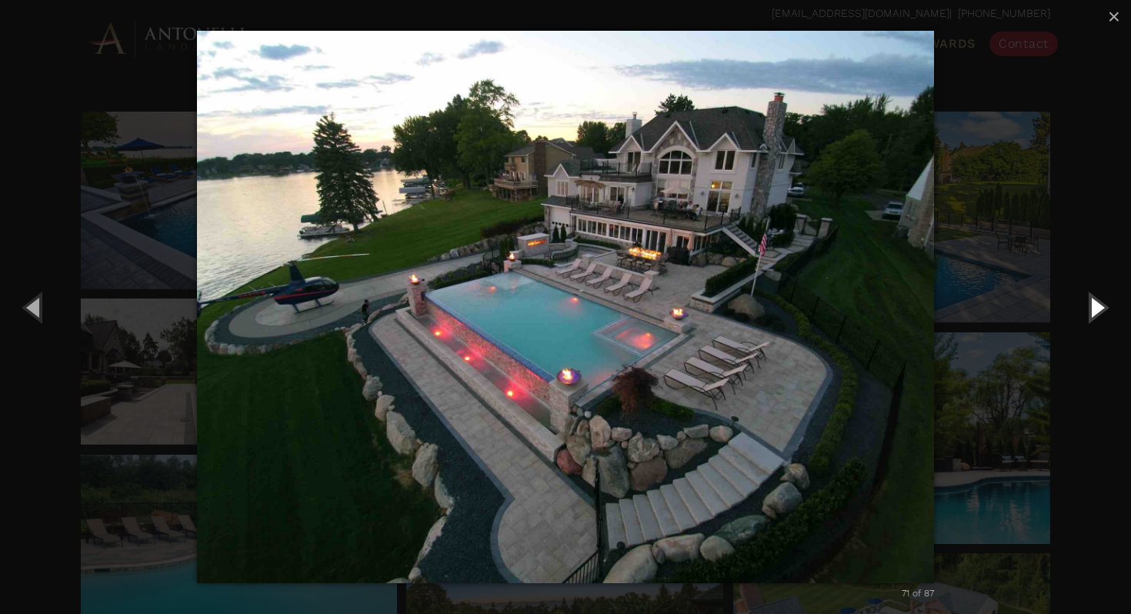
click at [1093, 308] on button "Next (Right arrow key)" at bounding box center [1095, 307] width 69 height 85
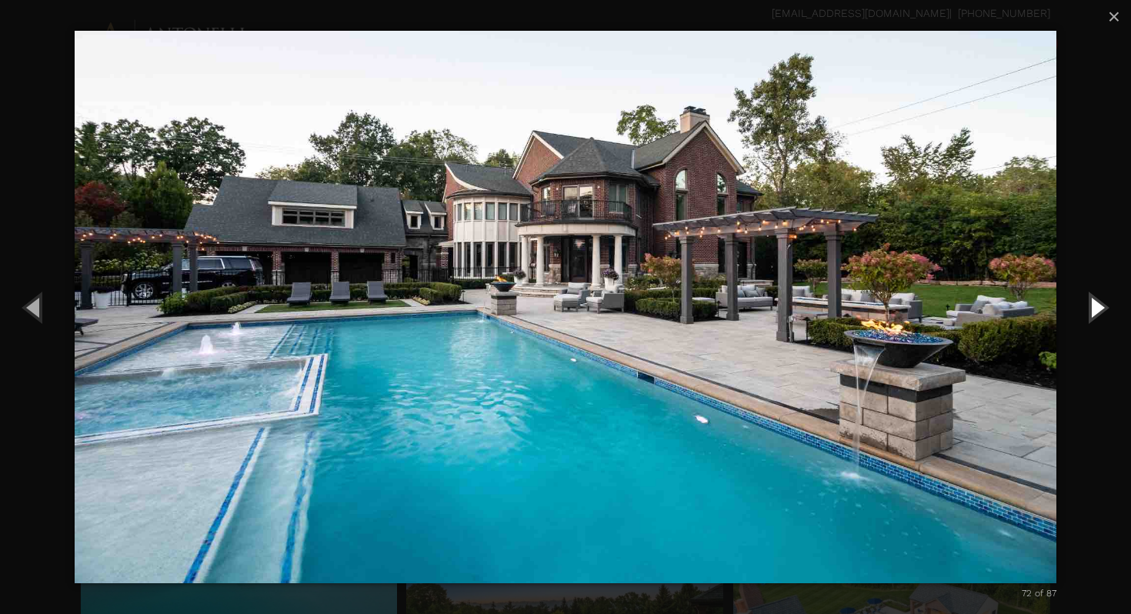
click at [1093, 308] on button "Next (Right arrow key)" at bounding box center [1095, 307] width 69 height 85
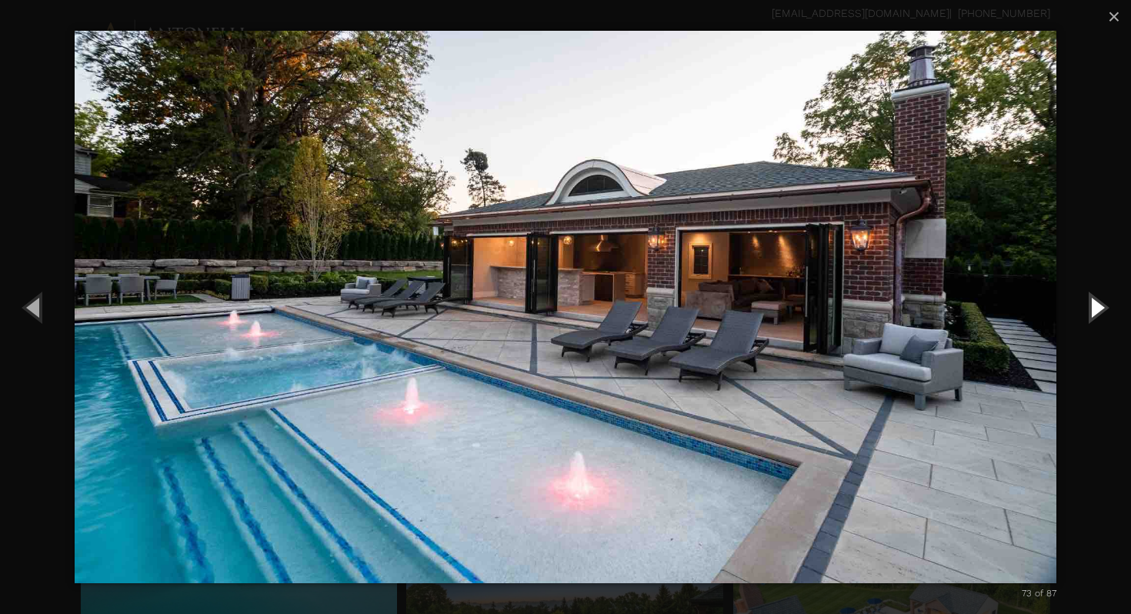
click at [1093, 308] on button "Next (Right arrow key)" at bounding box center [1095, 307] width 69 height 85
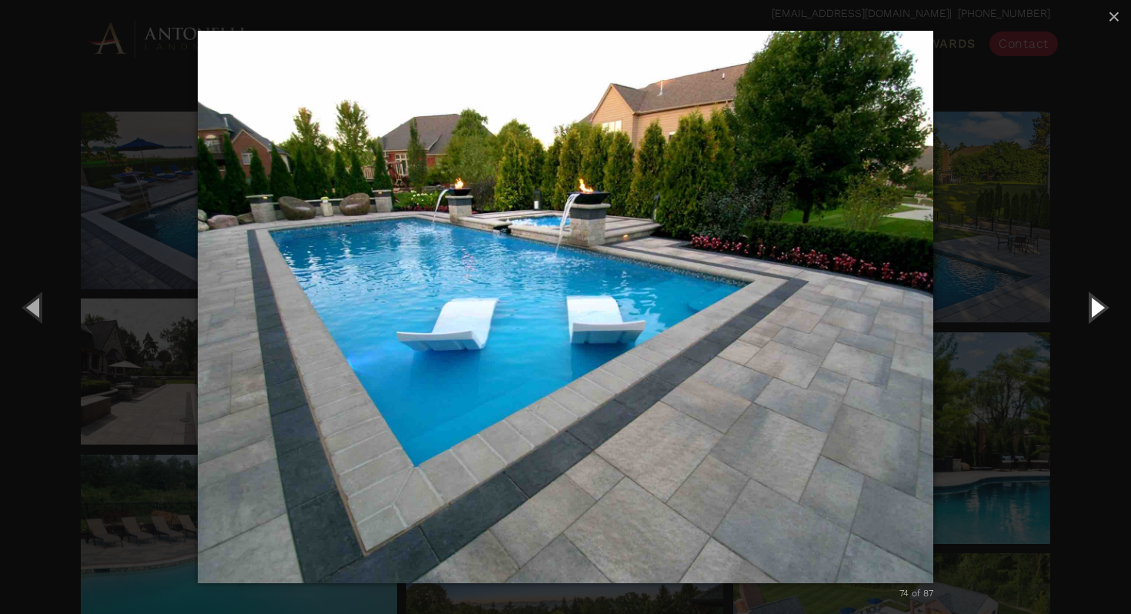
click at [1093, 308] on button "Next (Right arrow key)" at bounding box center [1095, 307] width 69 height 85
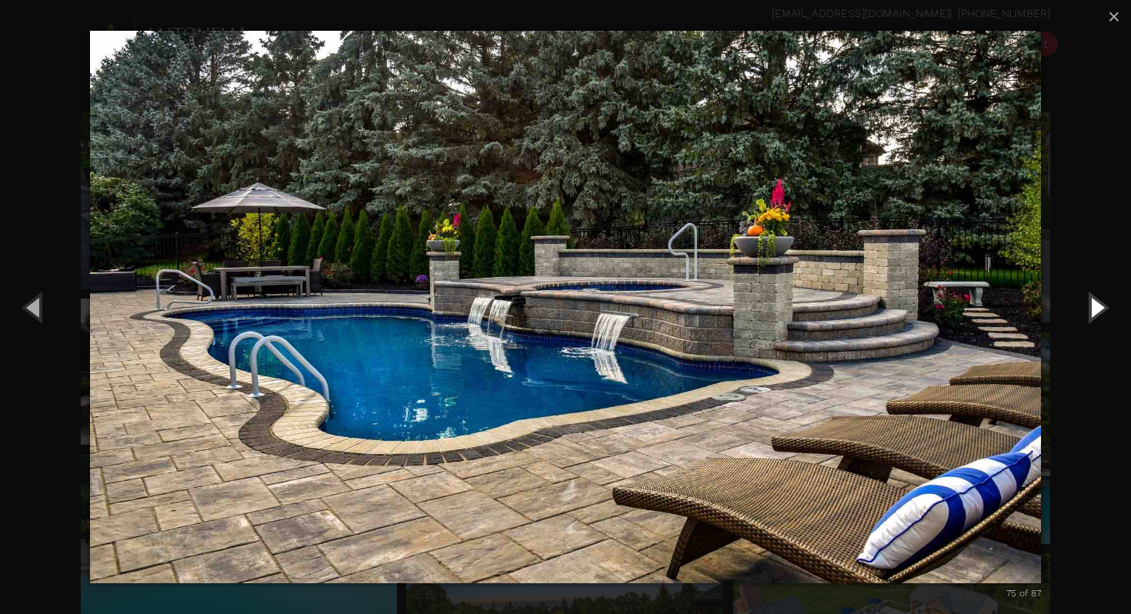
click at [1093, 308] on button "Next (Right arrow key)" at bounding box center [1095, 307] width 69 height 85
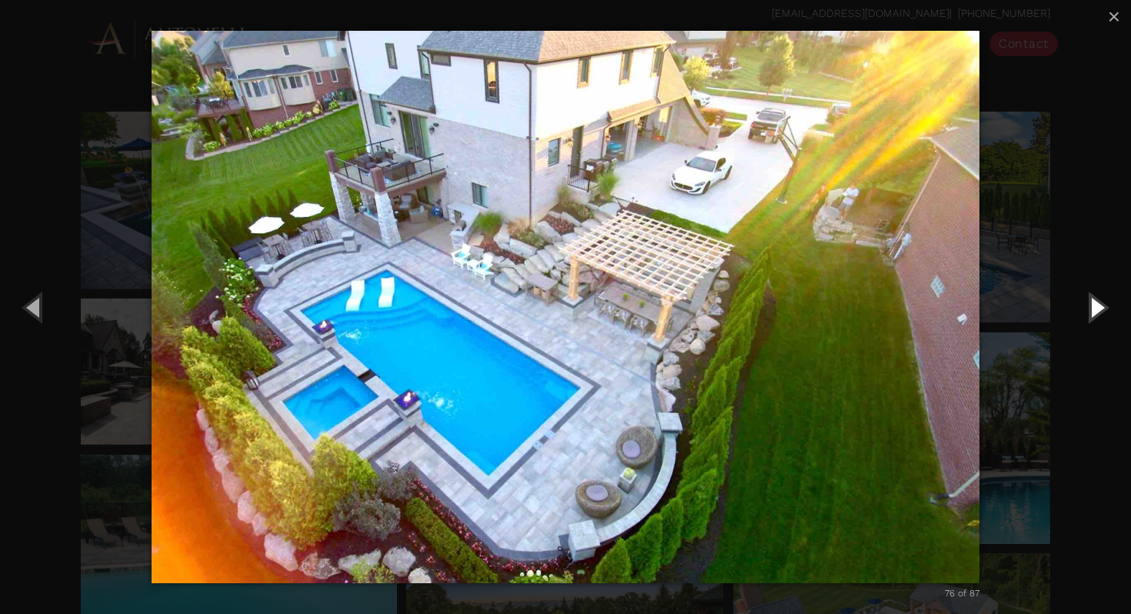
click at [1093, 308] on button "Next (Right arrow key)" at bounding box center [1095, 307] width 69 height 85
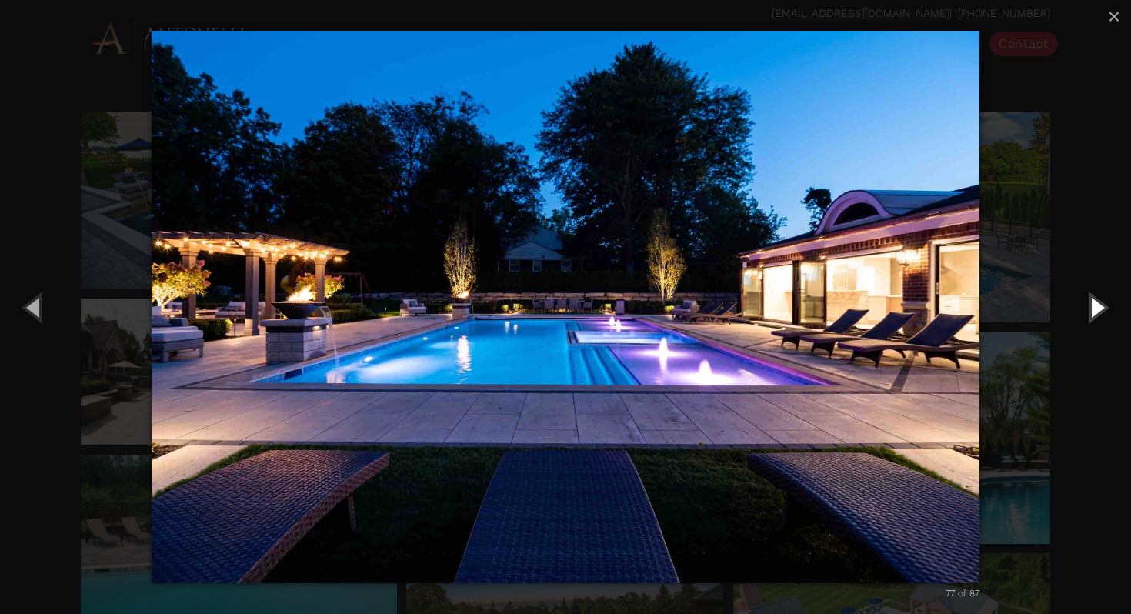
click at [1093, 308] on button "Next (Right arrow key)" at bounding box center [1095, 307] width 69 height 85
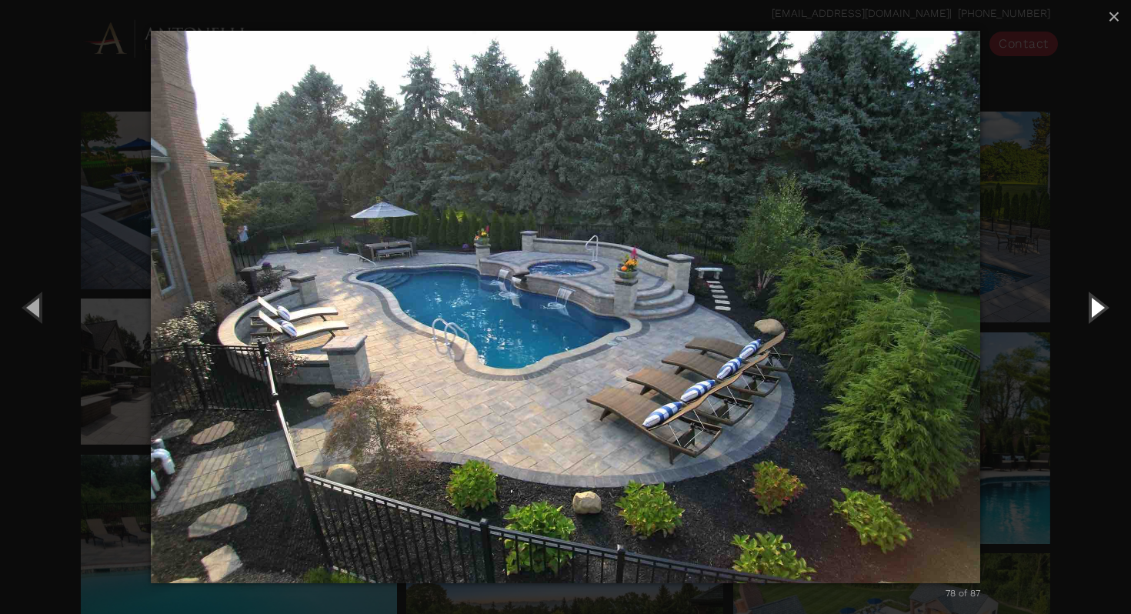
click at [1093, 308] on button "Next (Right arrow key)" at bounding box center [1095, 307] width 69 height 85
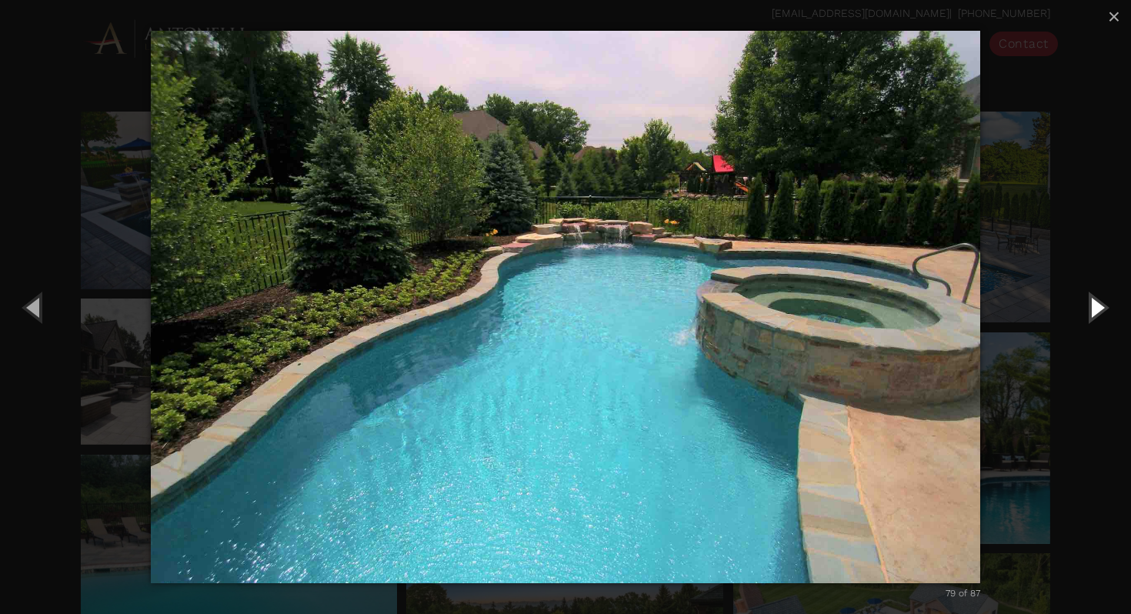
click at [1093, 308] on button "Next (Right arrow key)" at bounding box center [1095, 307] width 69 height 85
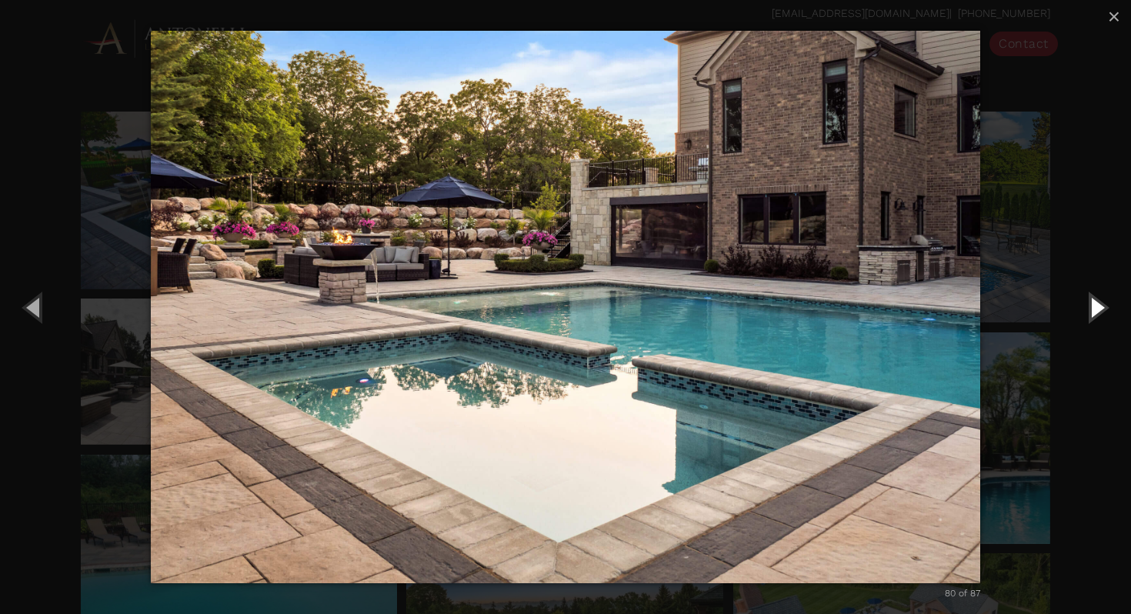
click at [1093, 308] on button "Next (Right arrow key)" at bounding box center [1095, 307] width 69 height 85
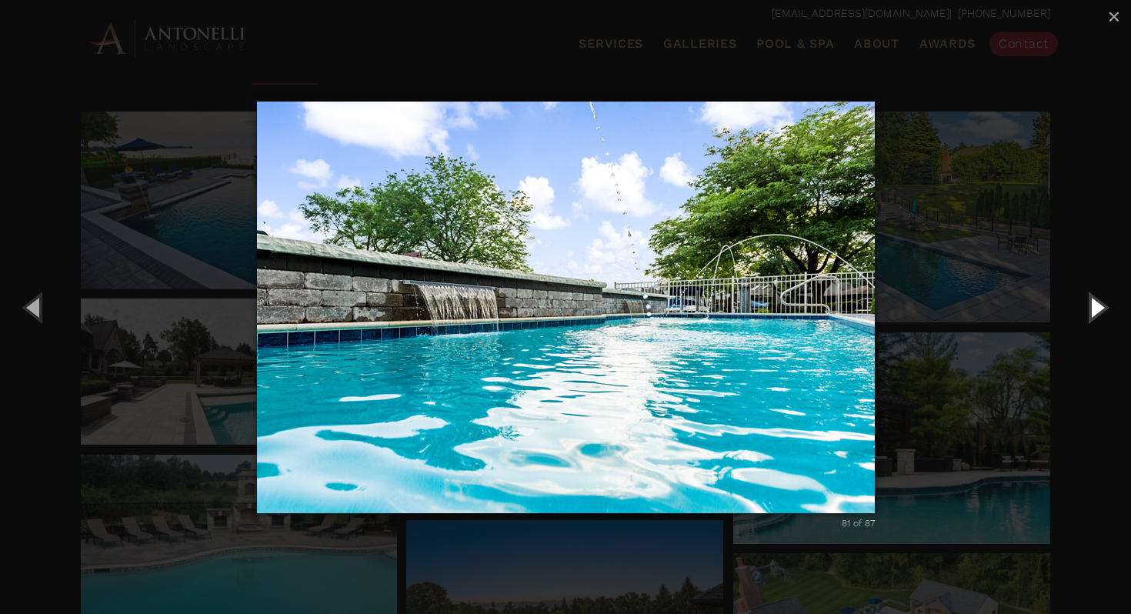
click at [1093, 308] on button "Next (Right arrow key)" at bounding box center [1095, 307] width 69 height 85
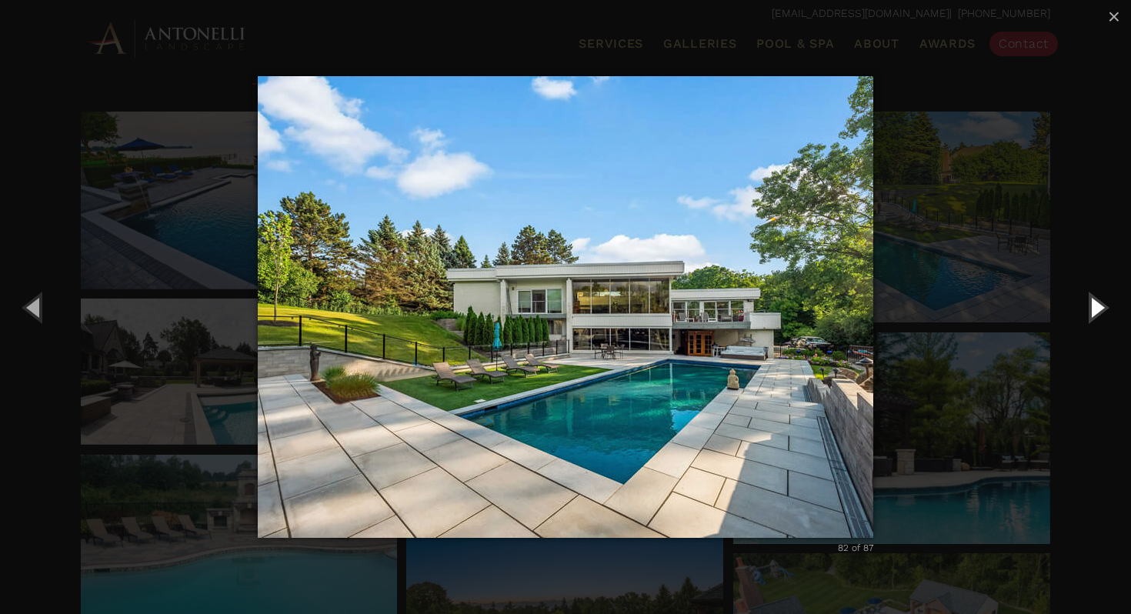
click at [1093, 308] on button "Next (Right arrow key)" at bounding box center [1095, 307] width 69 height 85
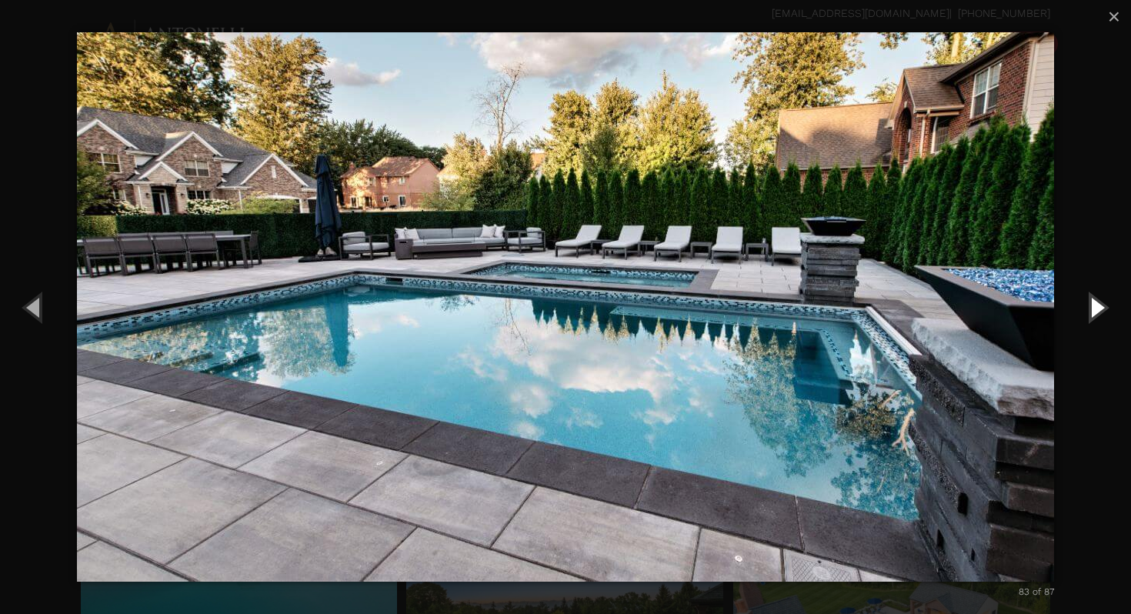
click at [1093, 308] on button "Next (Right arrow key)" at bounding box center [1095, 307] width 69 height 85
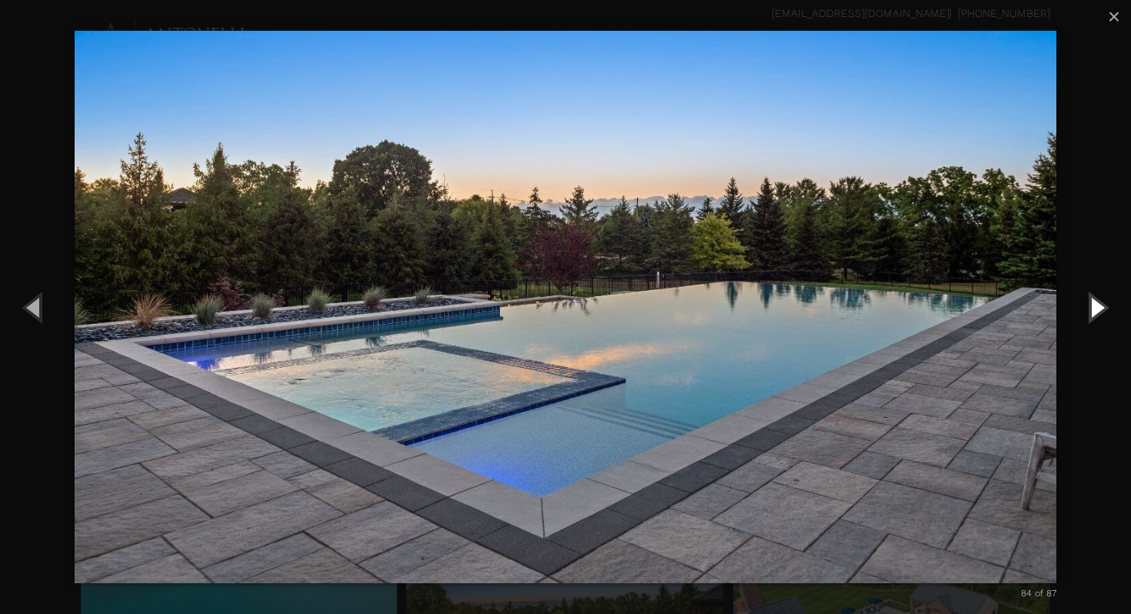
click at [1093, 308] on button "Next (Right arrow key)" at bounding box center [1095, 307] width 69 height 85
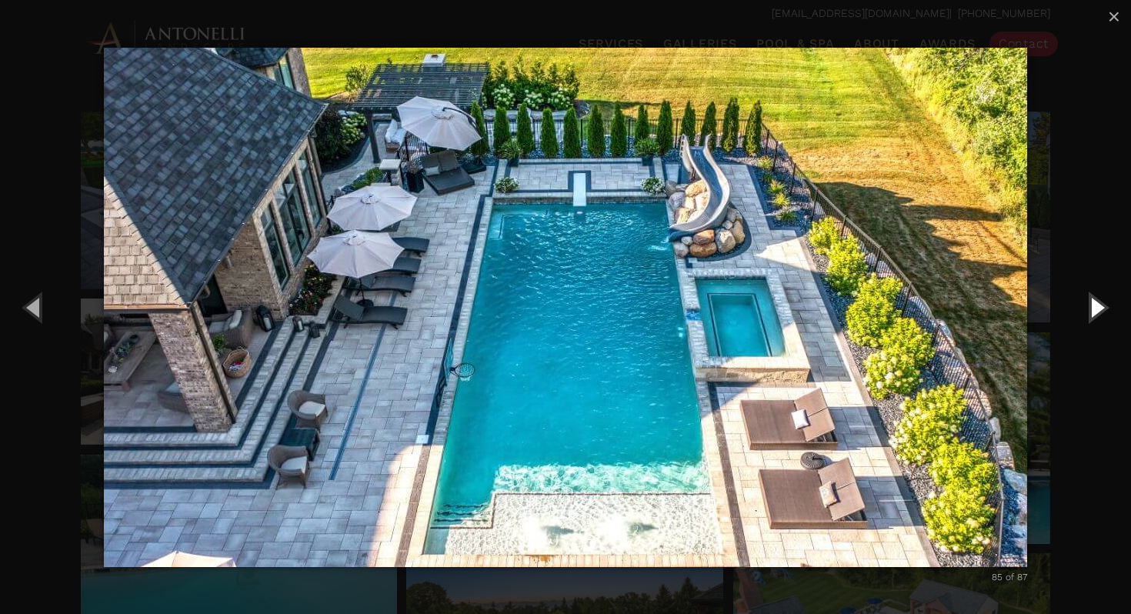
click at [1093, 308] on button "Next (Right arrow key)" at bounding box center [1095, 307] width 69 height 85
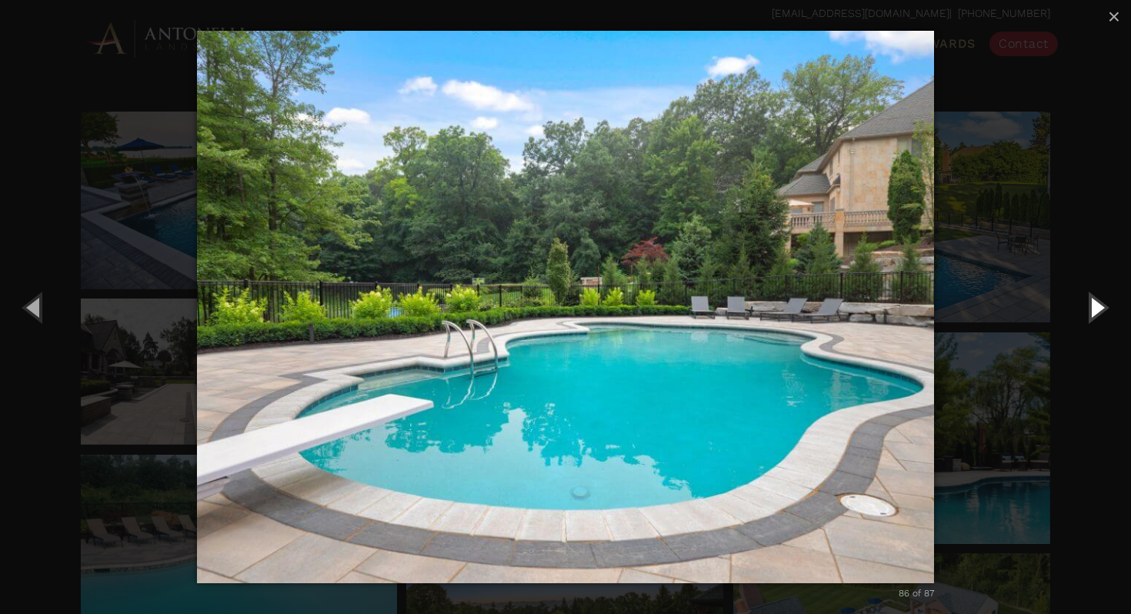
click at [1093, 308] on button "Next (Right arrow key)" at bounding box center [1095, 307] width 69 height 85
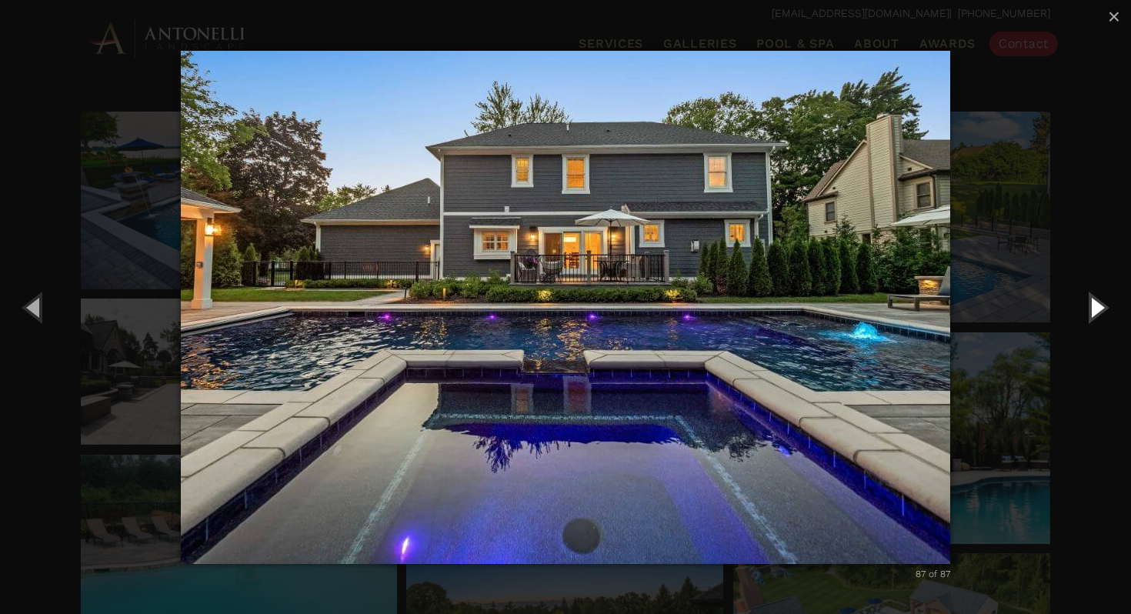
click at [1093, 308] on button "Next (Right arrow key)" at bounding box center [1095, 307] width 69 height 85
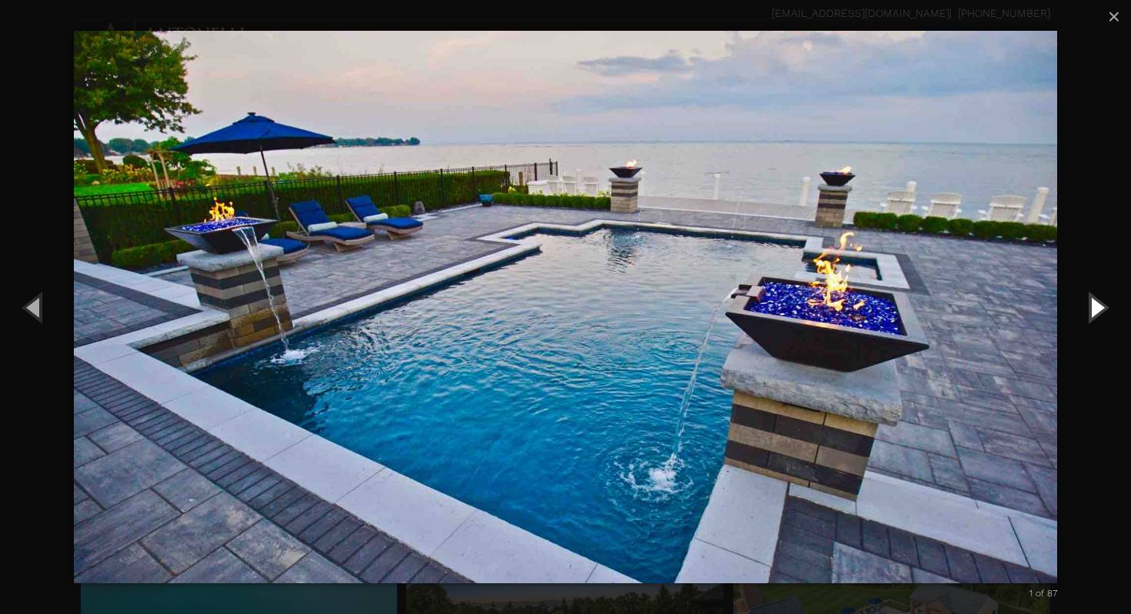
click at [1093, 308] on button "Next (Right arrow key)" at bounding box center [1095, 307] width 69 height 85
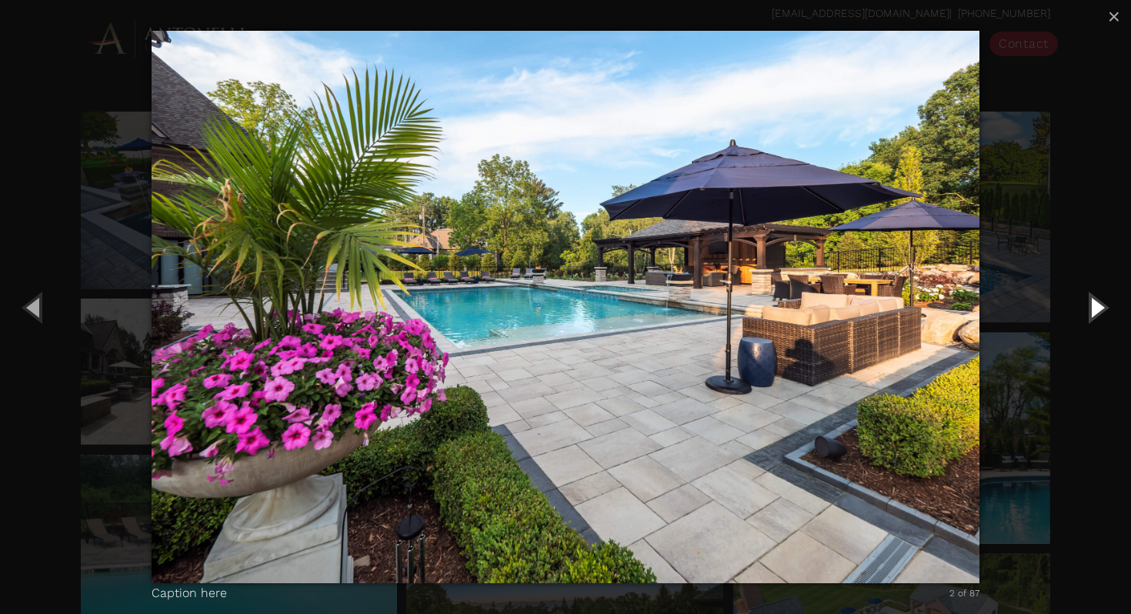
click at [1093, 308] on button "Next (Right arrow key)" at bounding box center [1095, 307] width 69 height 85
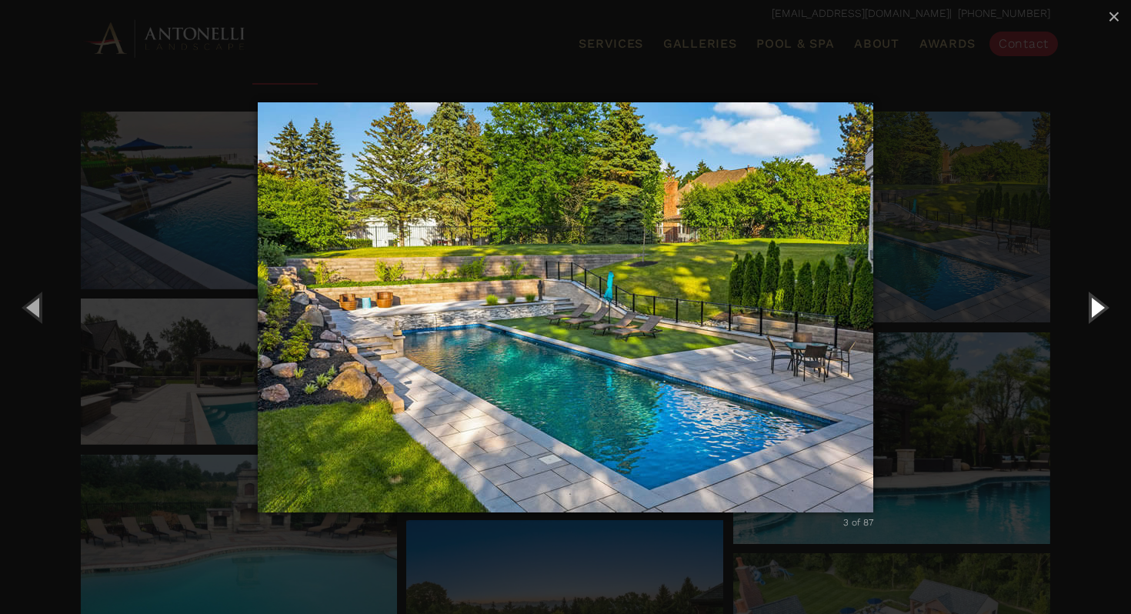
click at [1093, 308] on button "Next (Right arrow key)" at bounding box center [1095, 307] width 69 height 85
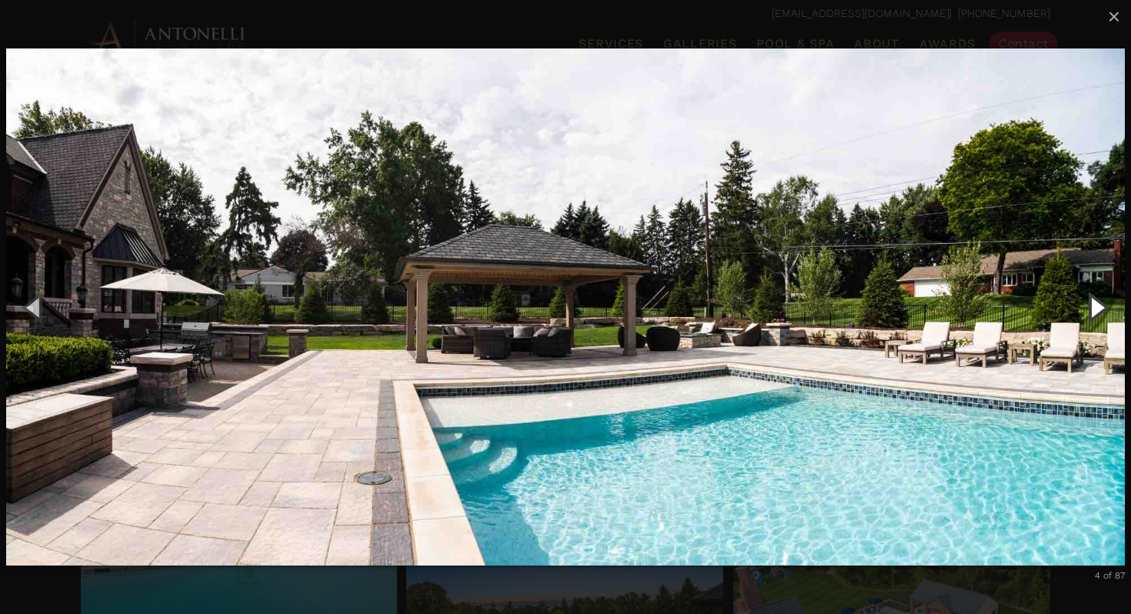
click at [1093, 308] on button "Next (Right arrow key)" at bounding box center [1095, 307] width 69 height 85
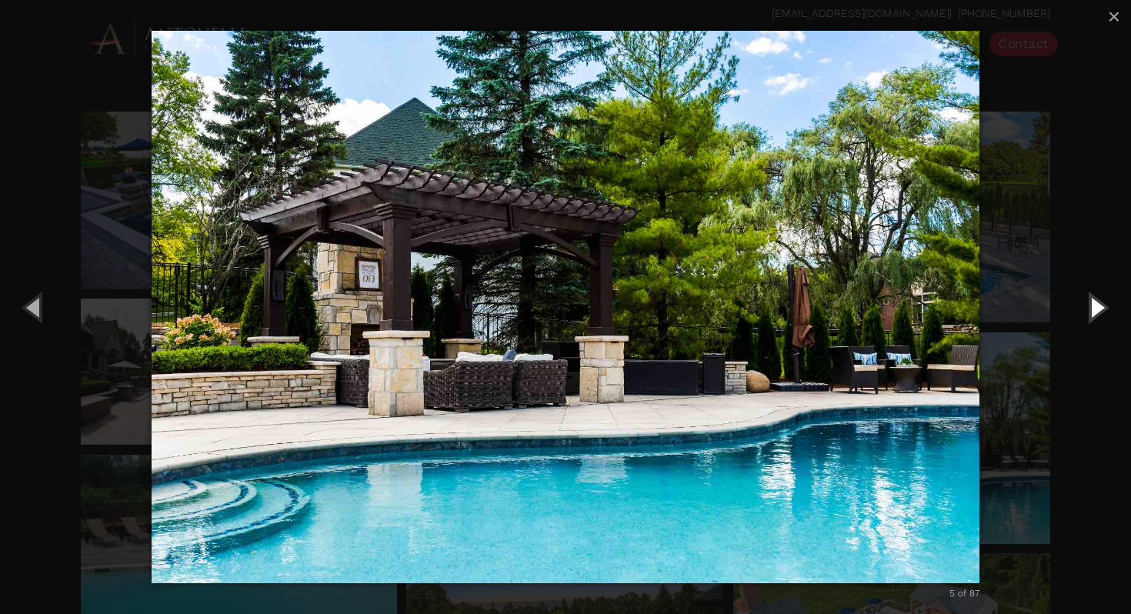
click at [1093, 308] on button "Next (Right arrow key)" at bounding box center [1095, 307] width 69 height 85
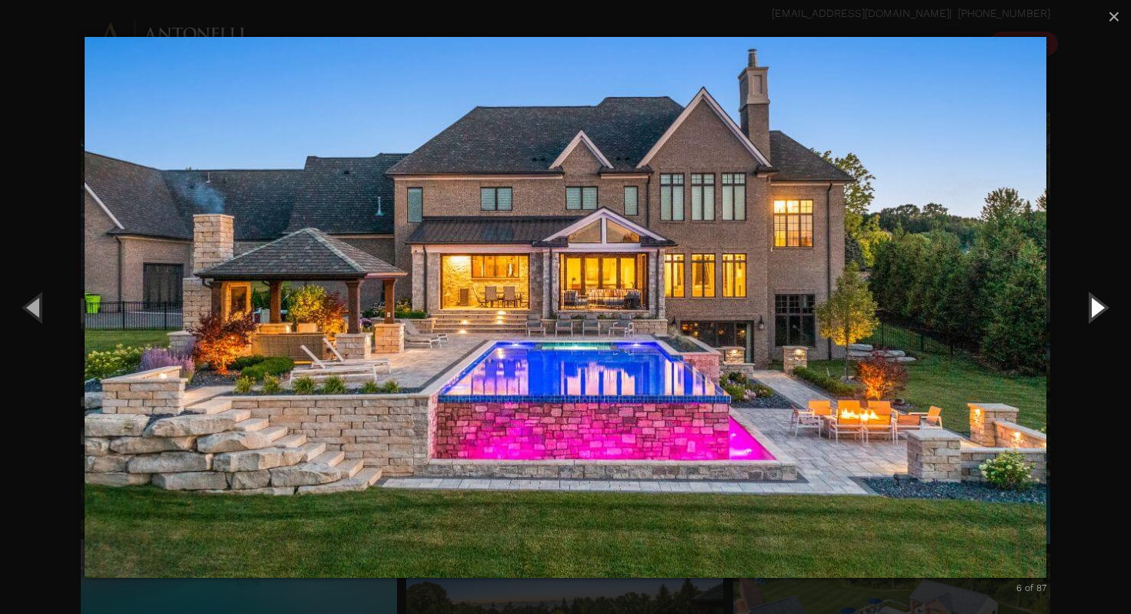
click at [1093, 308] on button "Next (Right arrow key)" at bounding box center [1095, 307] width 69 height 85
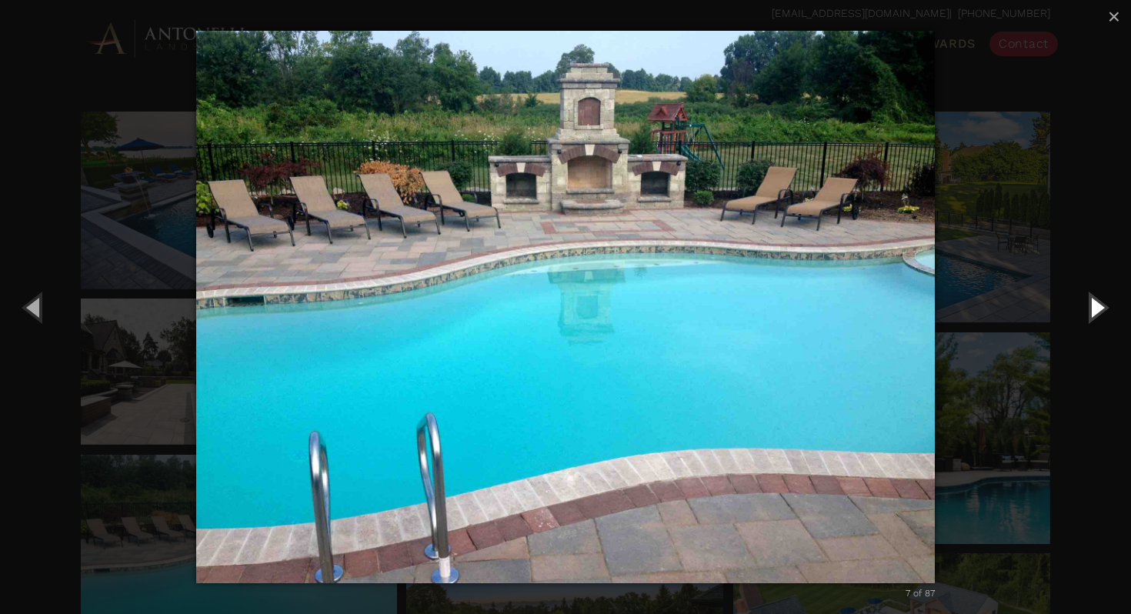
click at [1093, 308] on button "Next (Right arrow key)" at bounding box center [1095, 307] width 69 height 85
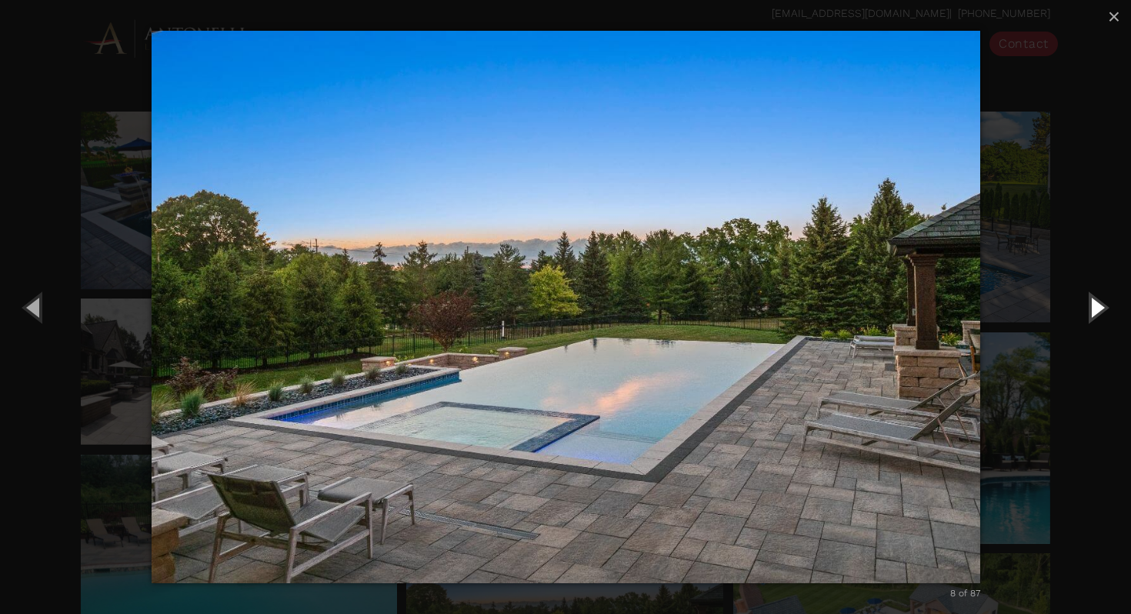
click at [1093, 308] on button "Next (Right arrow key)" at bounding box center [1095, 307] width 69 height 85
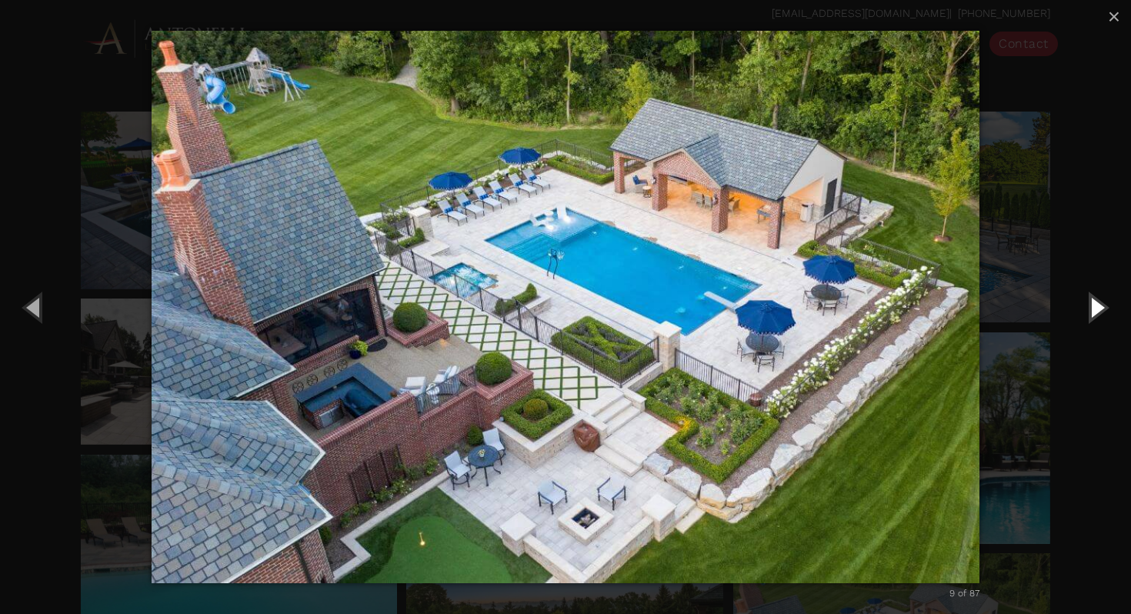
click at [1093, 308] on button "Next (Right arrow key)" at bounding box center [1095, 307] width 69 height 85
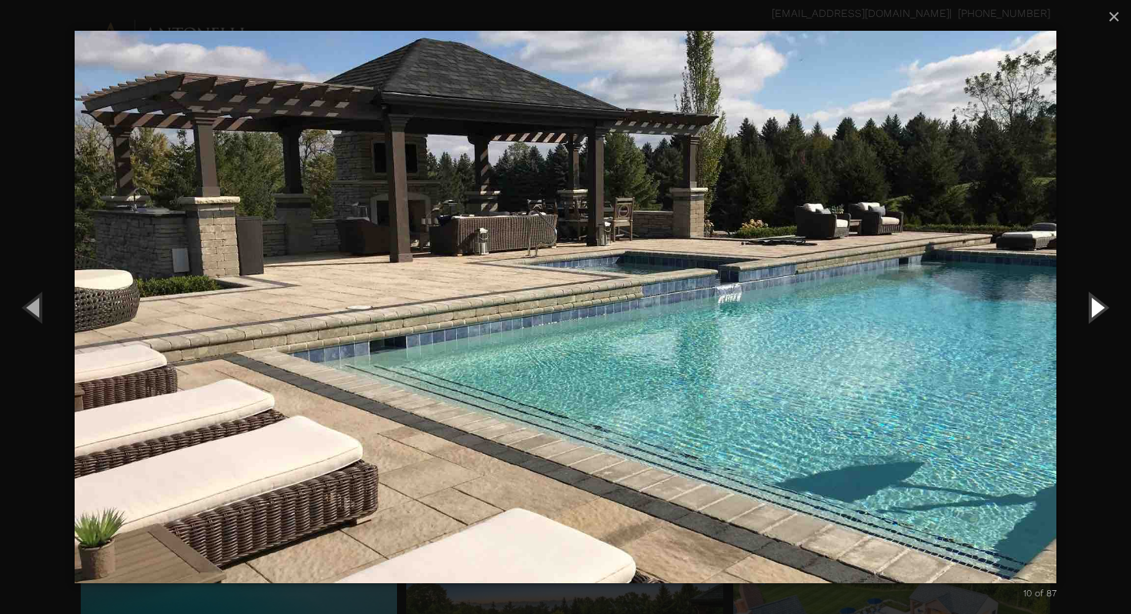
click at [1093, 308] on button "Next (Right arrow key)" at bounding box center [1095, 307] width 69 height 85
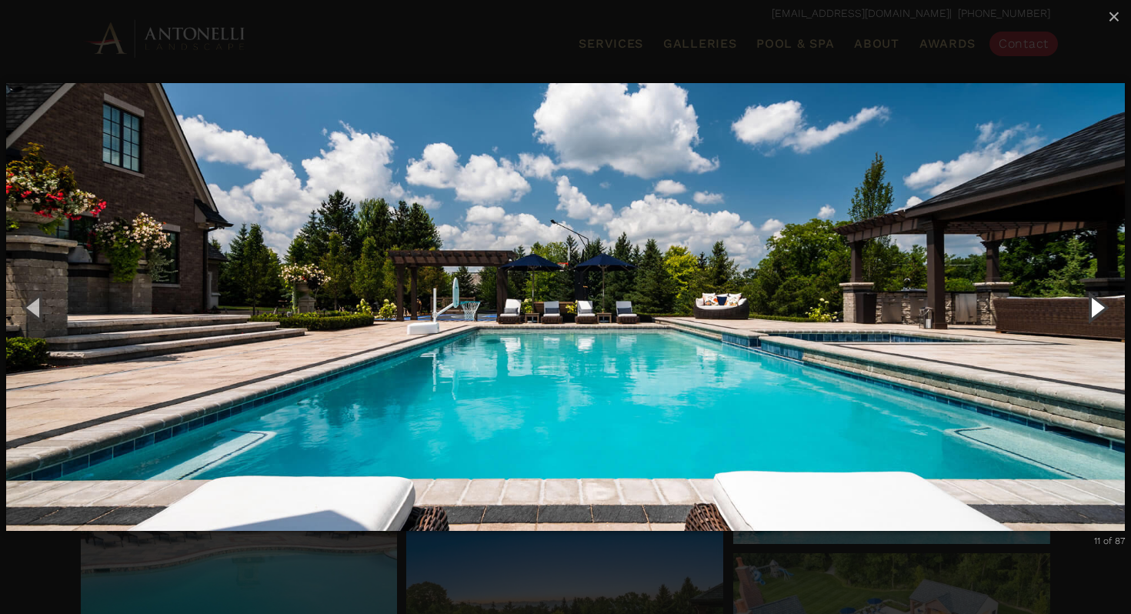
click at [1093, 308] on button "Next (Right arrow key)" at bounding box center [1095, 307] width 69 height 85
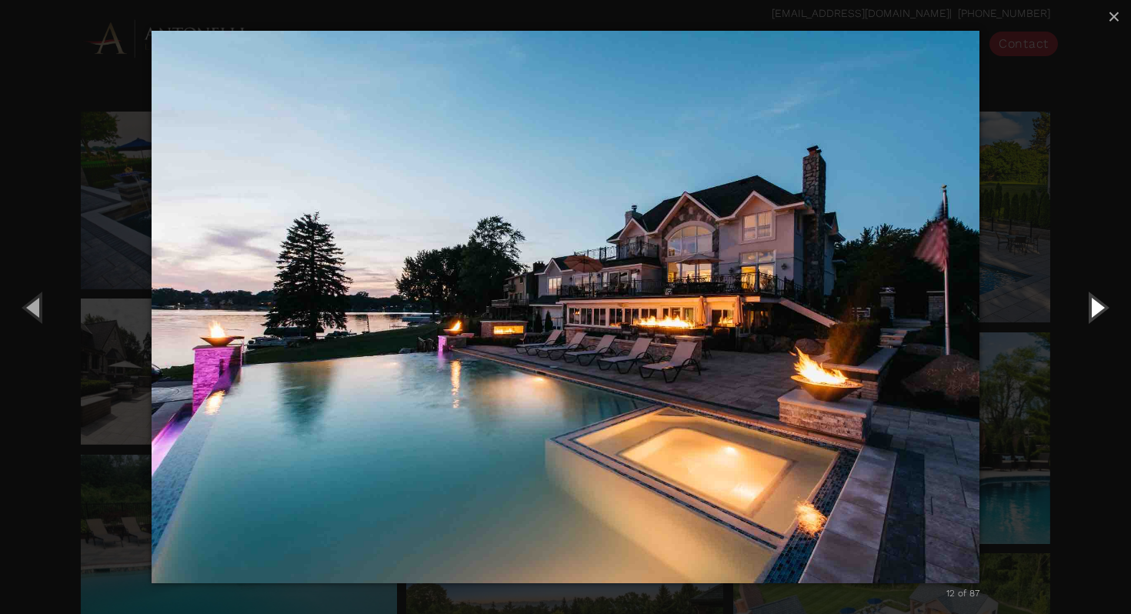
click at [1093, 308] on button "Next (Right arrow key)" at bounding box center [1095, 307] width 69 height 85
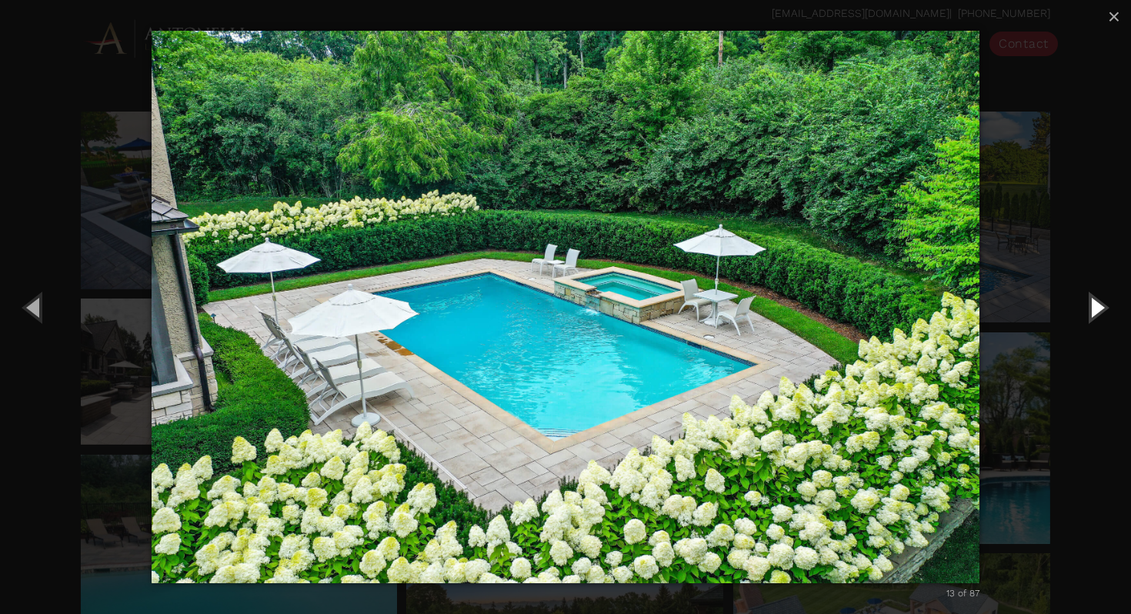
click at [1093, 308] on button "Next (Right arrow key)" at bounding box center [1095, 307] width 69 height 85
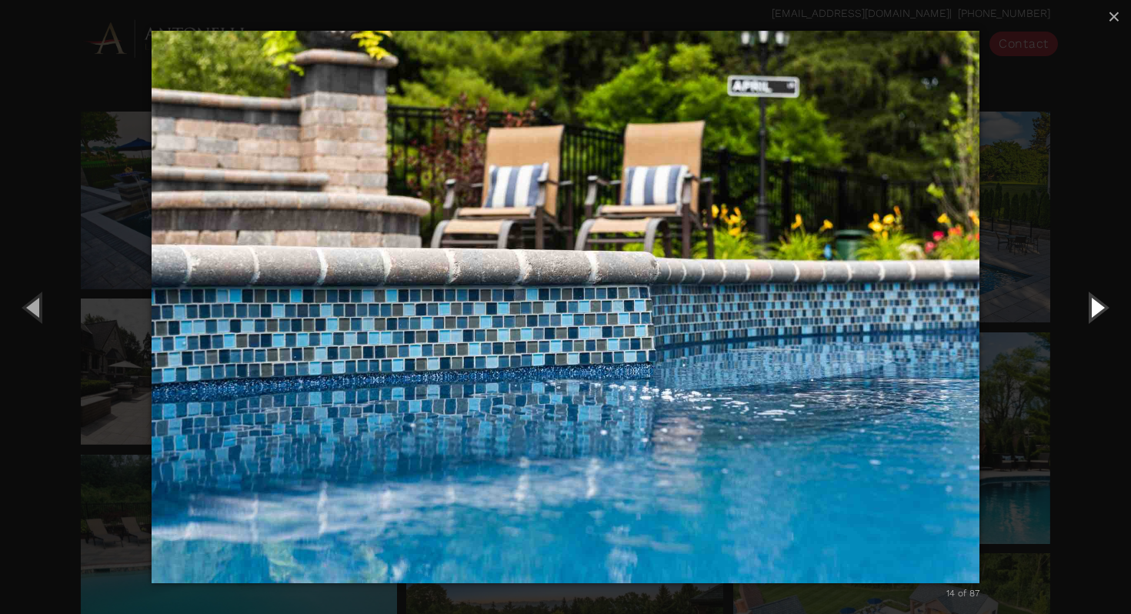
click at [1093, 308] on button "Next (Right arrow key)" at bounding box center [1095, 307] width 69 height 85
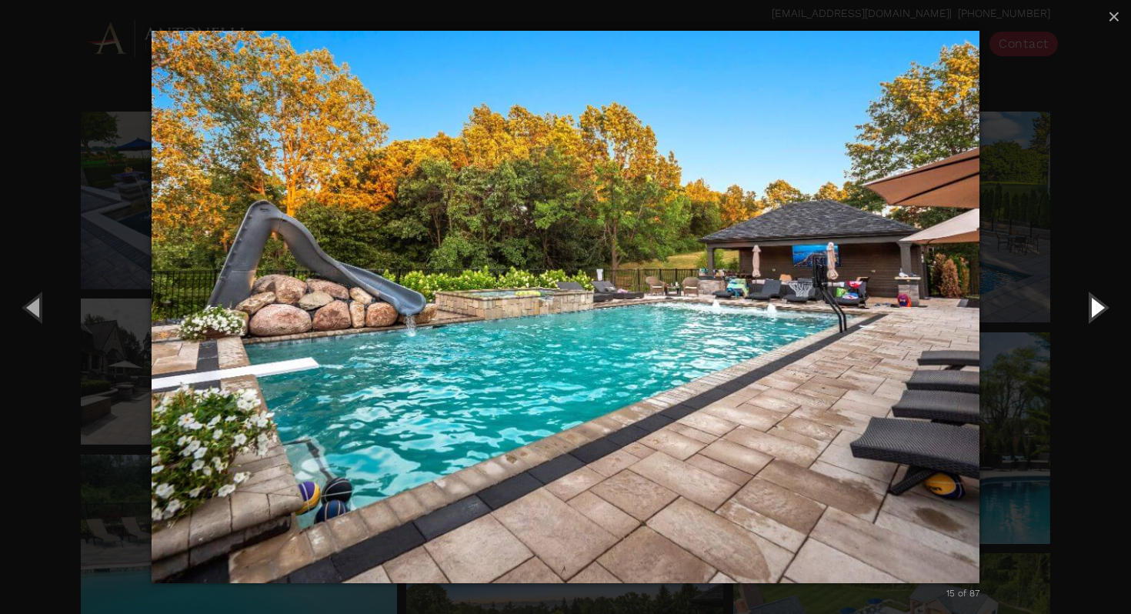
click at [1093, 308] on button "Next (Right arrow key)" at bounding box center [1095, 307] width 69 height 85
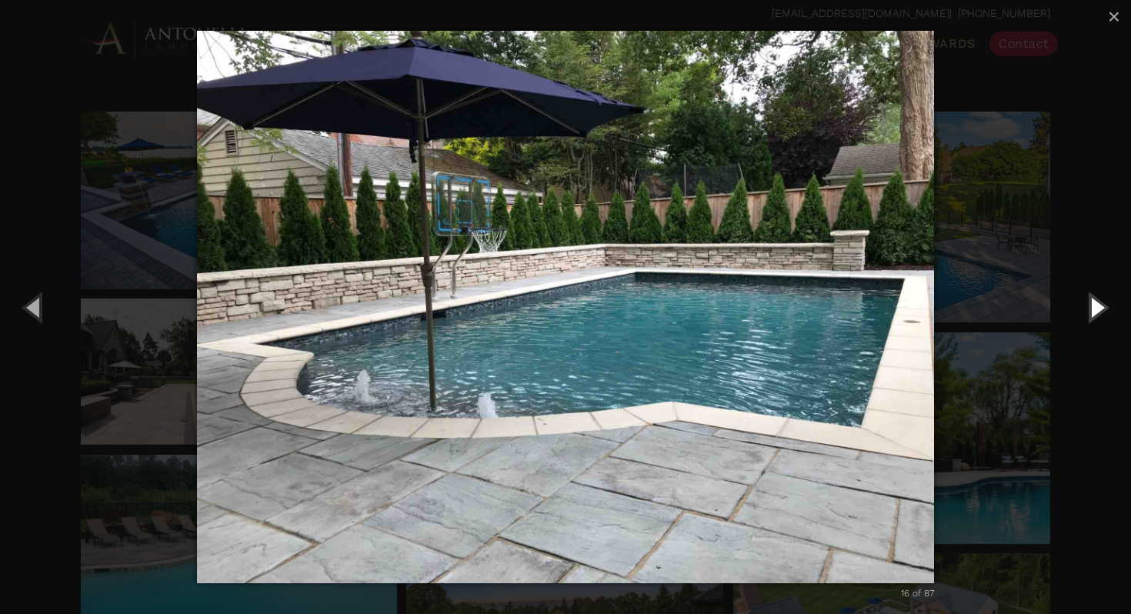
click at [1093, 308] on button "Next (Right arrow key)" at bounding box center [1095, 307] width 69 height 85
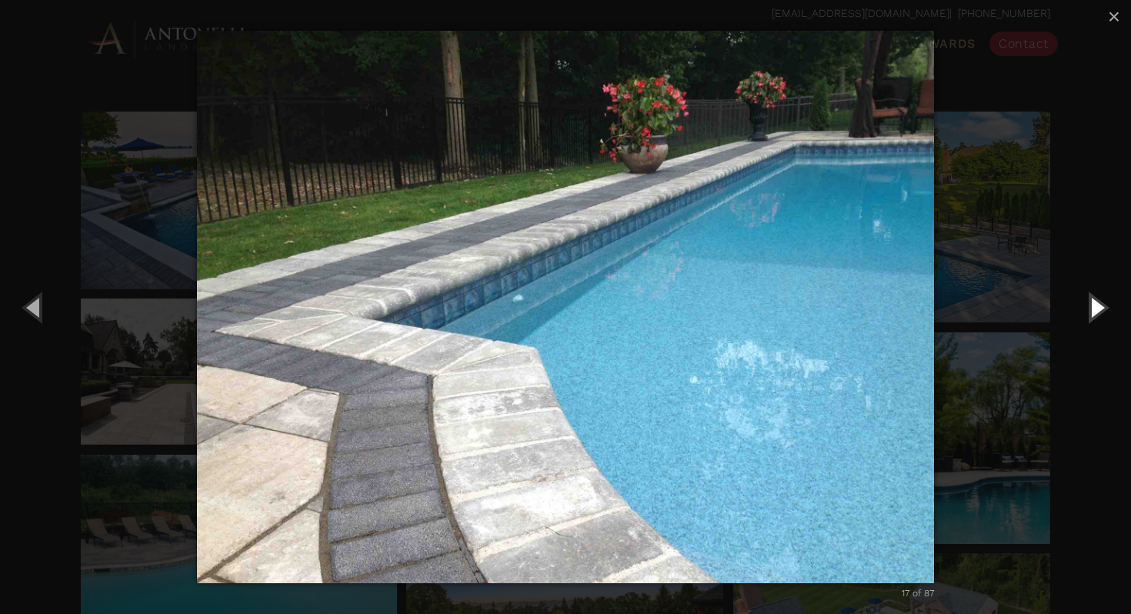
click at [1093, 308] on button "Next (Right arrow key)" at bounding box center [1095, 307] width 69 height 85
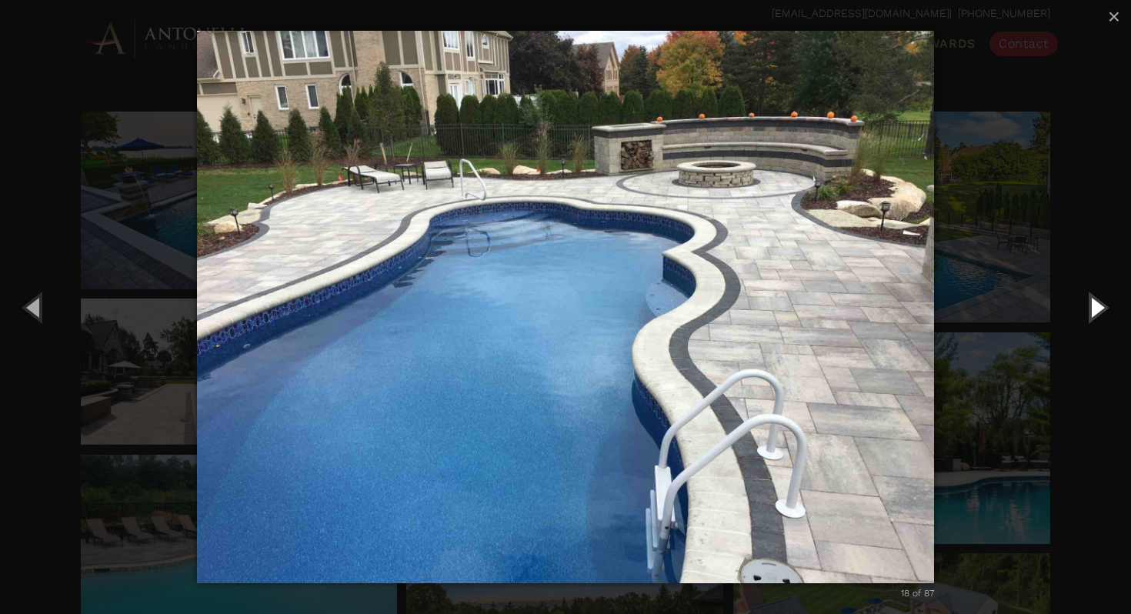
click at [1093, 308] on button "Next (Right arrow key)" at bounding box center [1095, 307] width 69 height 85
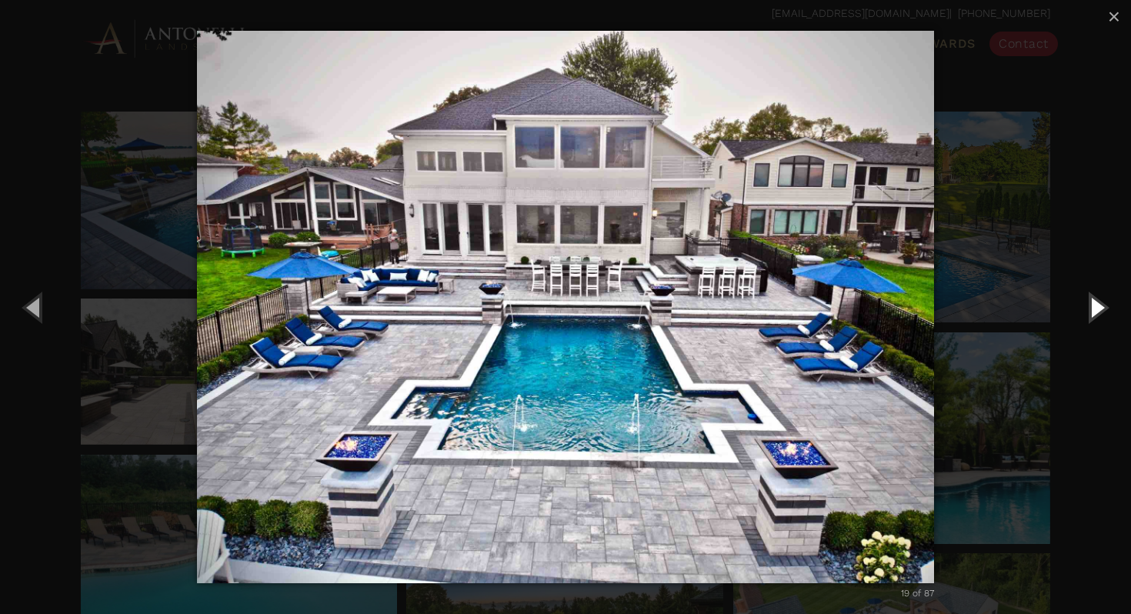
click at [1093, 308] on button "Next (Right arrow key)" at bounding box center [1095, 307] width 69 height 85
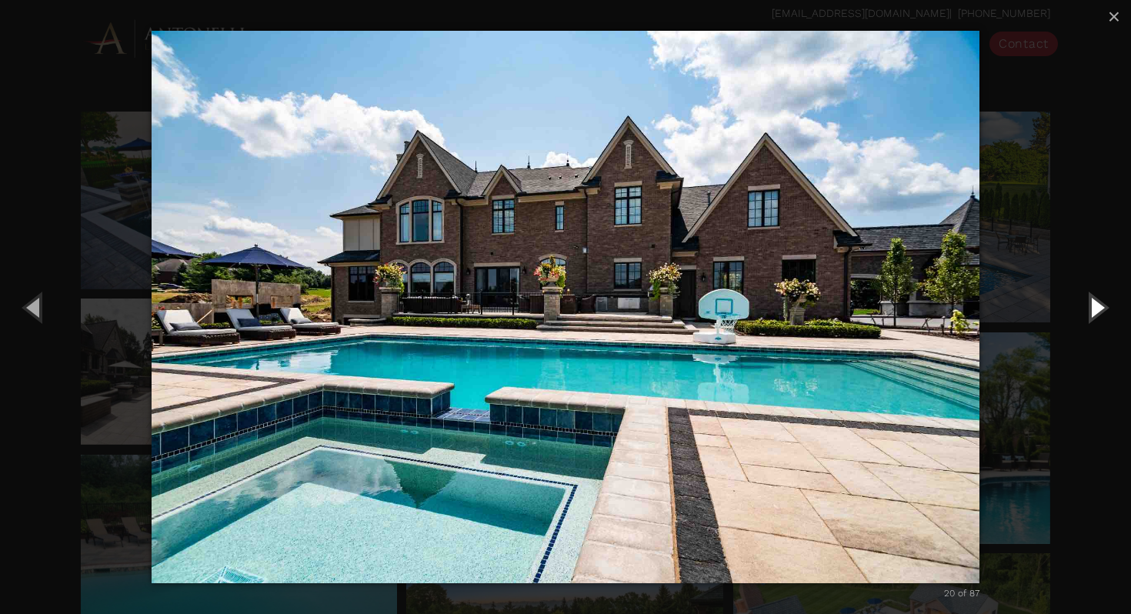
click at [1093, 308] on button "Next (Right arrow key)" at bounding box center [1095, 307] width 69 height 85
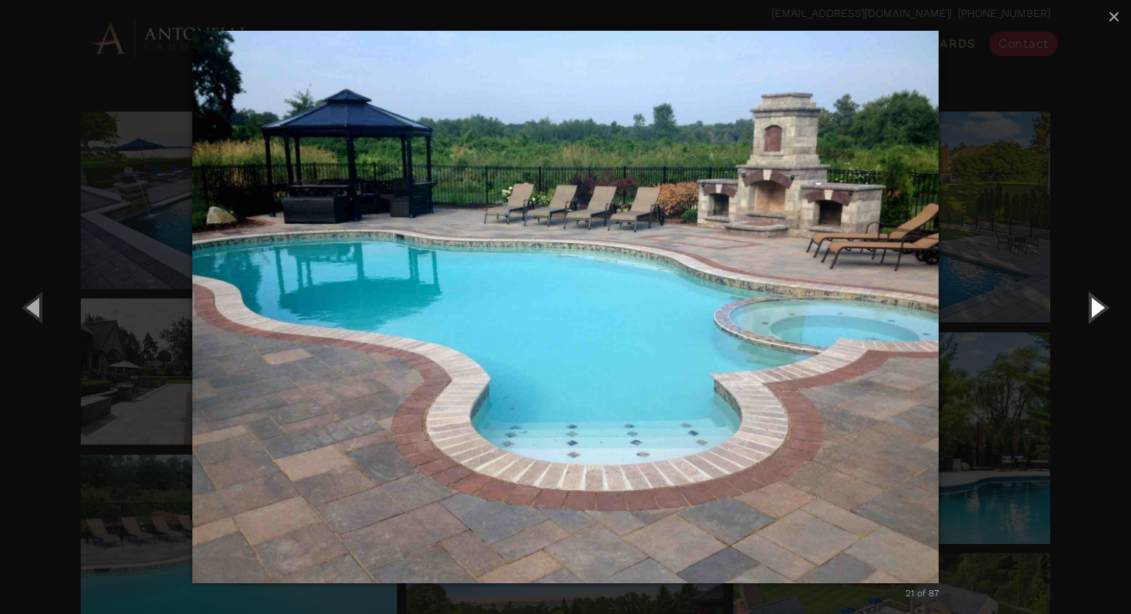
click at [1093, 308] on button "Next (Right arrow key)" at bounding box center [1095, 307] width 69 height 85
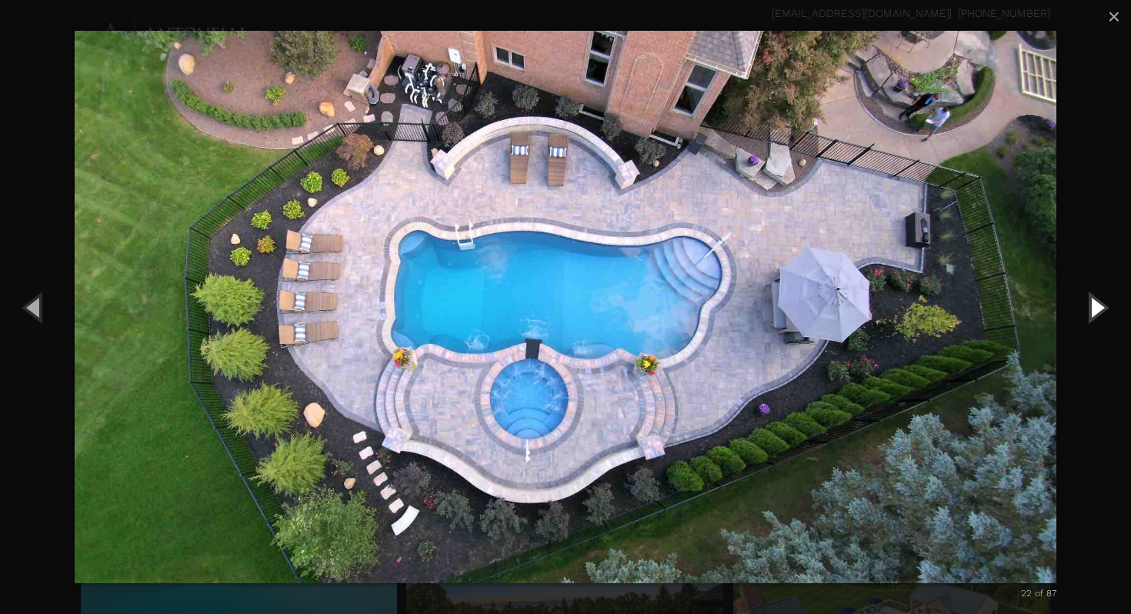
click at [1093, 308] on button "Next (Right arrow key)" at bounding box center [1095, 307] width 69 height 85
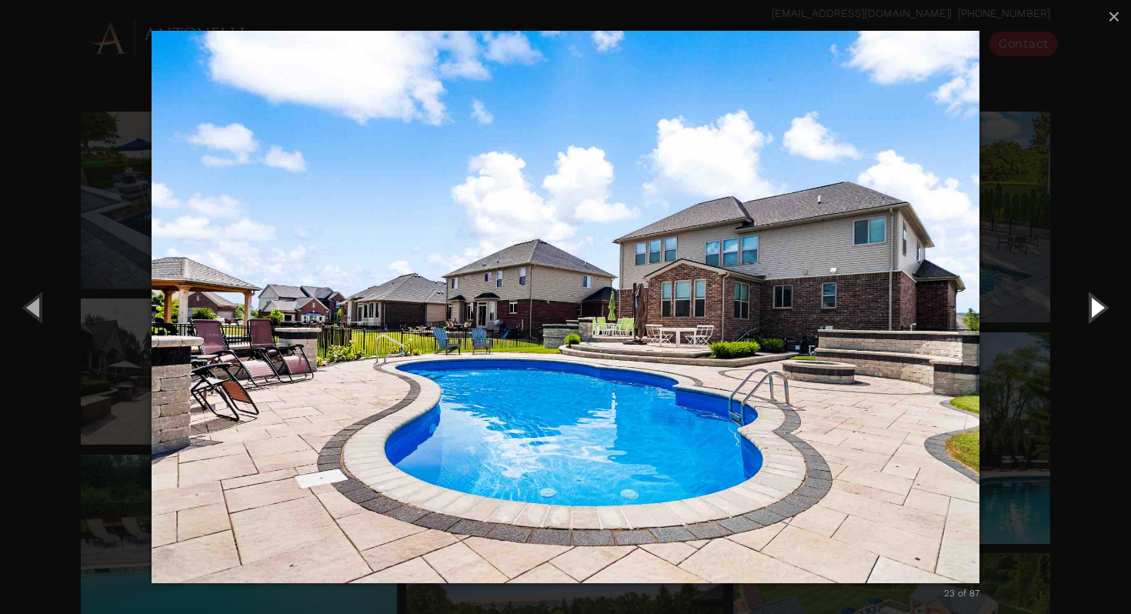
click at [1093, 308] on button "Next (Right arrow key)" at bounding box center [1095, 307] width 69 height 85
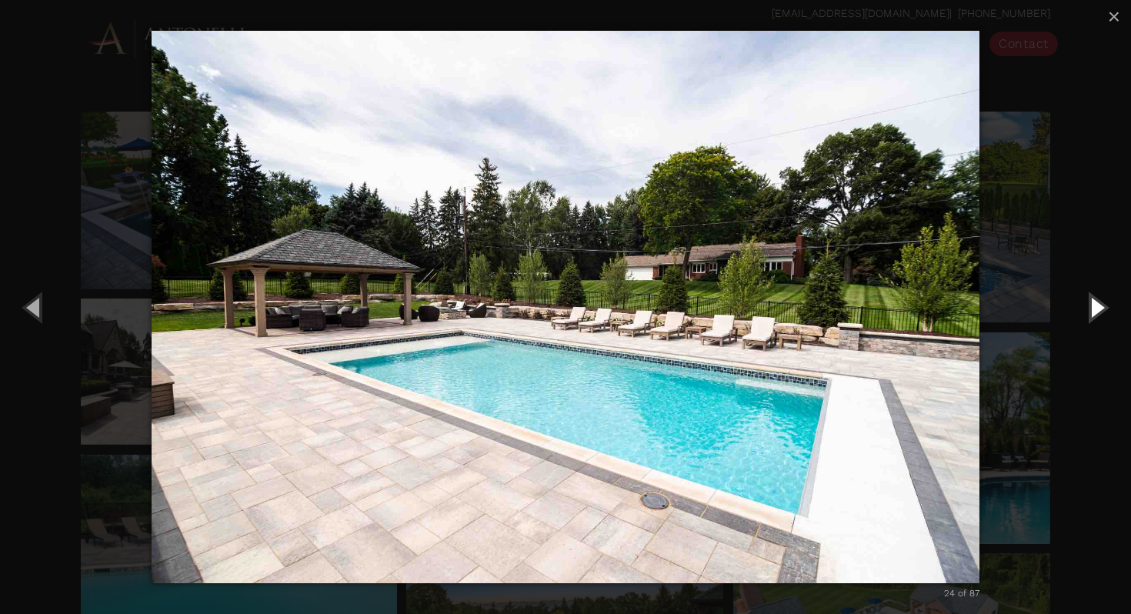
click at [1093, 308] on button "Next (Right arrow key)" at bounding box center [1095, 307] width 69 height 85
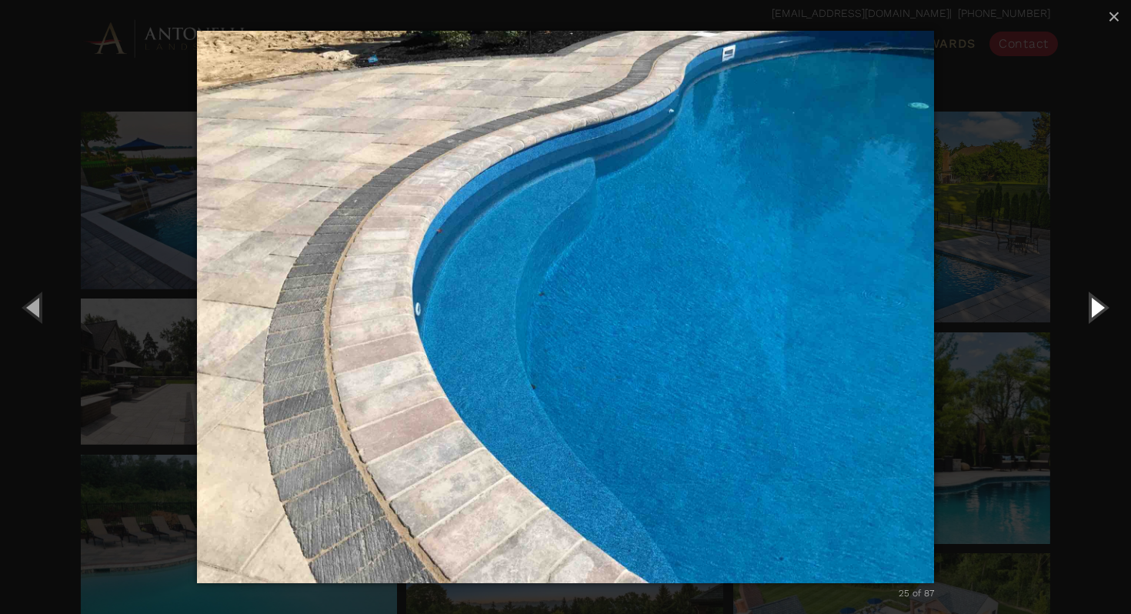
click at [1093, 308] on button "Next (Right arrow key)" at bounding box center [1095, 307] width 69 height 85
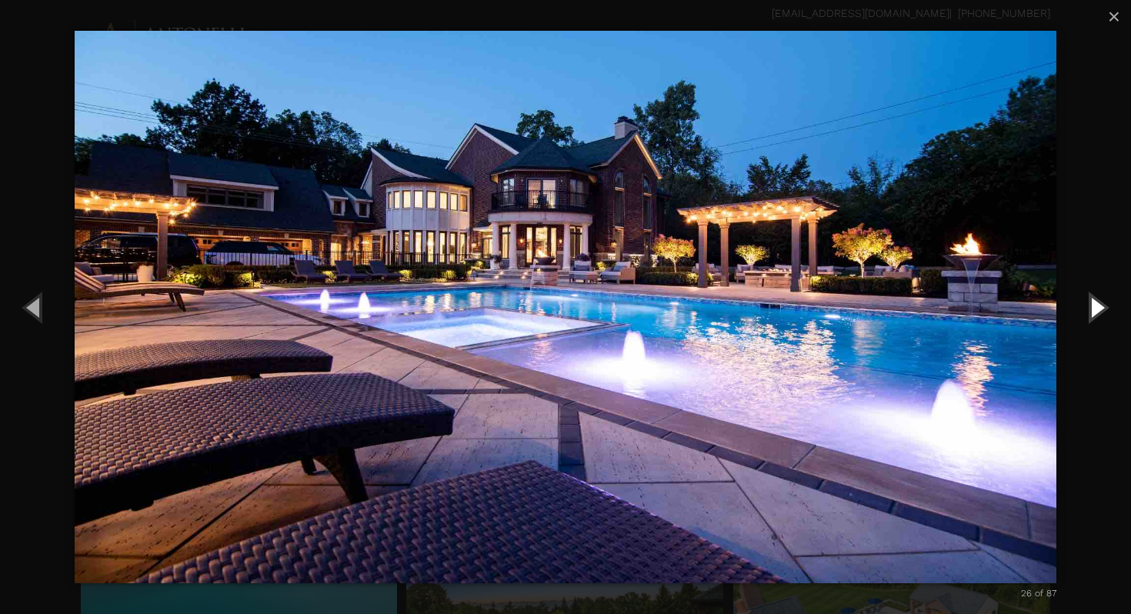
click at [1093, 308] on button "Next (Right arrow key)" at bounding box center [1095, 307] width 69 height 85
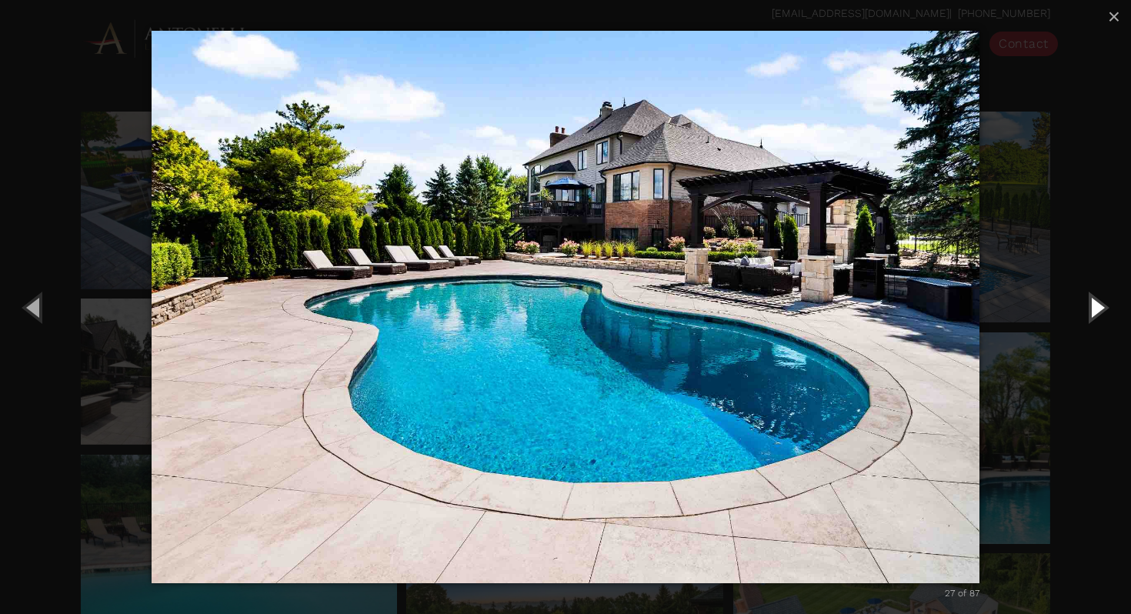
click at [1093, 308] on button "Next (Right arrow key)" at bounding box center [1095, 307] width 69 height 85
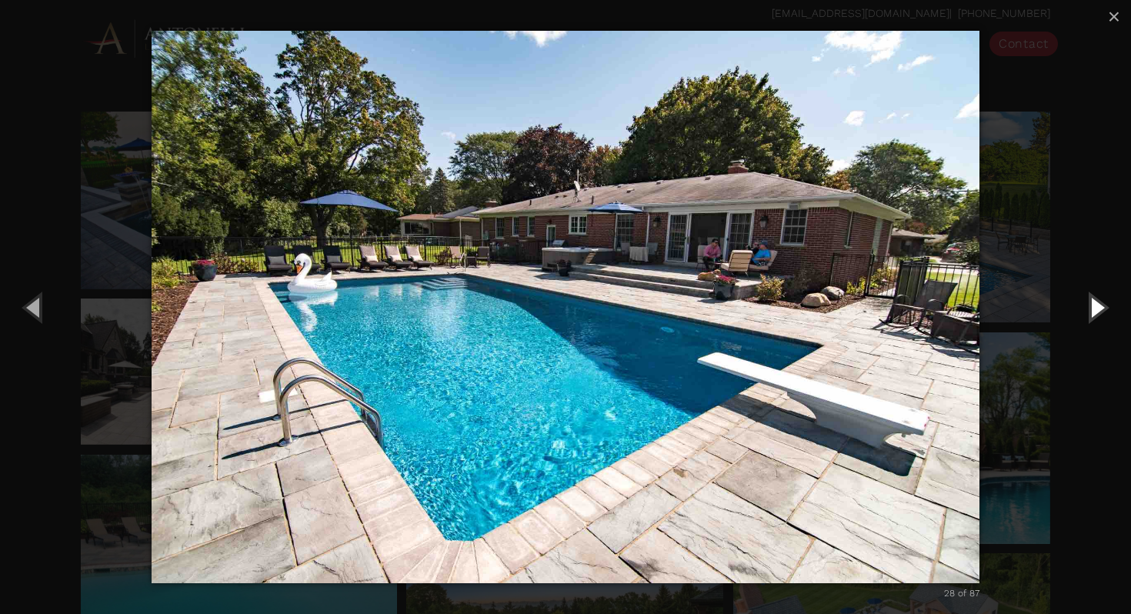
click at [1093, 308] on button "Next (Right arrow key)" at bounding box center [1095, 307] width 69 height 85
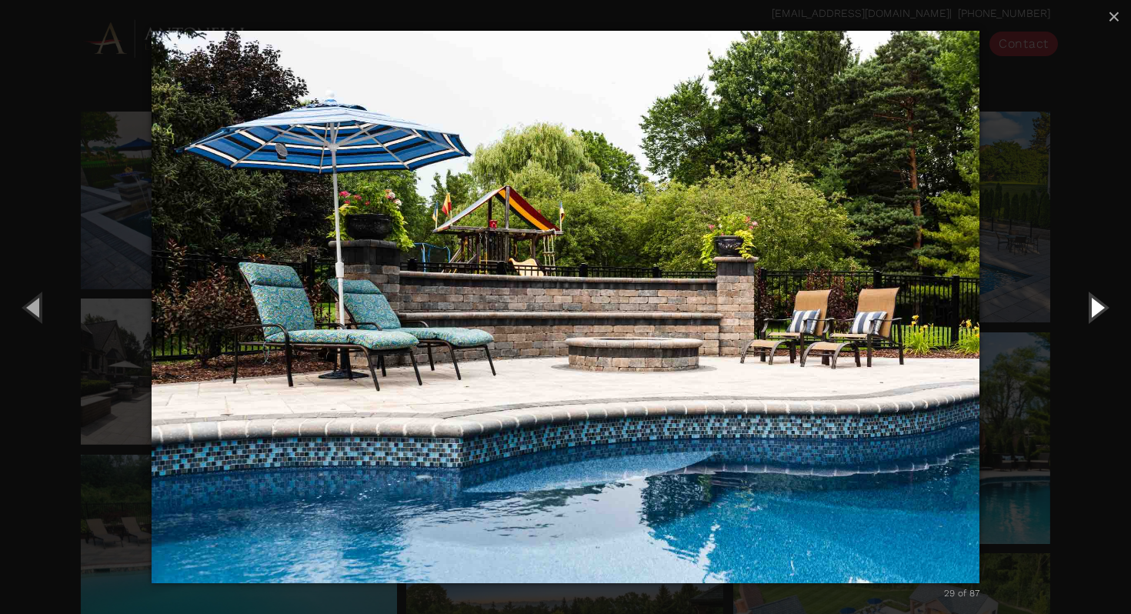
click at [1093, 308] on button "Next (Right arrow key)" at bounding box center [1095, 307] width 69 height 85
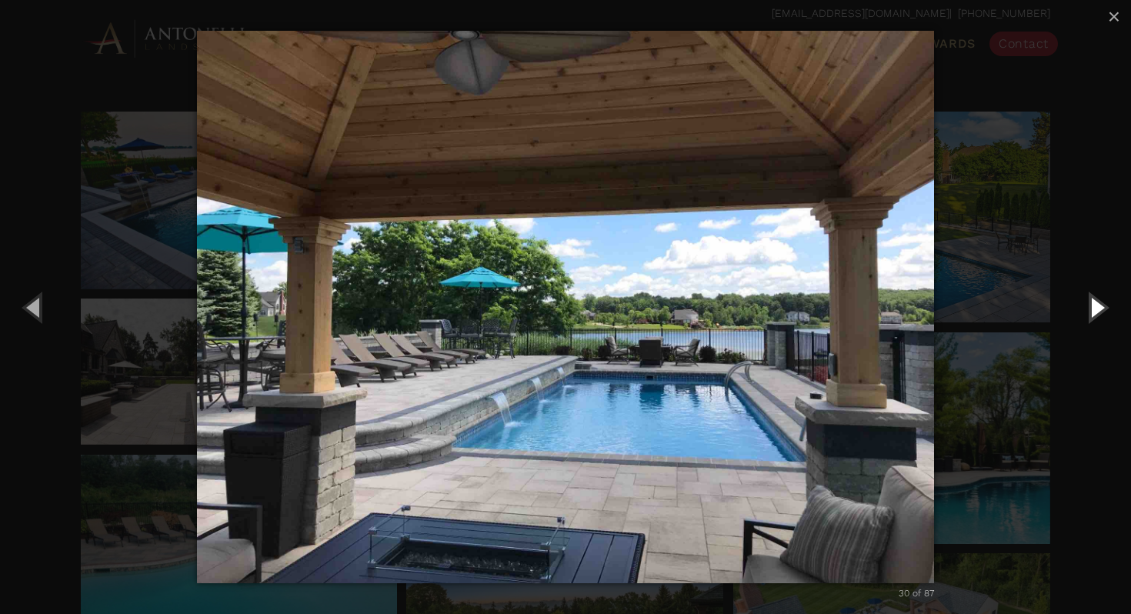
click at [1093, 308] on button "Next (Right arrow key)" at bounding box center [1095, 307] width 69 height 85
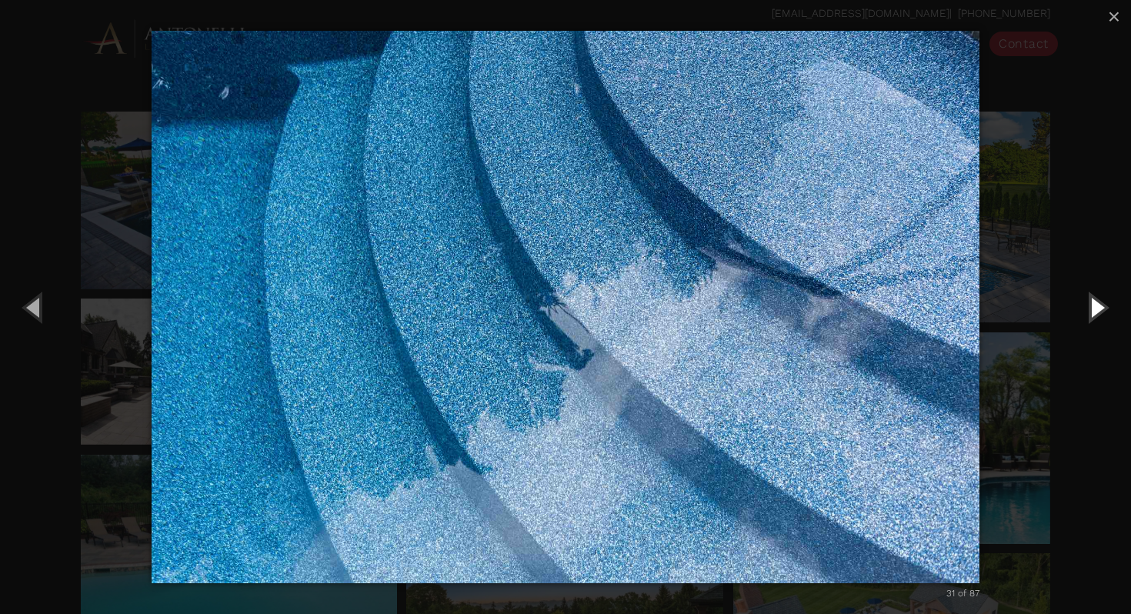
click at [1093, 308] on button "Next (Right arrow key)" at bounding box center [1095, 307] width 69 height 85
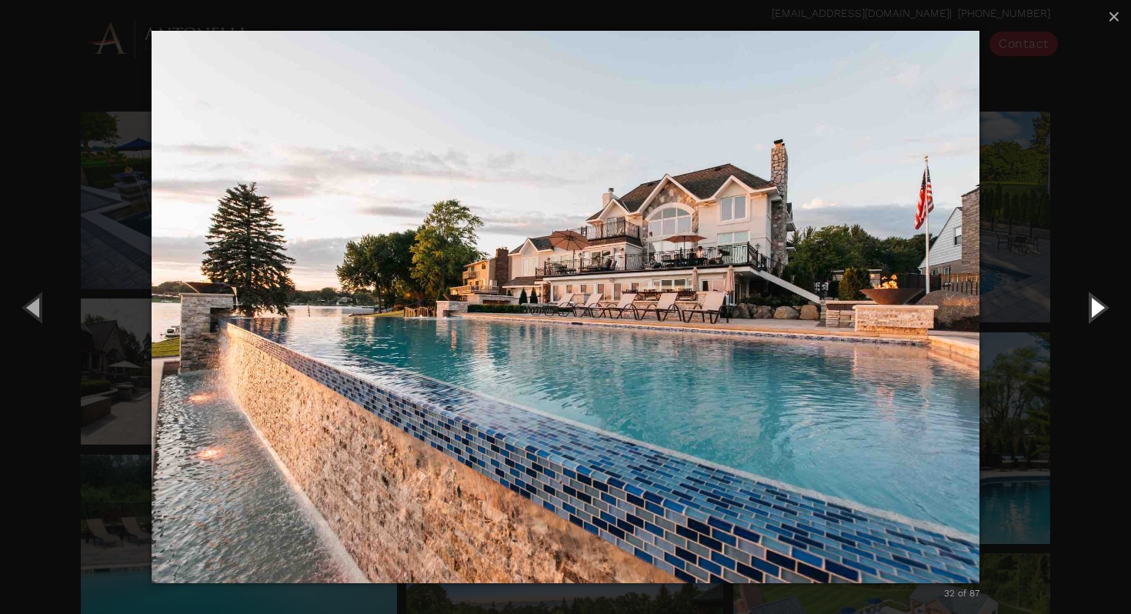
click at [1093, 308] on button "Next (Right arrow key)" at bounding box center [1095, 307] width 69 height 85
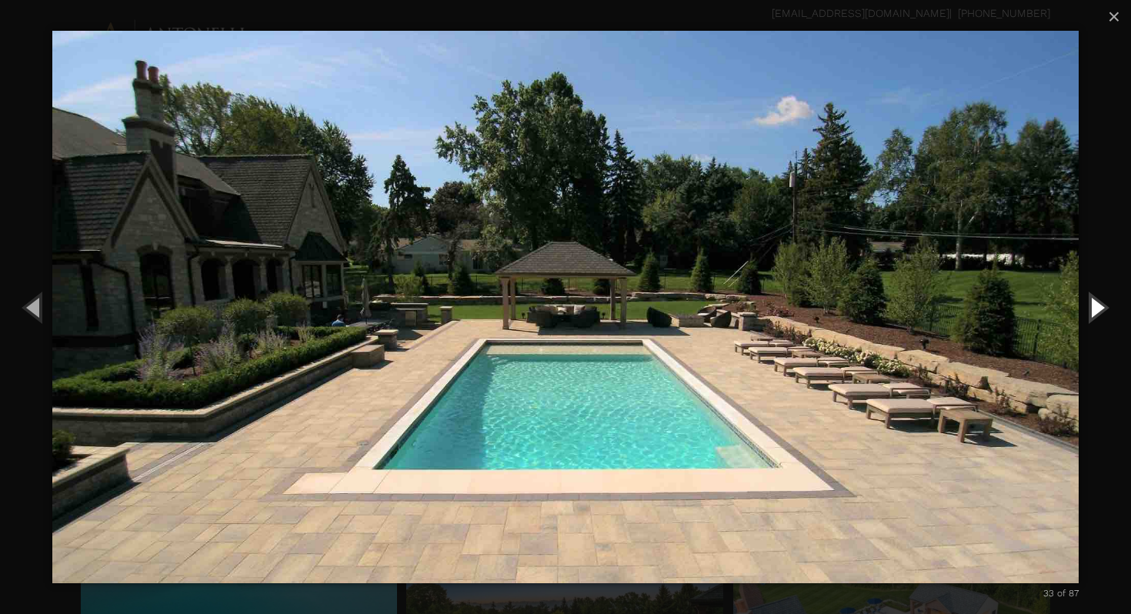
click at [1093, 308] on button "Next (Right arrow key)" at bounding box center [1095, 307] width 69 height 85
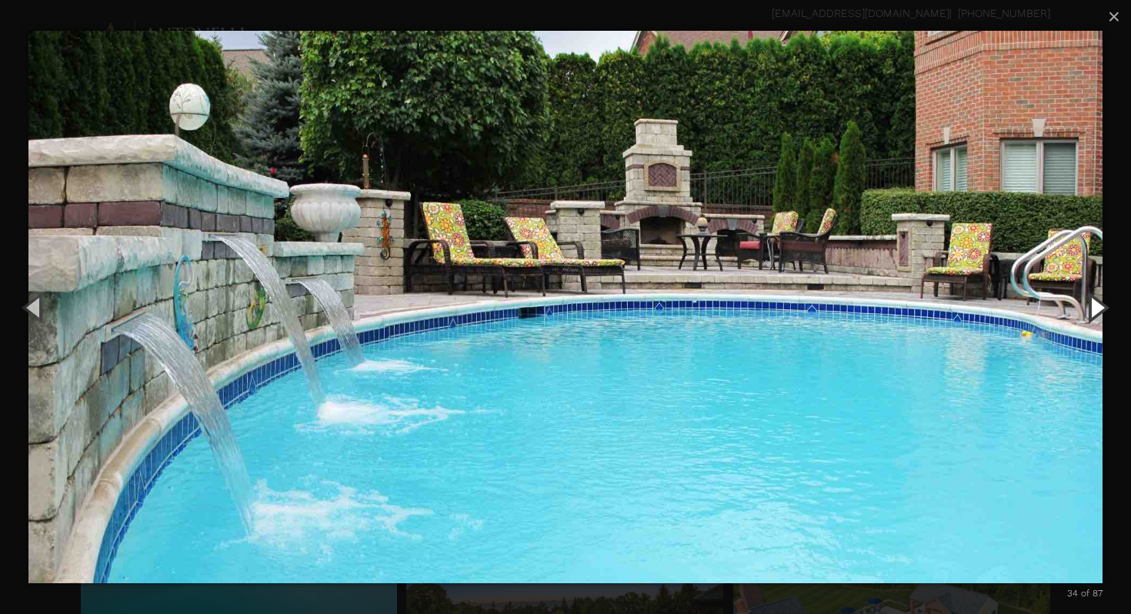
click at [1093, 308] on button "Next (Right arrow key)" at bounding box center [1095, 307] width 69 height 85
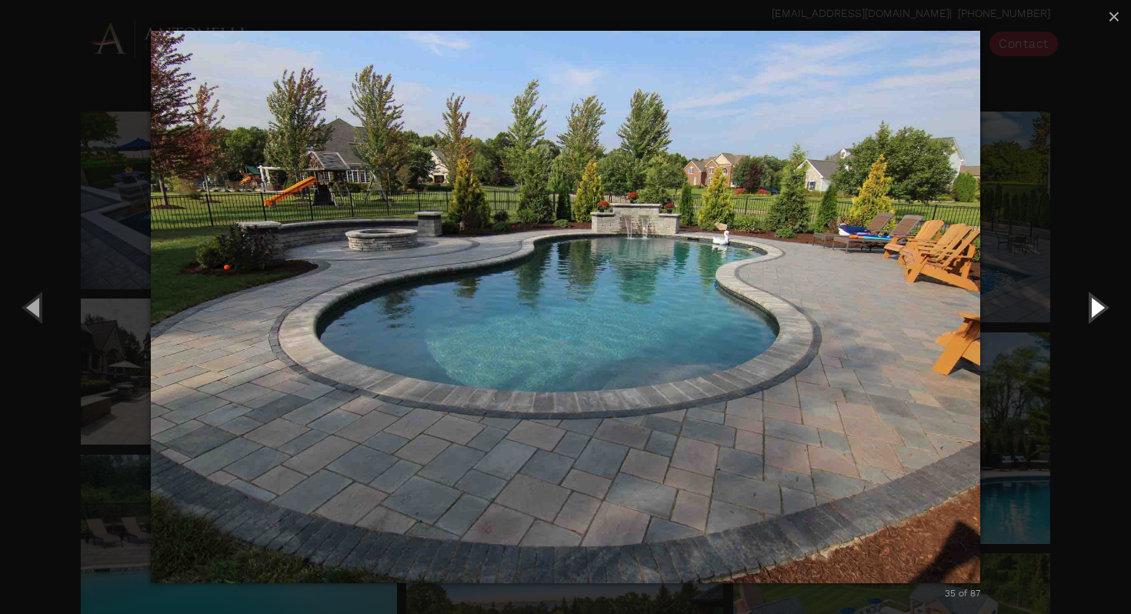
click at [1093, 308] on button "Next (Right arrow key)" at bounding box center [1095, 307] width 69 height 85
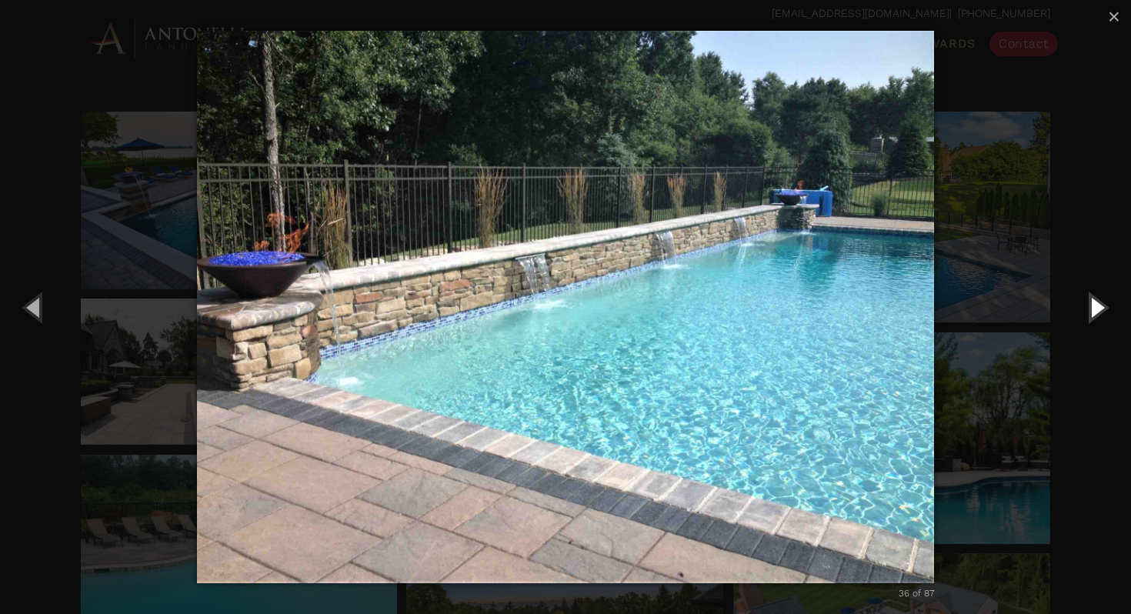
click at [1093, 308] on button "Next (Right arrow key)" at bounding box center [1095, 307] width 69 height 85
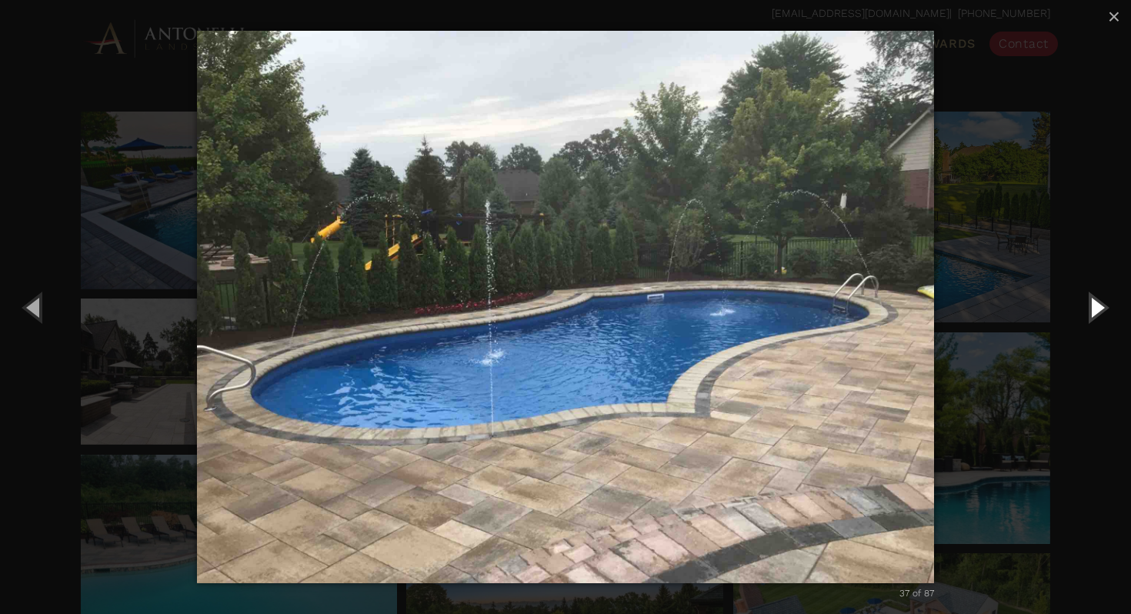
click at [1093, 308] on button "Next (Right arrow key)" at bounding box center [1095, 307] width 69 height 85
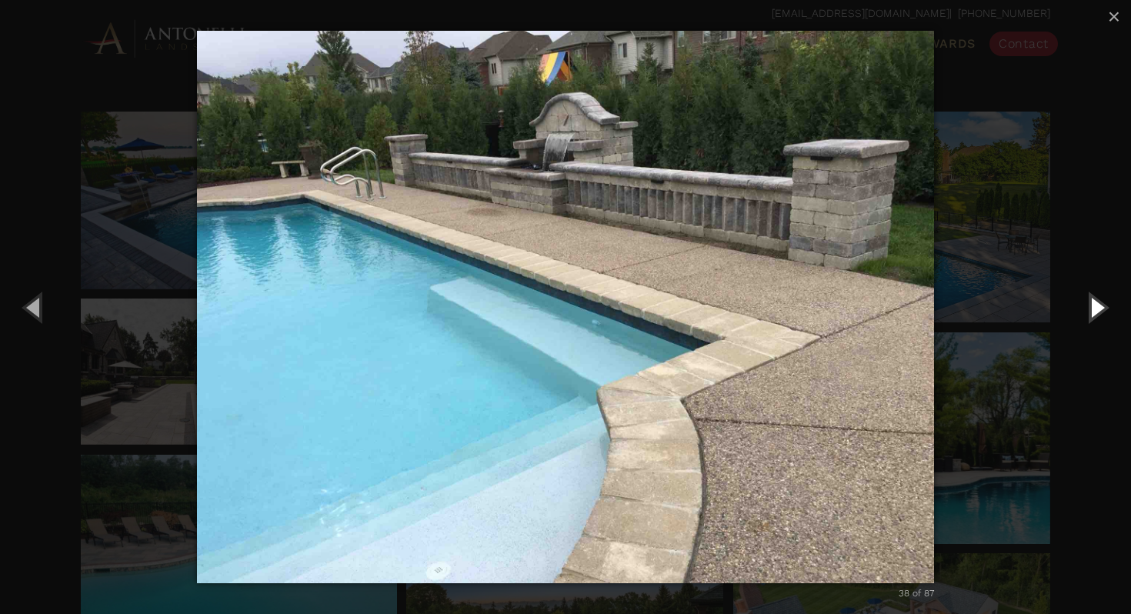
click at [1093, 308] on button "Next (Right arrow key)" at bounding box center [1095, 307] width 69 height 85
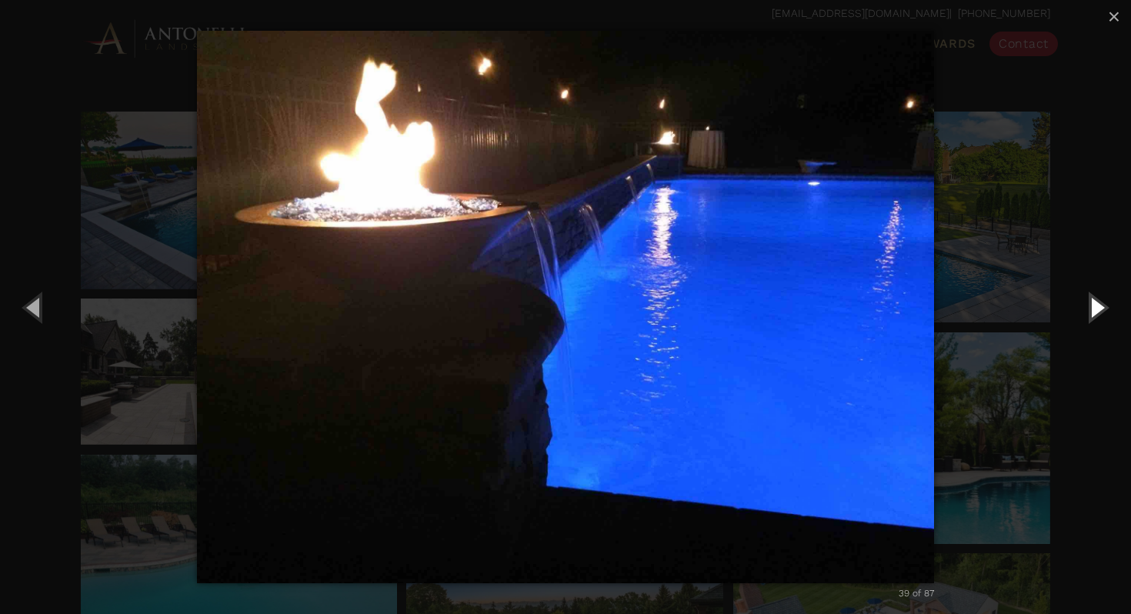
click at [1093, 308] on button "Next (Right arrow key)" at bounding box center [1095, 307] width 69 height 85
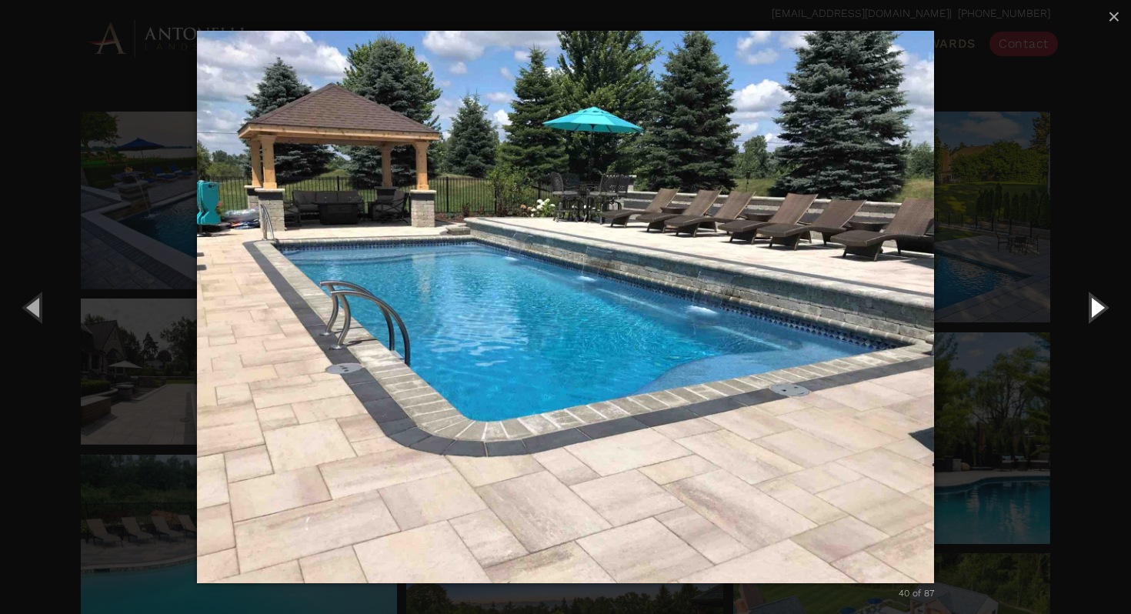
click at [1093, 308] on button "Next (Right arrow key)" at bounding box center [1095, 307] width 69 height 85
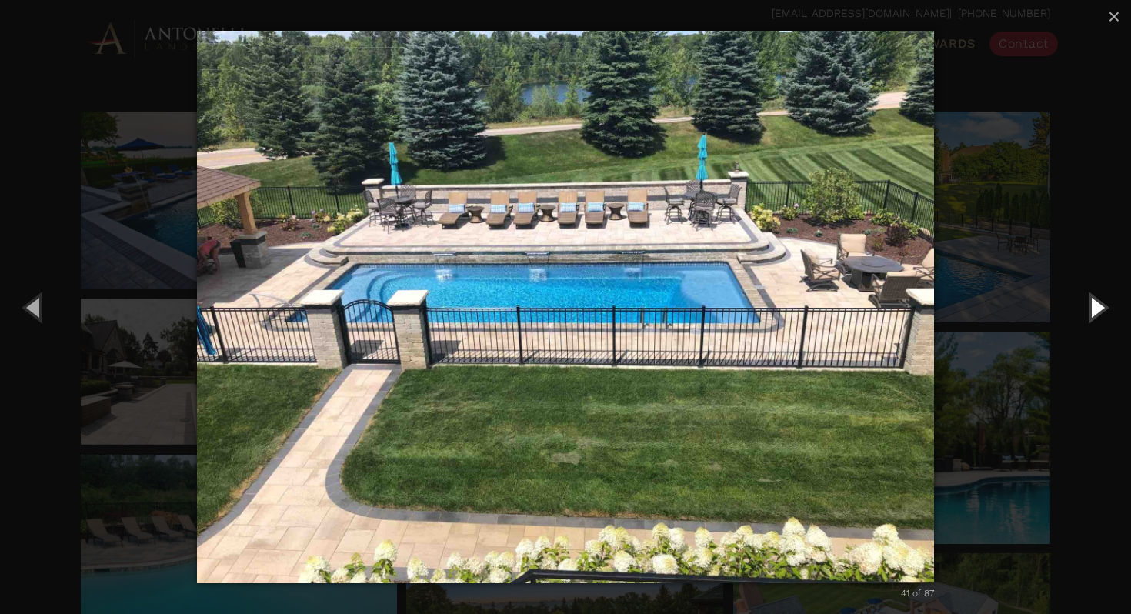
click at [1093, 308] on button "Next (Right arrow key)" at bounding box center [1095, 307] width 69 height 85
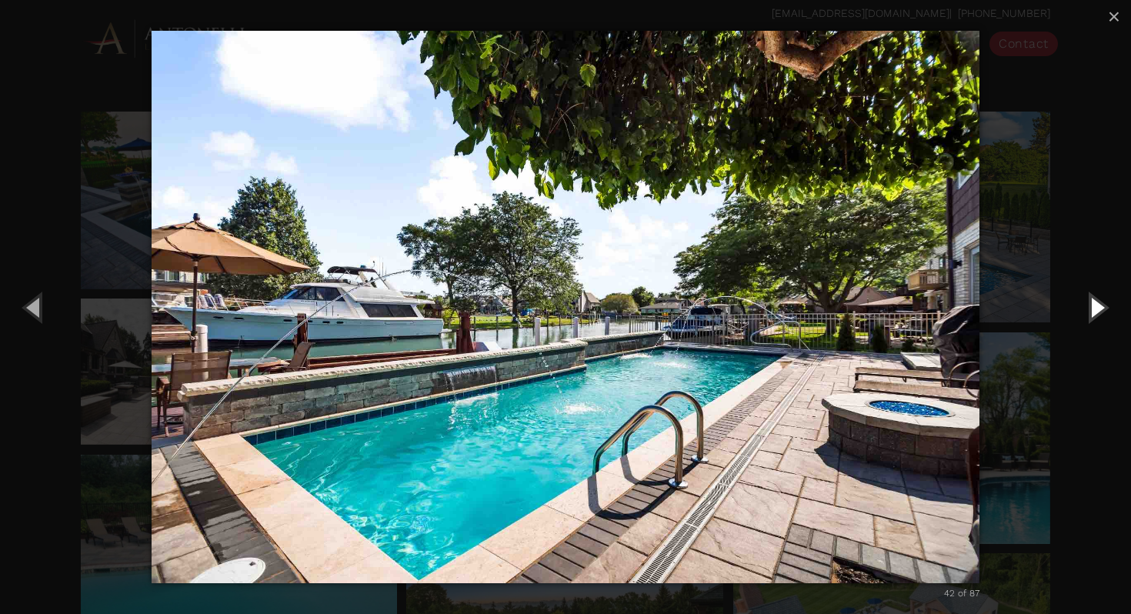
click at [1093, 308] on button "Next (Right arrow key)" at bounding box center [1095, 307] width 69 height 85
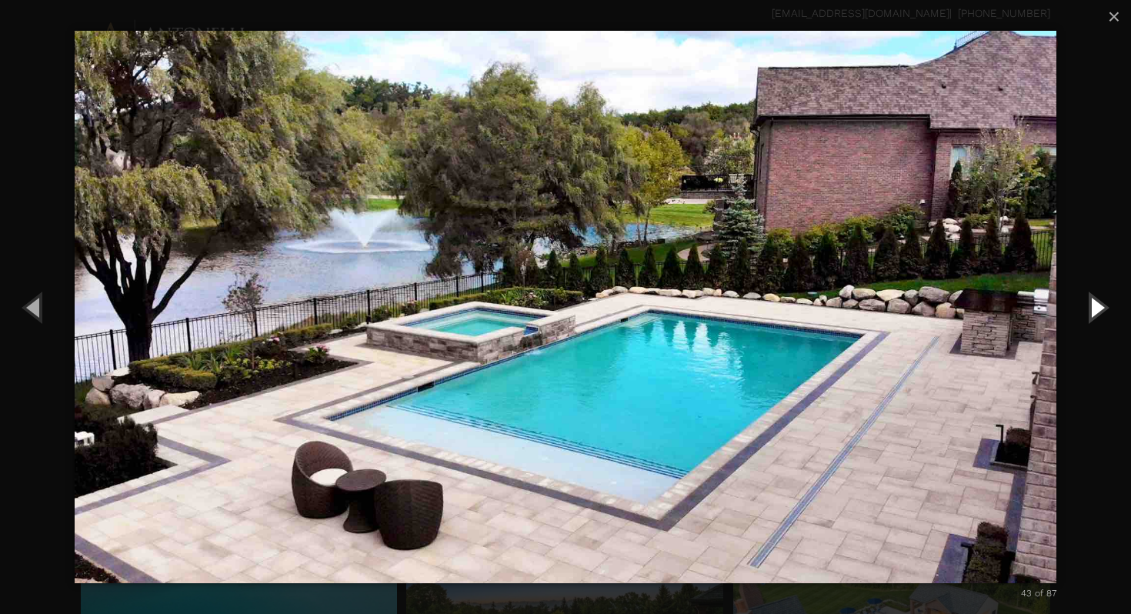
click at [1093, 308] on button "Next (Right arrow key)" at bounding box center [1095, 307] width 69 height 85
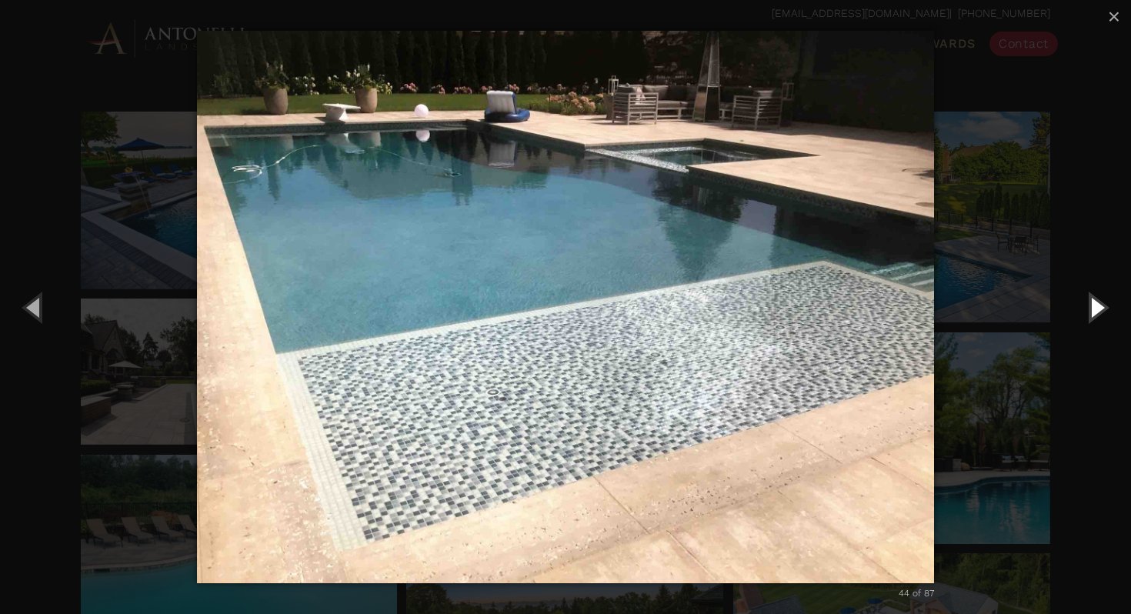
click at [1093, 308] on button "Next (Right arrow key)" at bounding box center [1095, 307] width 69 height 85
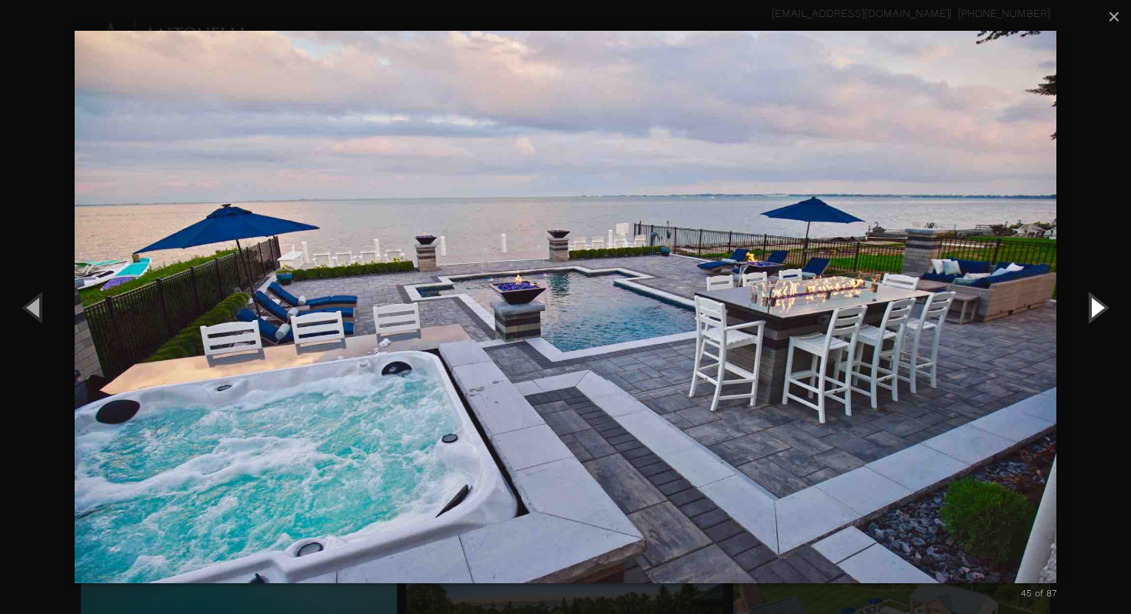
click at [1093, 308] on button "Next (Right arrow key)" at bounding box center [1095, 307] width 69 height 85
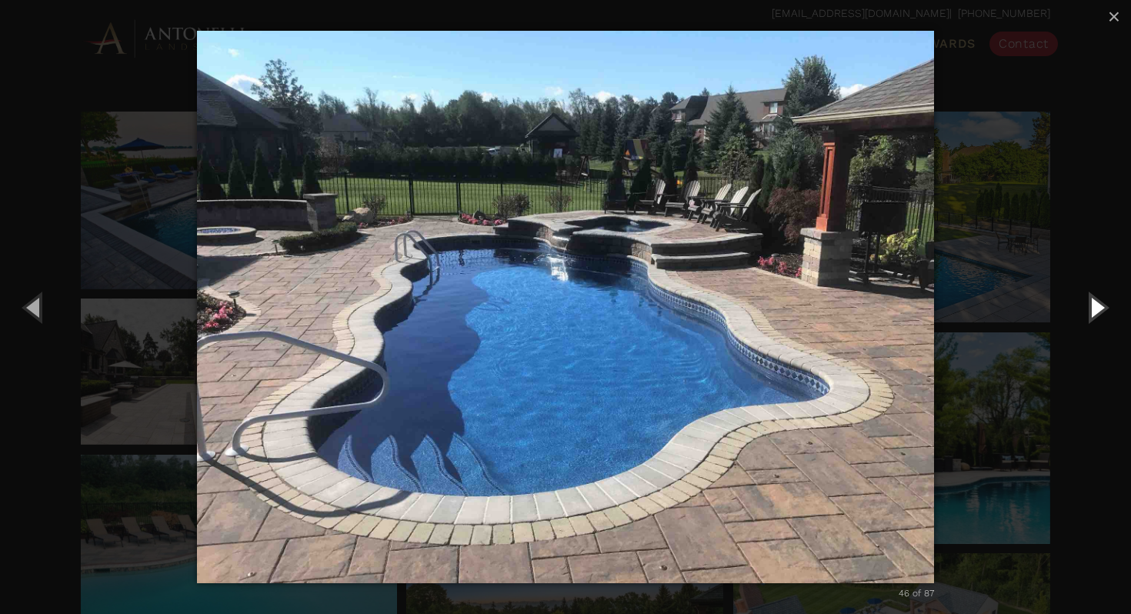
click at [1093, 308] on button "Next (Right arrow key)" at bounding box center [1095, 307] width 69 height 85
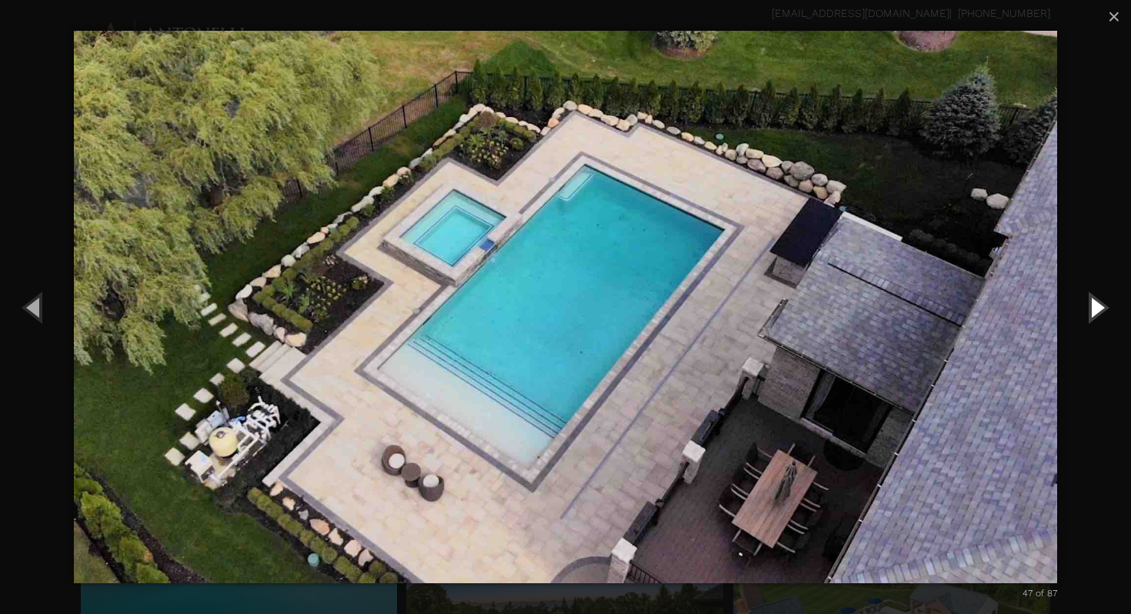
click at [1093, 308] on button "Next (Right arrow key)" at bounding box center [1095, 307] width 69 height 85
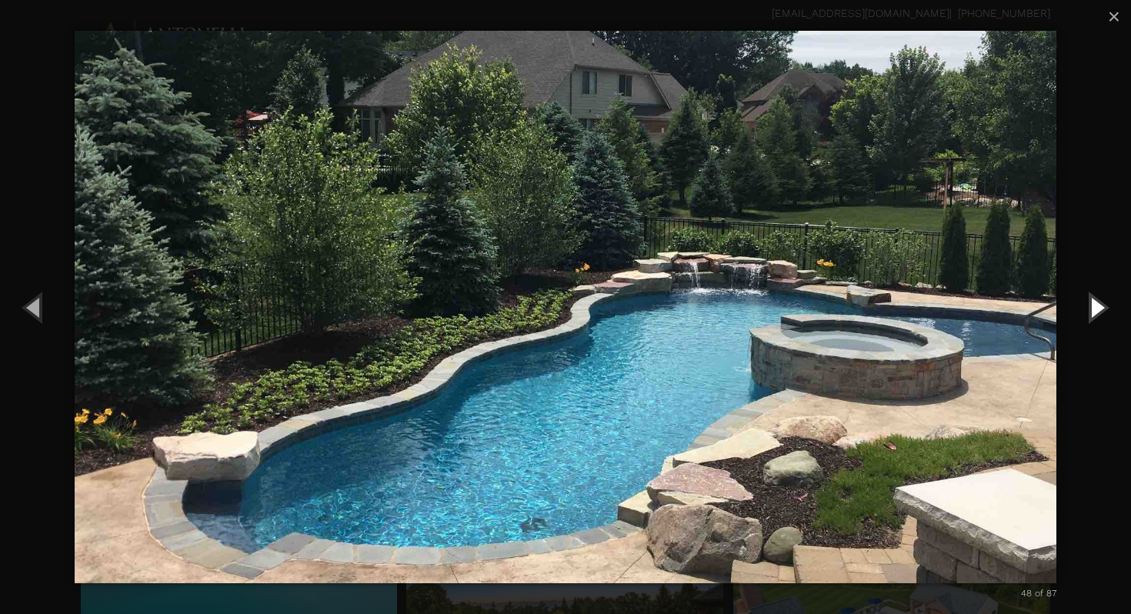
click at [1093, 308] on button "Next (Right arrow key)" at bounding box center [1095, 307] width 69 height 85
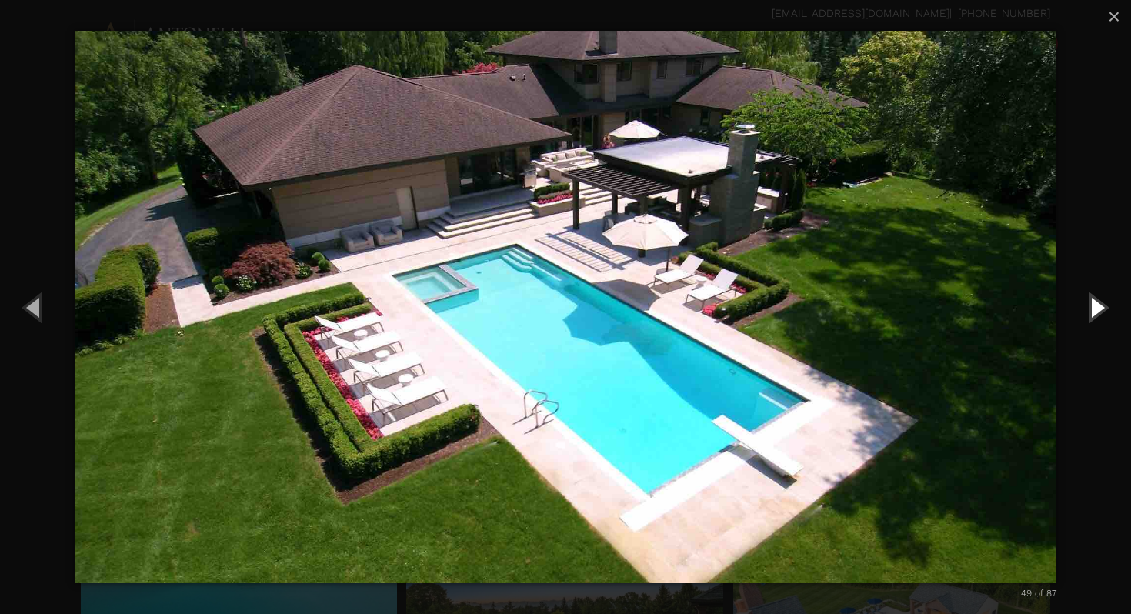
click at [1093, 308] on button "Next (Right arrow key)" at bounding box center [1095, 307] width 69 height 85
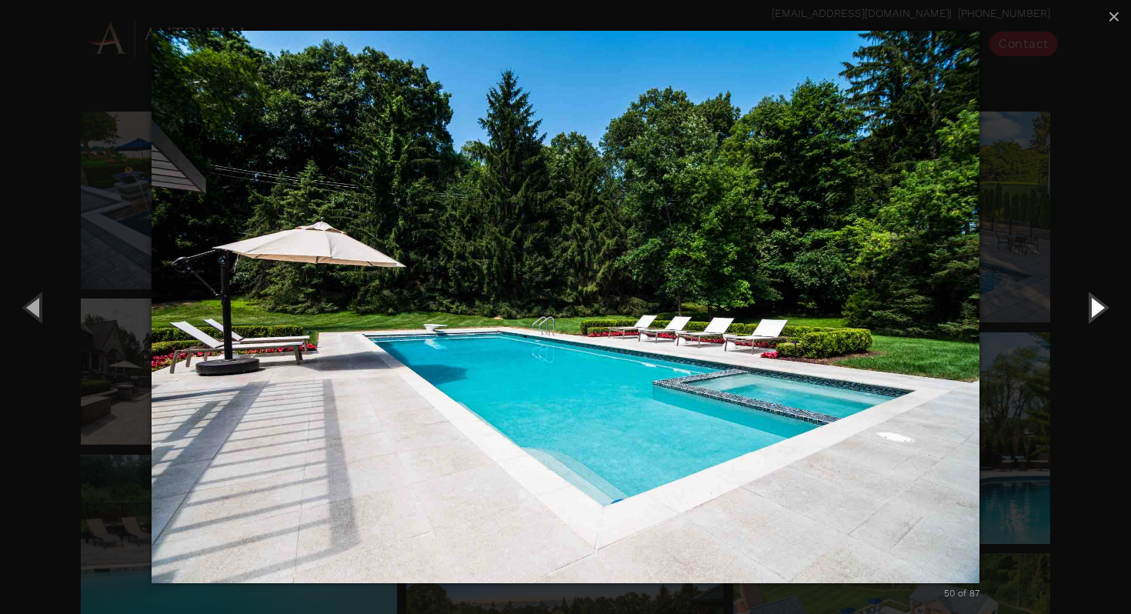
click at [1093, 308] on button "Next (Right arrow key)" at bounding box center [1095, 307] width 69 height 85
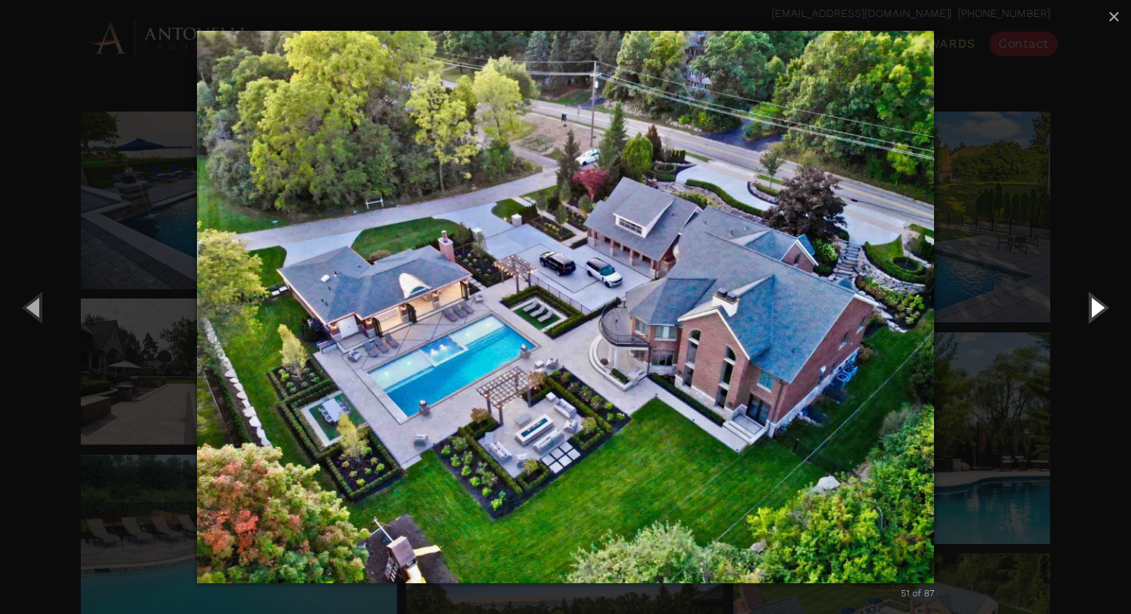
click at [1093, 308] on button "Next (Right arrow key)" at bounding box center [1095, 307] width 69 height 85
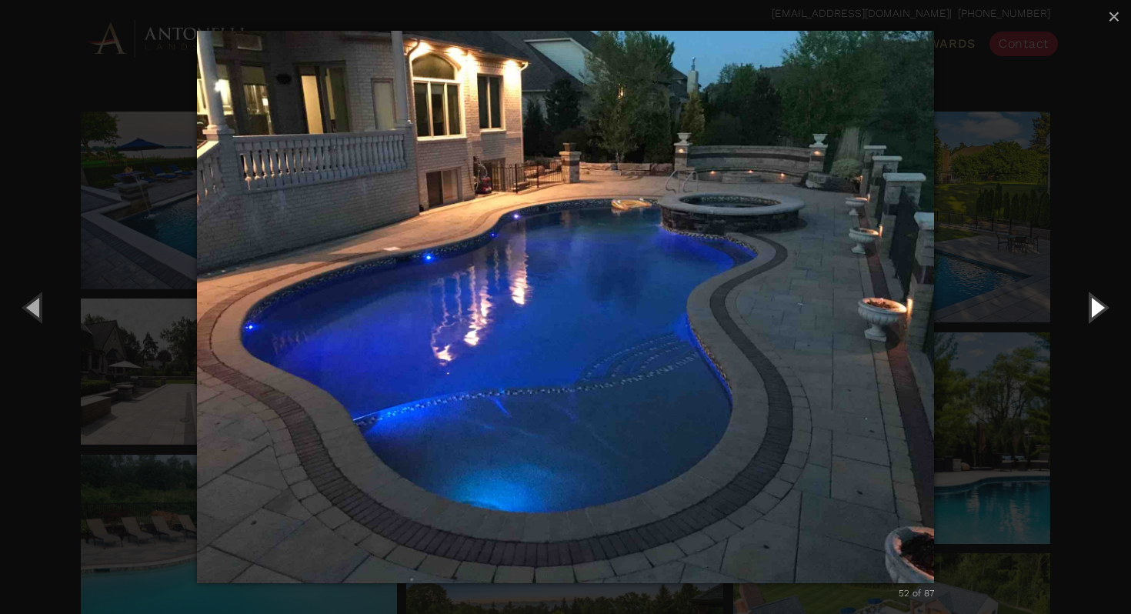
click at [1093, 308] on button "Next (Right arrow key)" at bounding box center [1095, 307] width 69 height 85
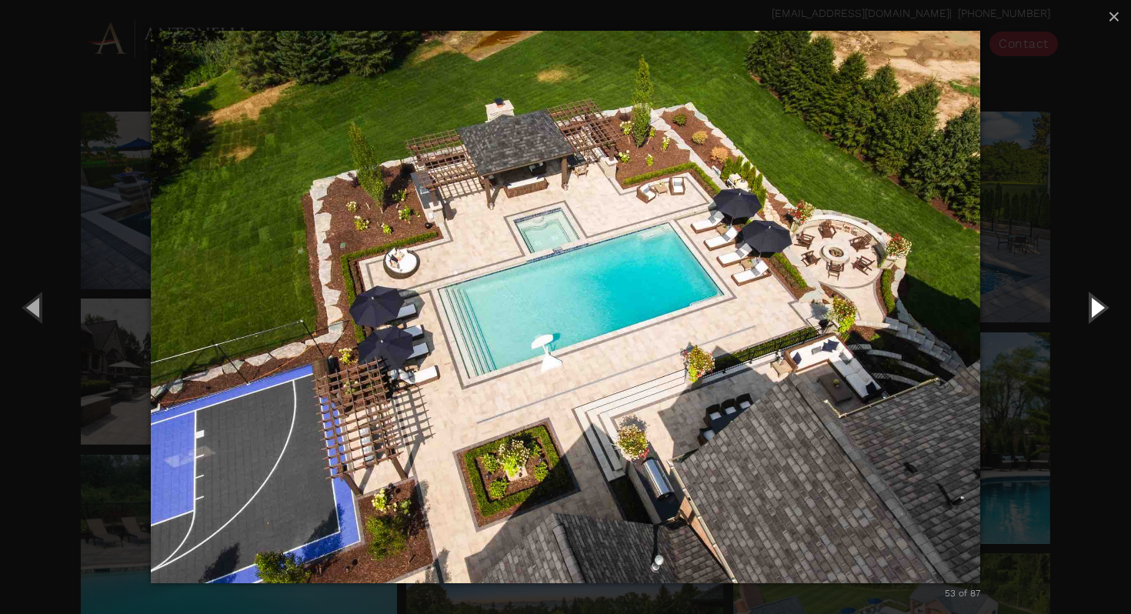
click at [1093, 308] on button "Next (Right arrow key)" at bounding box center [1095, 307] width 69 height 85
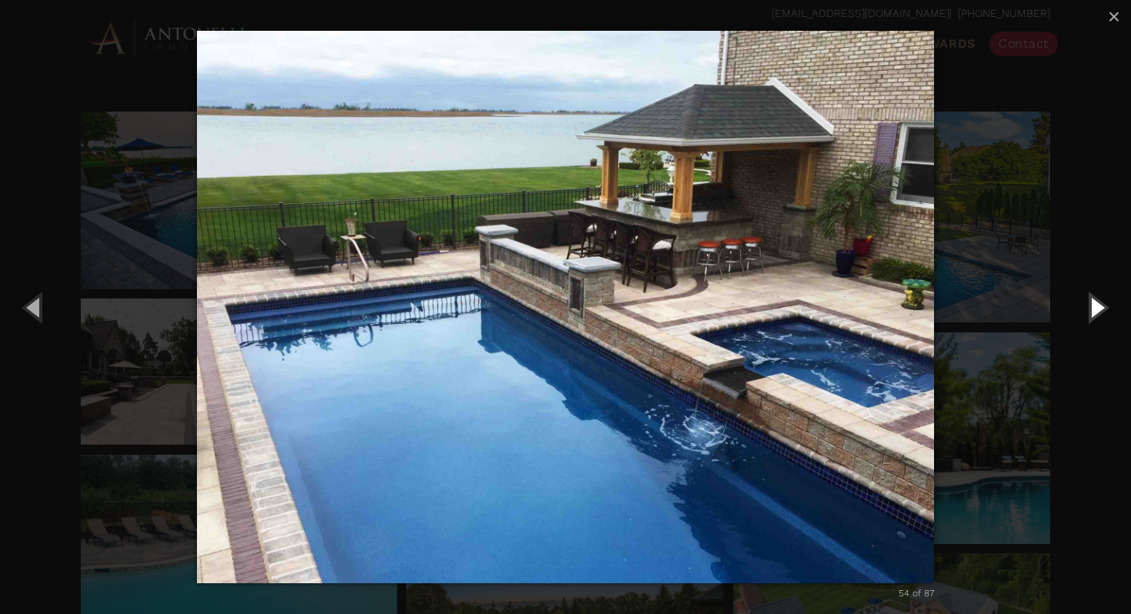
click at [1093, 308] on button "Next (Right arrow key)" at bounding box center [1095, 307] width 69 height 85
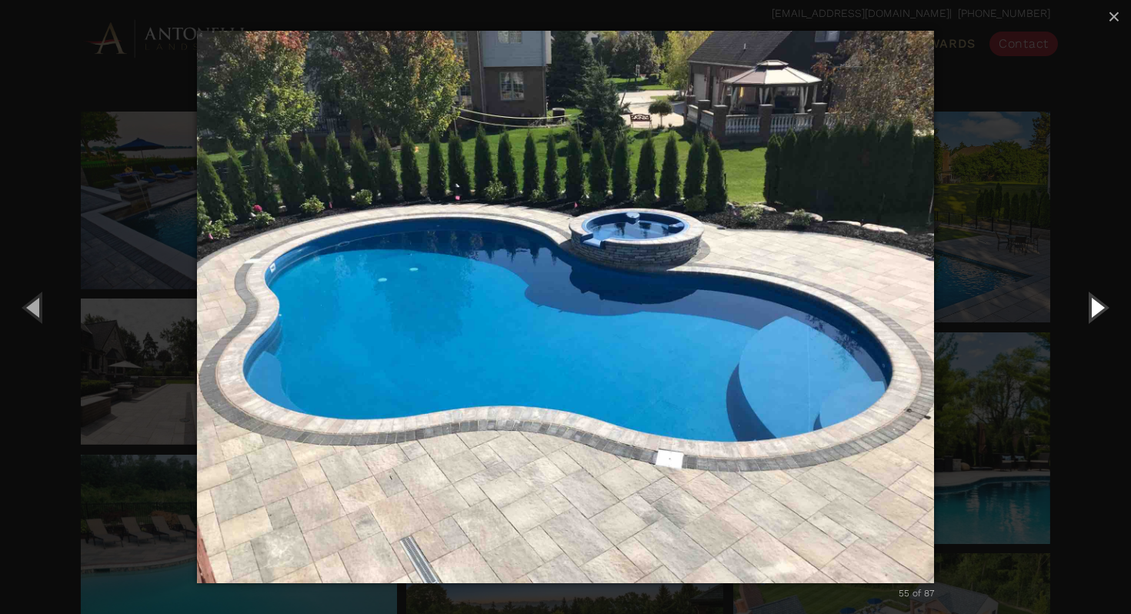
click at [1093, 308] on button "Next (Right arrow key)" at bounding box center [1095, 307] width 69 height 85
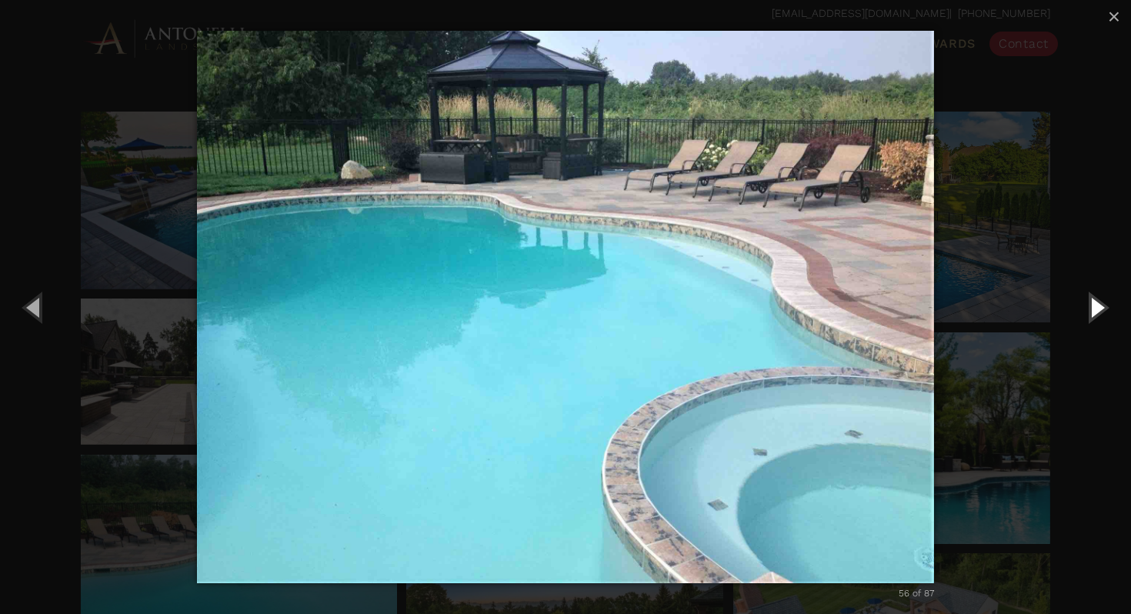
click at [1093, 308] on button "Next (Right arrow key)" at bounding box center [1095, 307] width 69 height 85
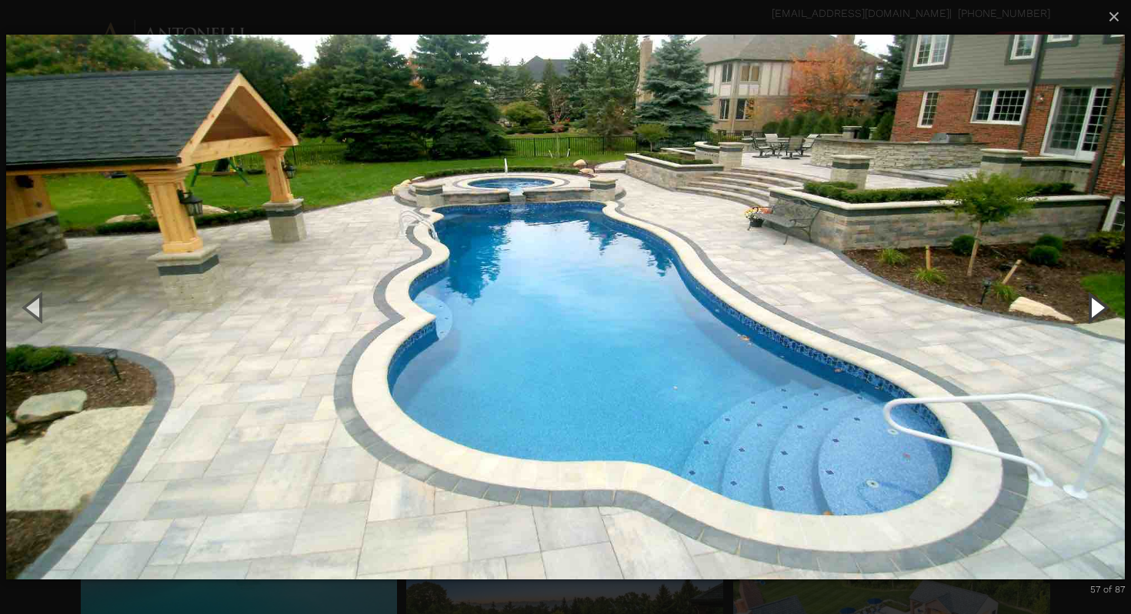
click at [1093, 308] on button "Next (Right arrow key)" at bounding box center [1095, 307] width 69 height 85
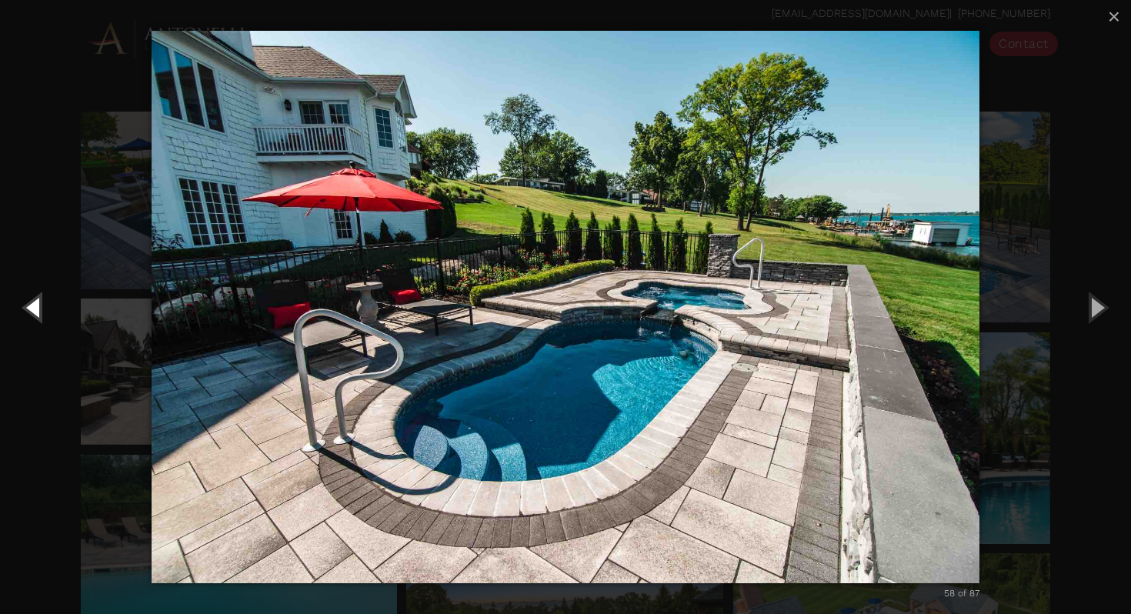
click at [38, 303] on button "Previous (Left arrow key)" at bounding box center [34, 307] width 69 height 85
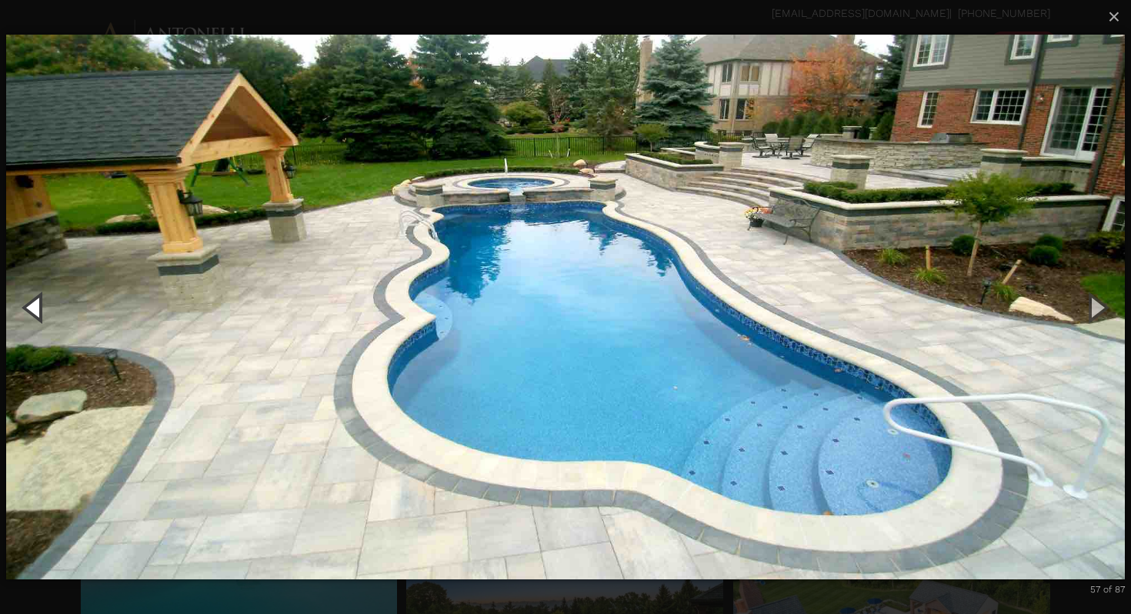
click at [38, 303] on button "Previous (Left arrow key)" at bounding box center [34, 307] width 69 height 85
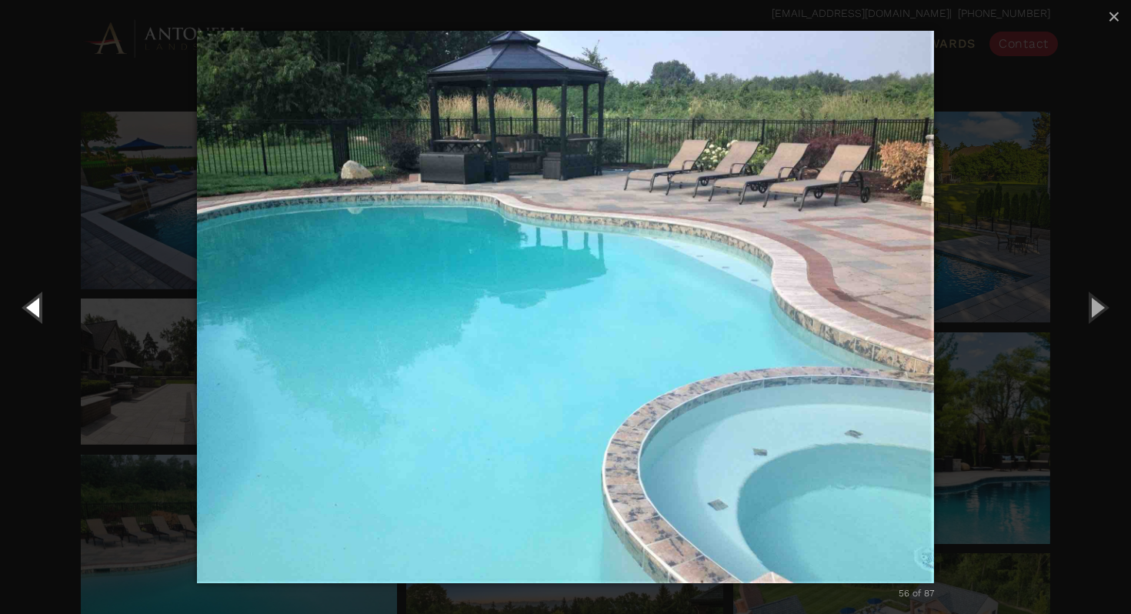
click at [38, 303] on button "Previous (Left arrow key)" at bounding box center [34, 307] width 69 height 85
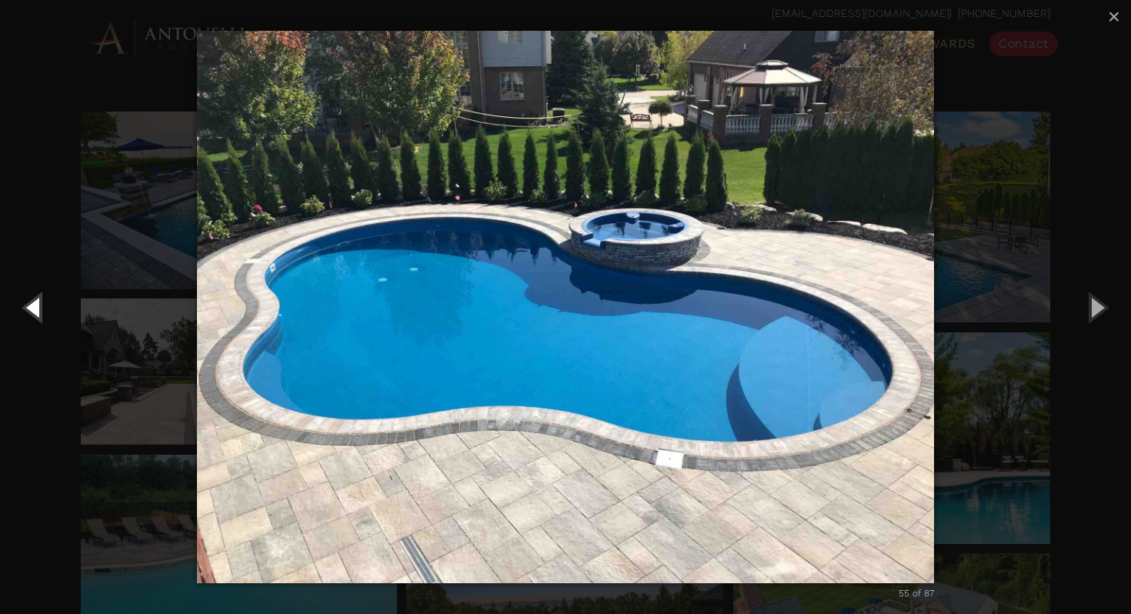
click at [38, 303] on button "Previous (Left arrow key)" at bounding box center [34, 307] width 69 height 85
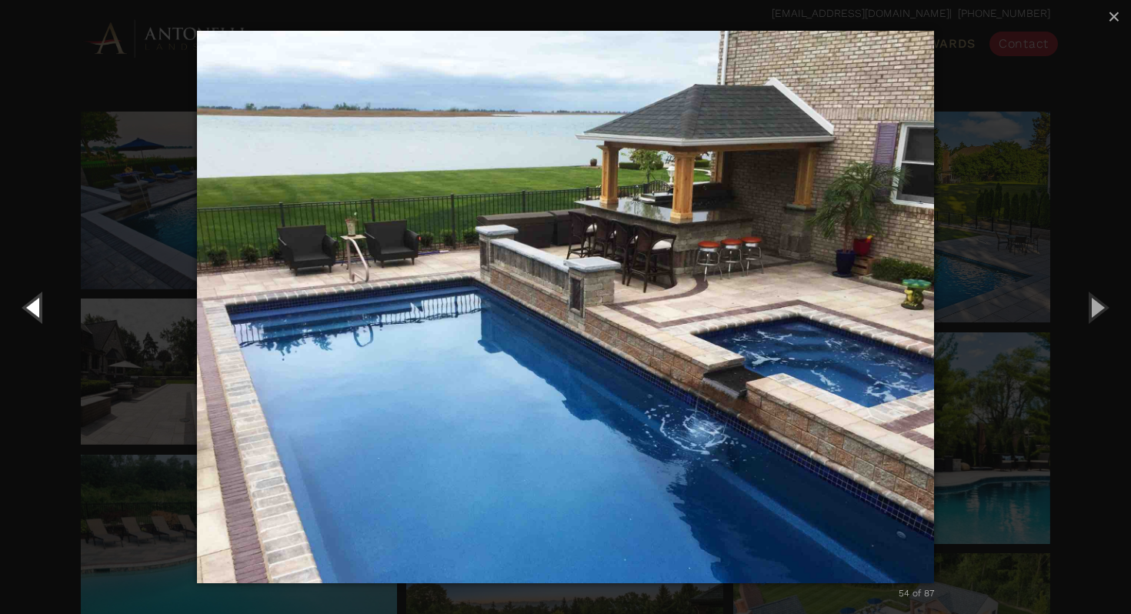
click at [38, 303] on button "Previous (Left arrow key)" at bounding box center [34, 307] width 69 height 85
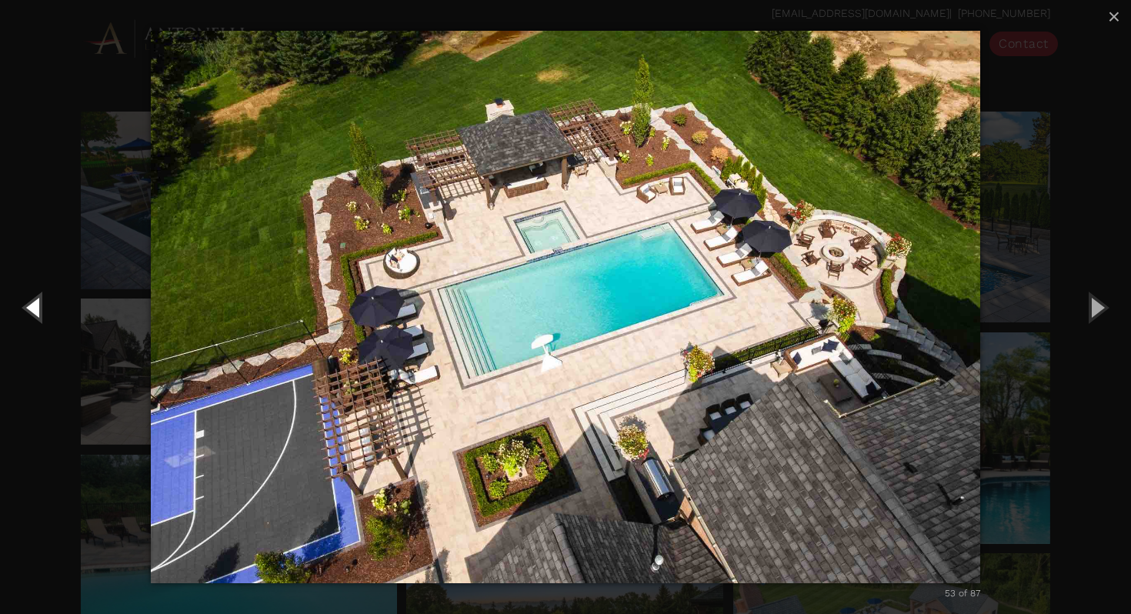
click at [38, 303] on button "Previous (Left arrow key)" at bounding box center [34, 307] width 69 height 85
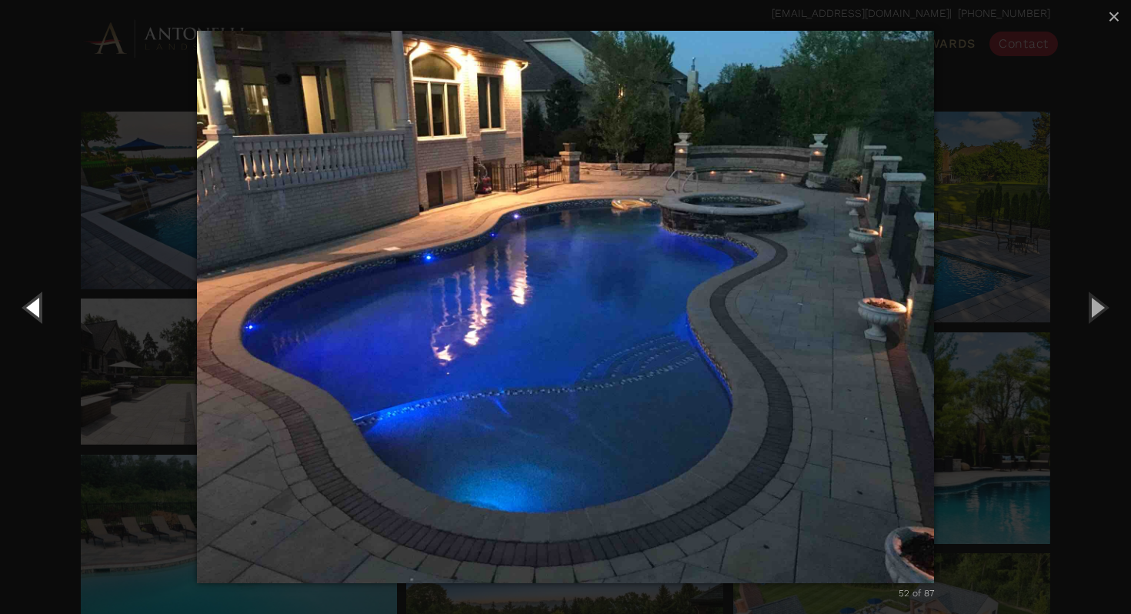
click at [38, 303] on button "Previous (Left arrow key)" at bounding box center [34, 307] width 69 height 85
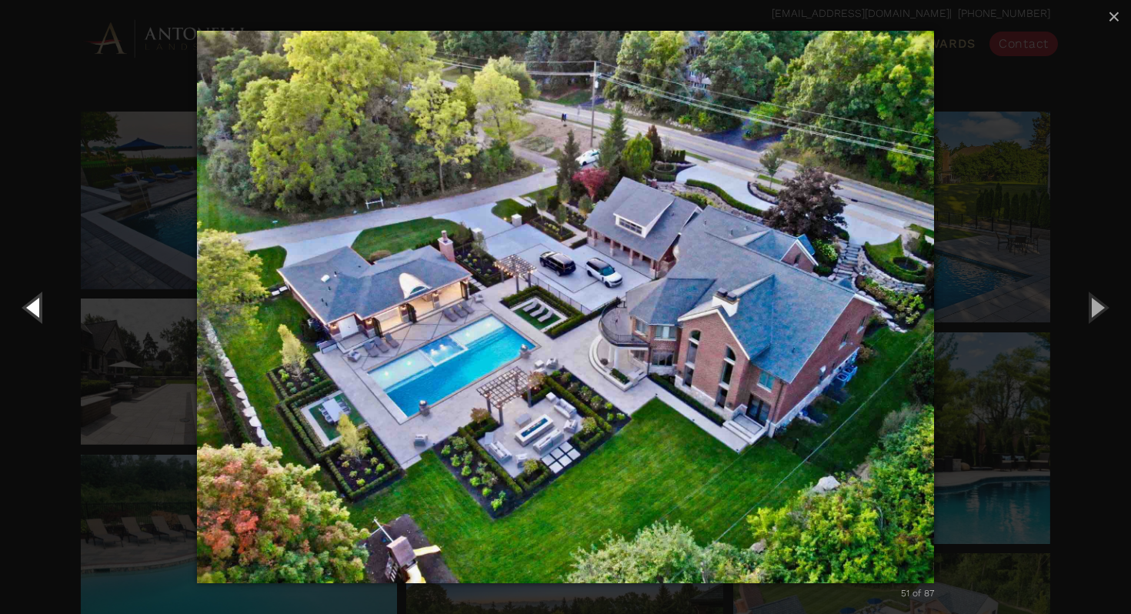
click at [38, 303] on button "Previous (Left arrow key)" at bounding box center [34, 307] width 69 height 85
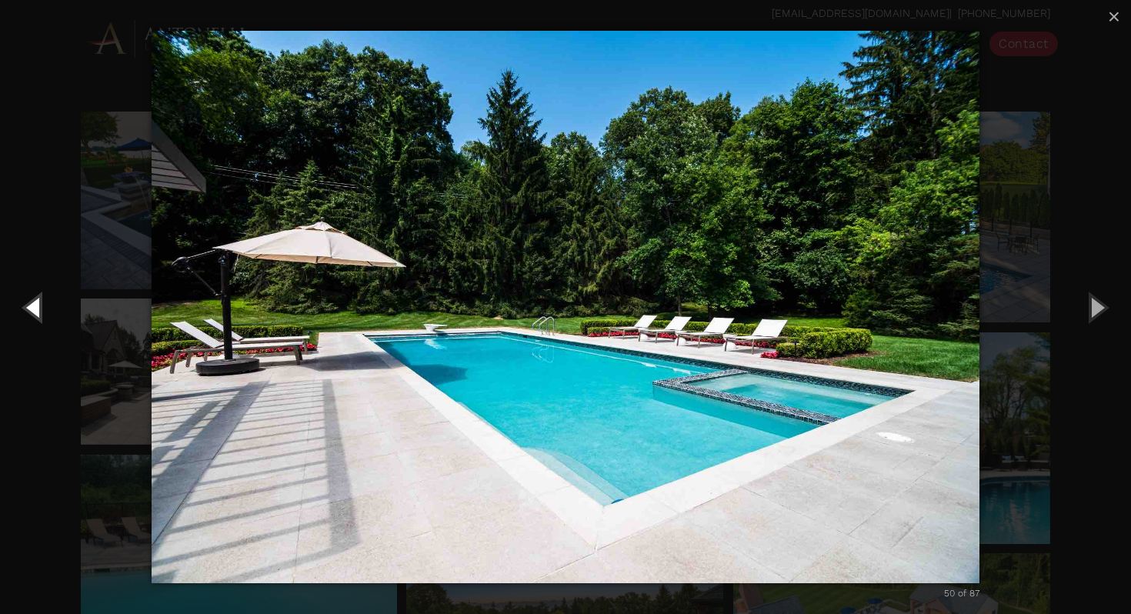
click at [38, 303] on button "Previous (Left arrow key)" at bounding box center [34, 307] width 69 height 85
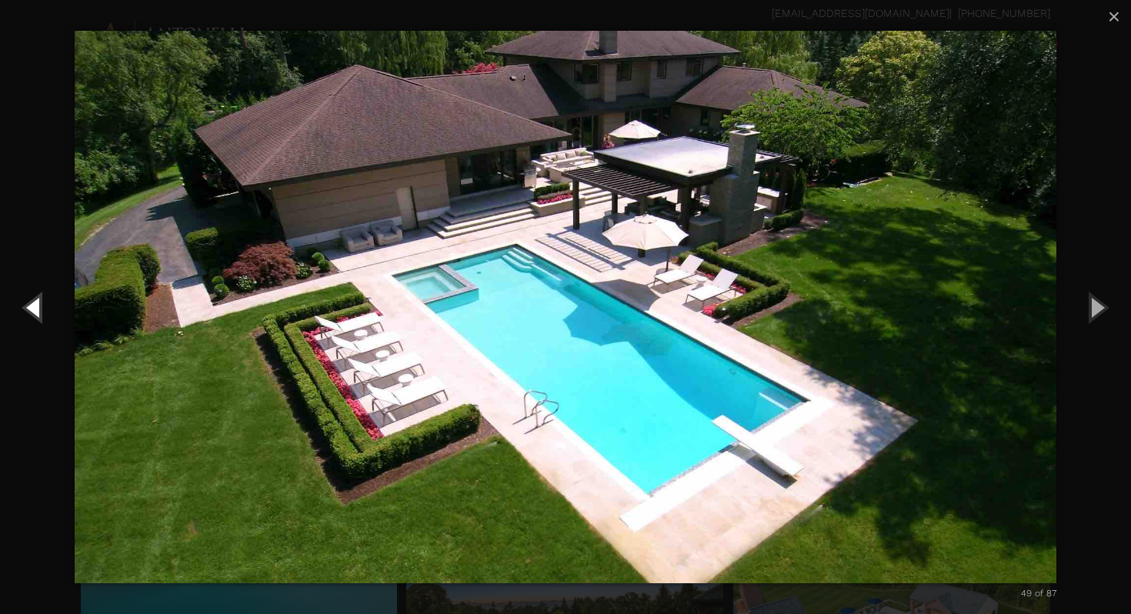
click at [36, 300] on button "Previous (Left arrow key)" at bounding box center [34, 307] width 69 height 85
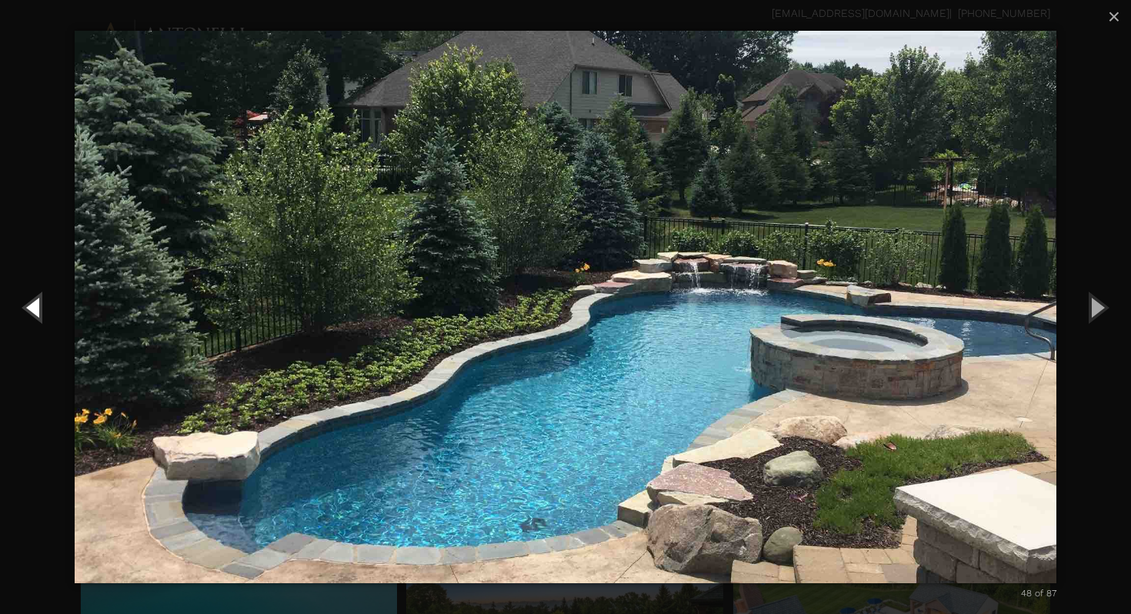
click at [36, 300] on button "Previous (Left arrow key)" at bounding box center [34, 307] width 69 height 85
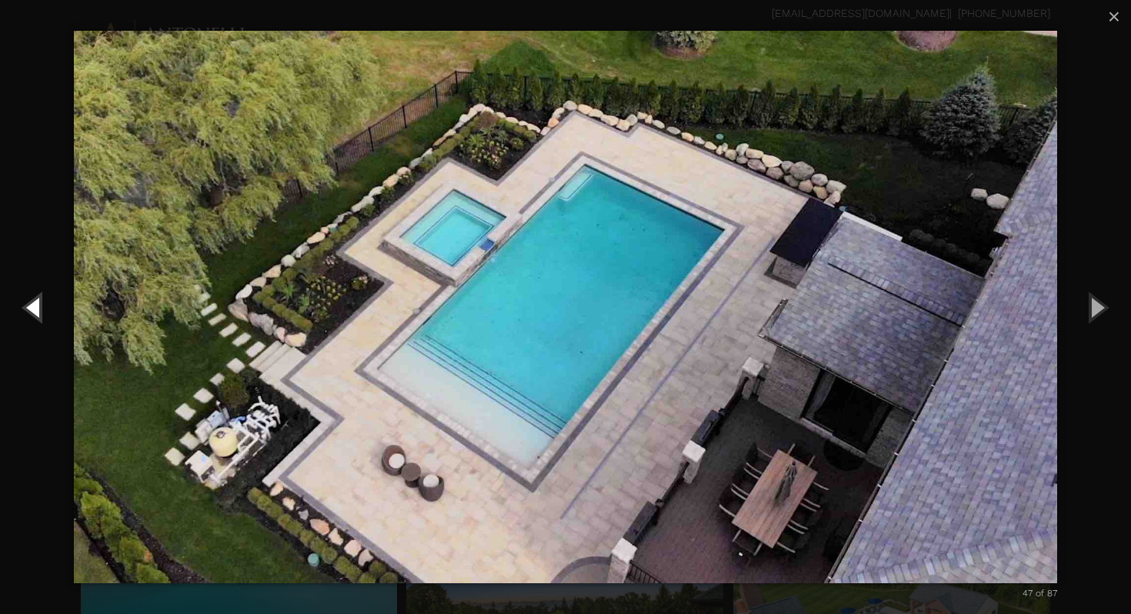
click at [36, 300] on button "Previous (Left arrow key)" at bounding box center [34, 307] width 69 height 85
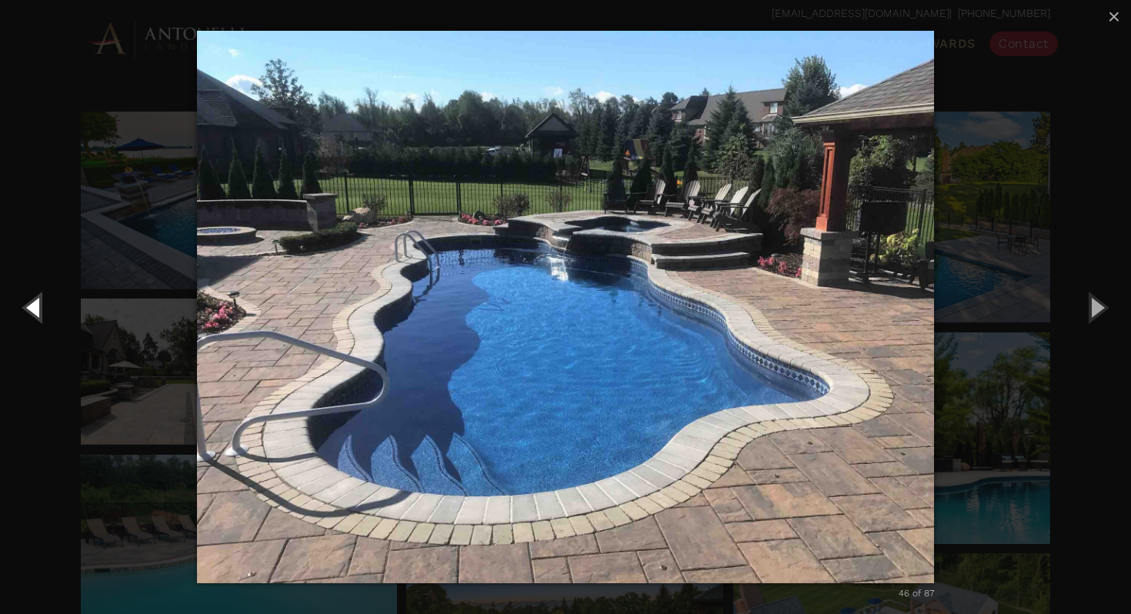
click at [36, 300] on button "Previous (Left arrow key)" at bounding box center [34, 307] width 69 height 85
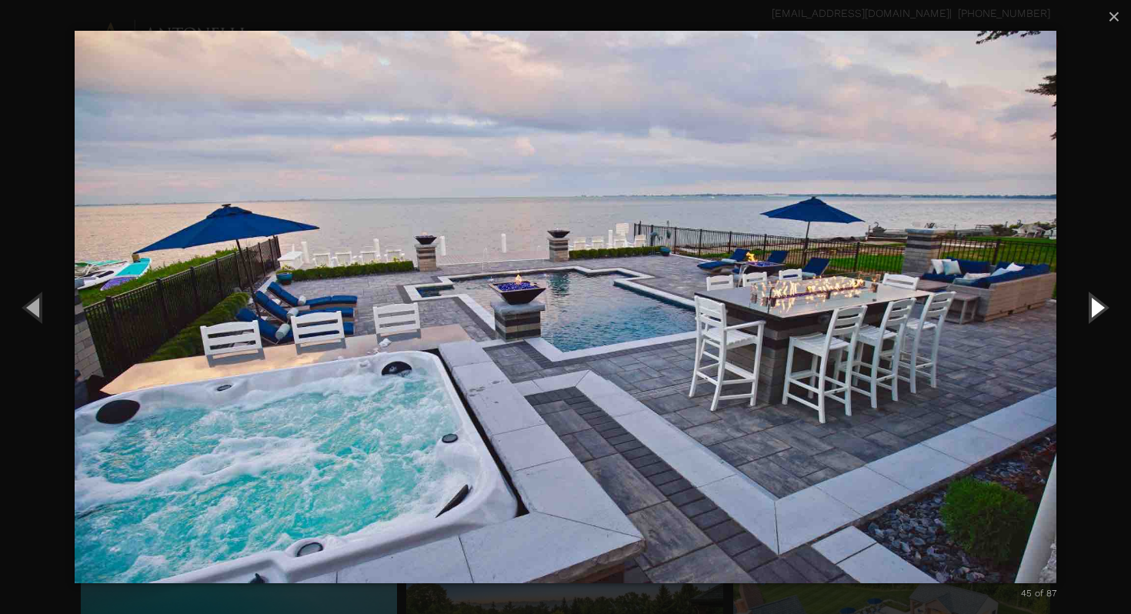
click at [1093, 305] on button "Next (Right arrow key)" at bounding box center [1095, 307] width 69 height 85
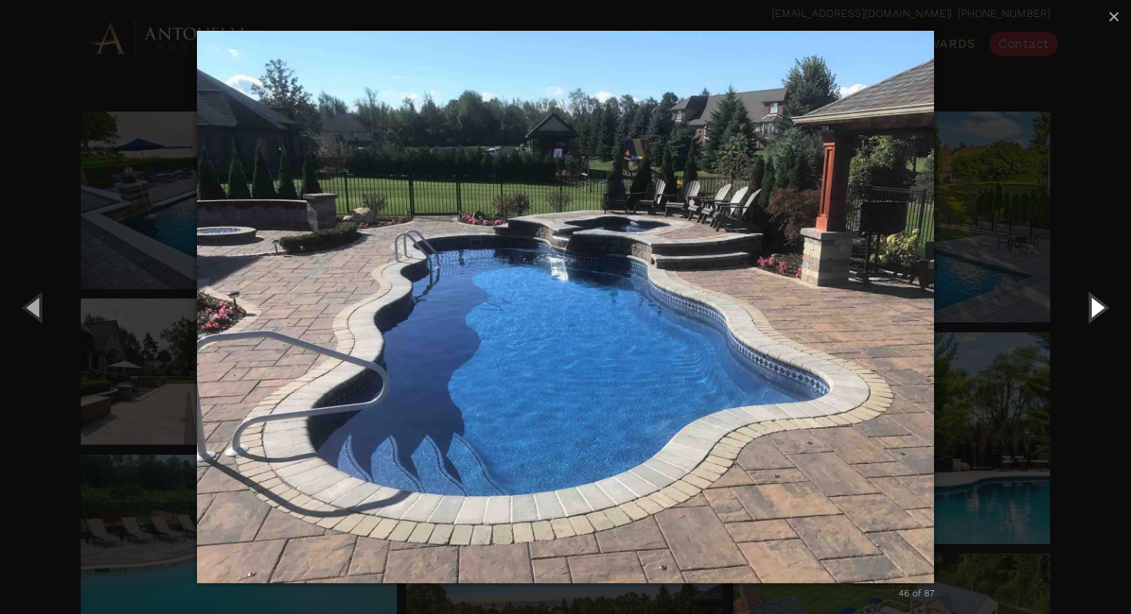
click at [1093, 305] on button "Next (Right arrow key)" at bounding box center [1095, 307] width 69 height 85
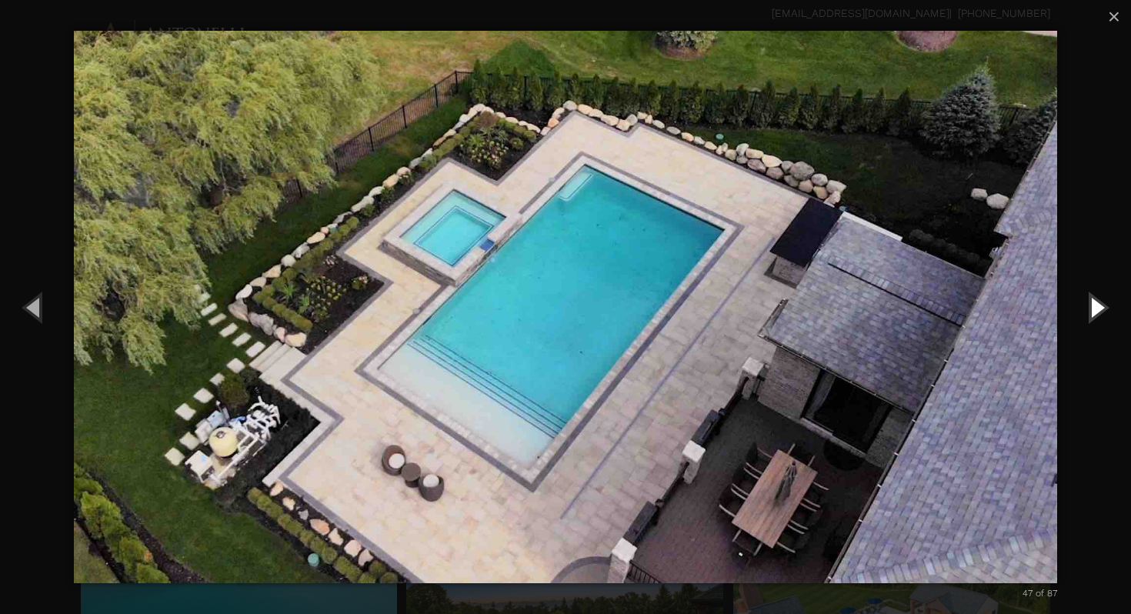
click at [1093, 305] on button "Next (Right arrow key)" at bounding box center [1095, 307] width 69 height 85
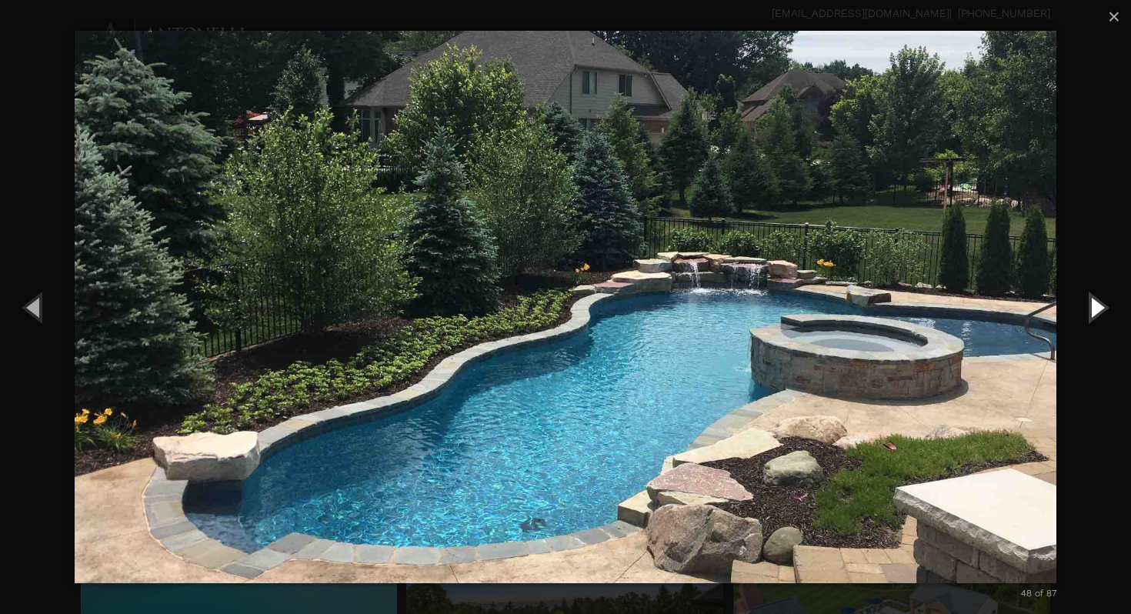
click at [1093, 305] on button "Next (Right arrow key)" at bounding box center [1095, 307] width 69 height 85
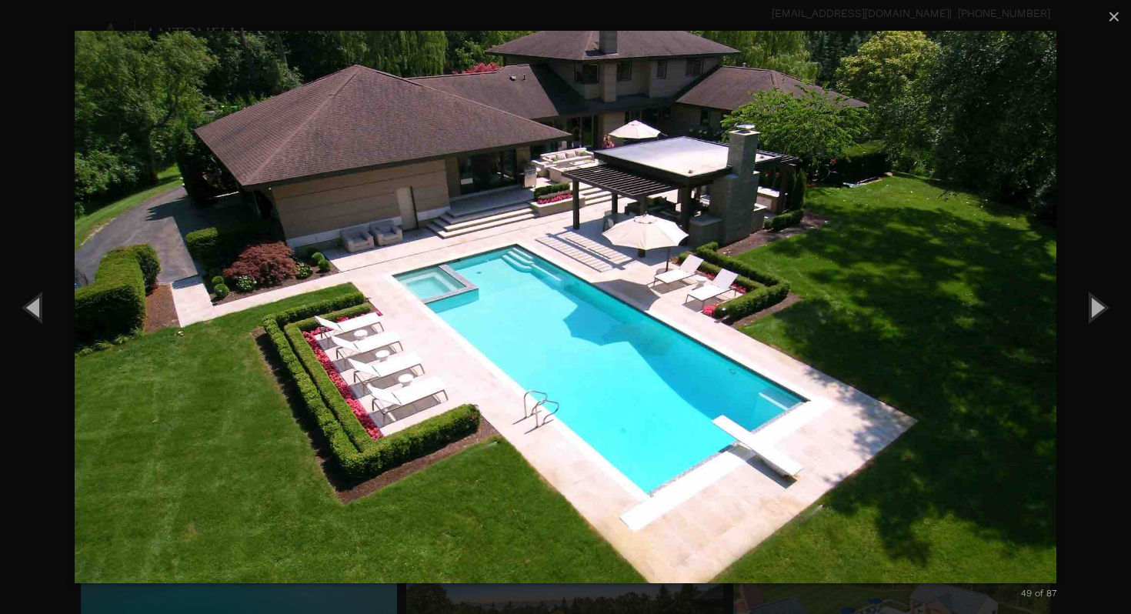
drag, startPoint x: 955, startPoint y: 549, endPoint x: 961, endPoint y: 3, distance: 546.1
click at [599, 320] on img "carousel" at bounding box center [565, 307] width 981 height 614
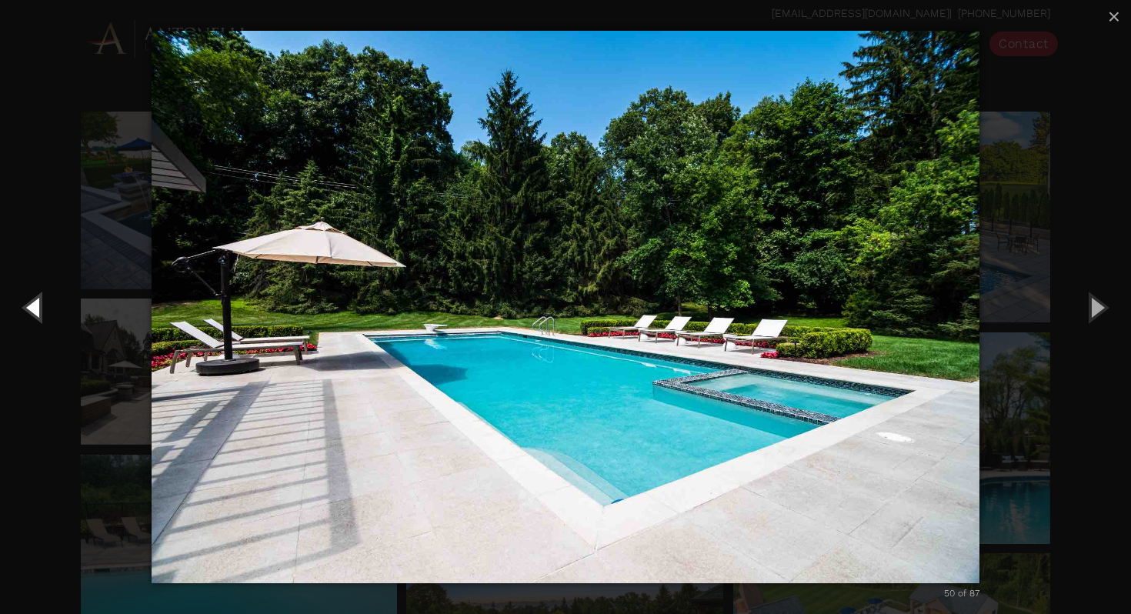
click at [45, 308] on button "Previous (Left arrow key)" at bounding box center [34, 307] width 69 height 85
